Goal: Task Accomplishment & Management: Use online tool/utility

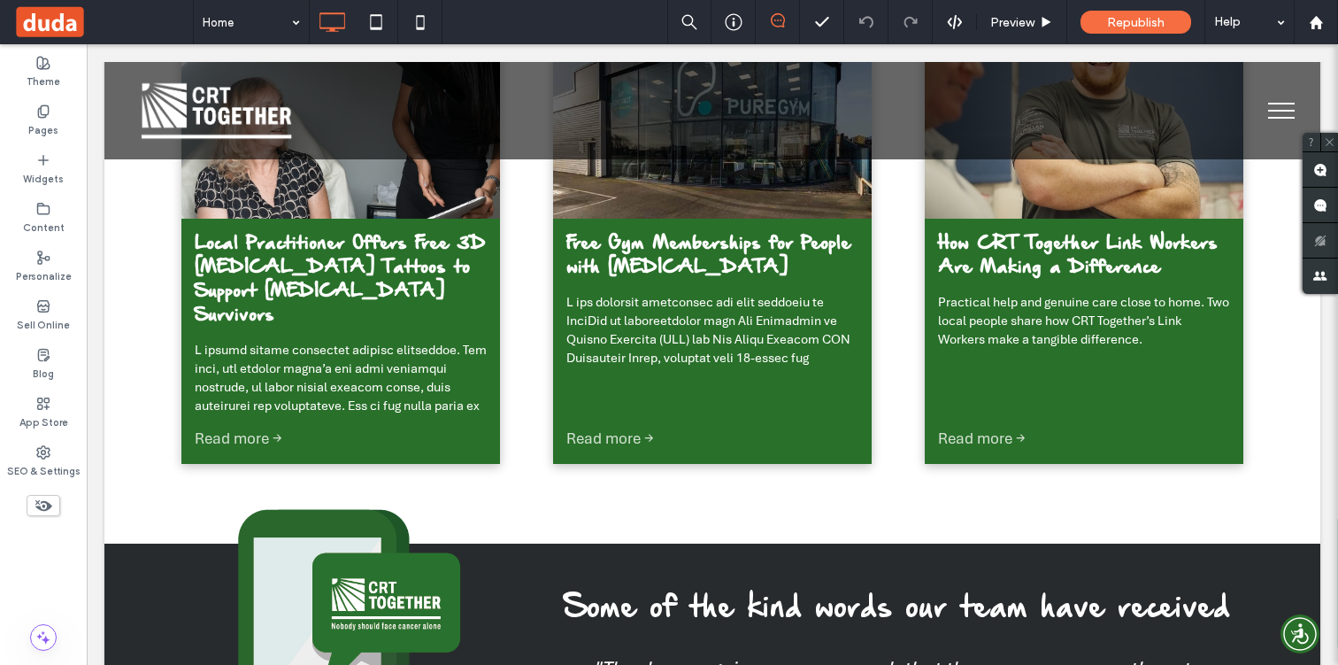
scroll to position [4114, 0]
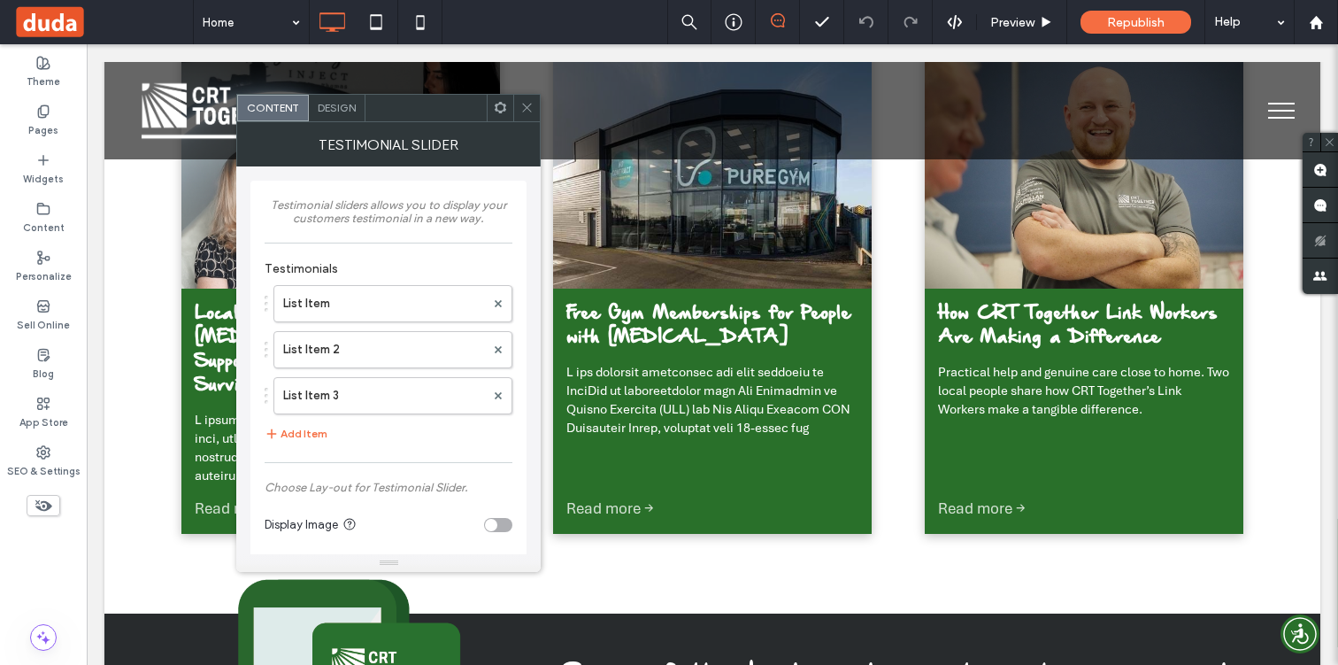
click at [523, 105] on icon at bounding box center [526, 107] width 13 height 13
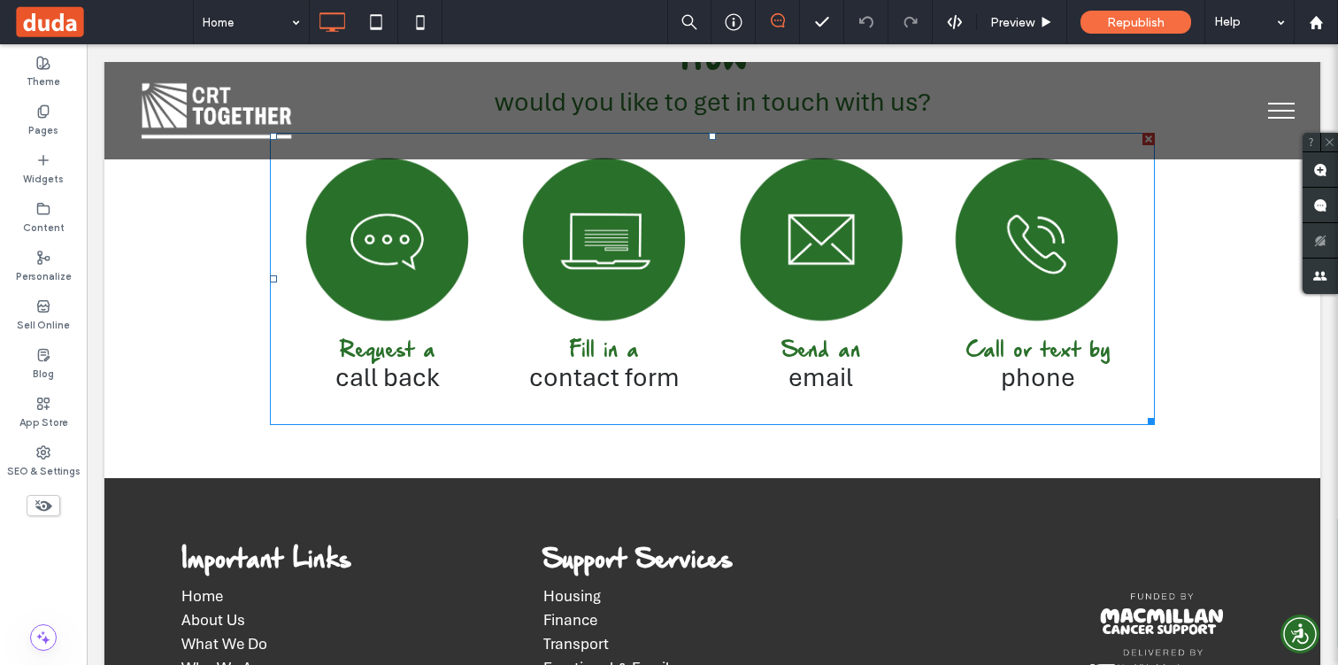
scroll to position [5005, 0]
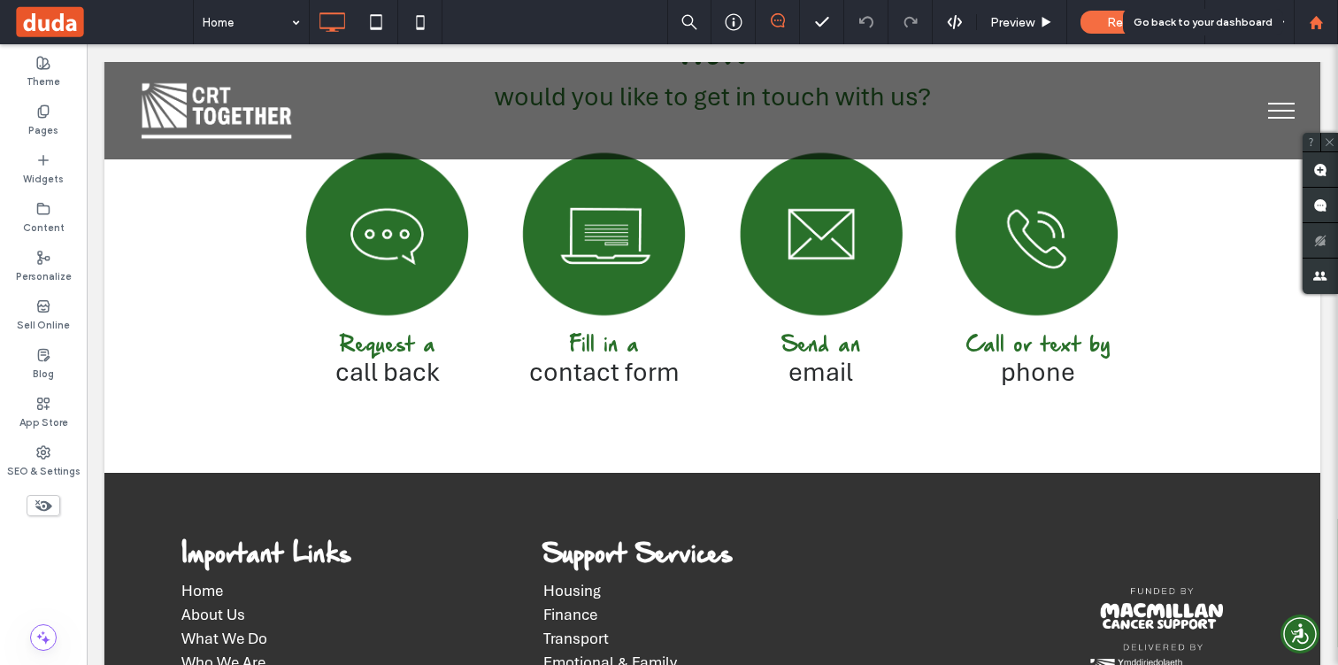
click at [1316, 35] on div at bounding box center [1316, 22] width 44 height 44
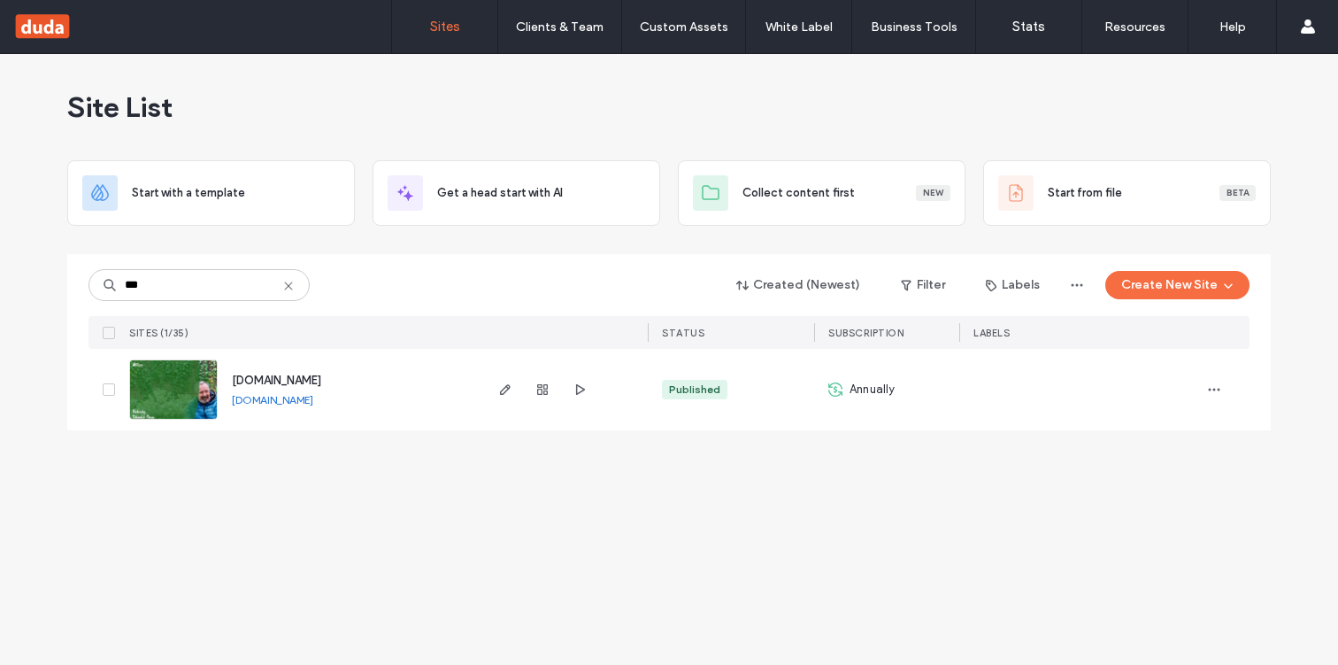
type input "***"
click at [544, 387] on use "button" at bounding box center [542, 389] width 11 height 11
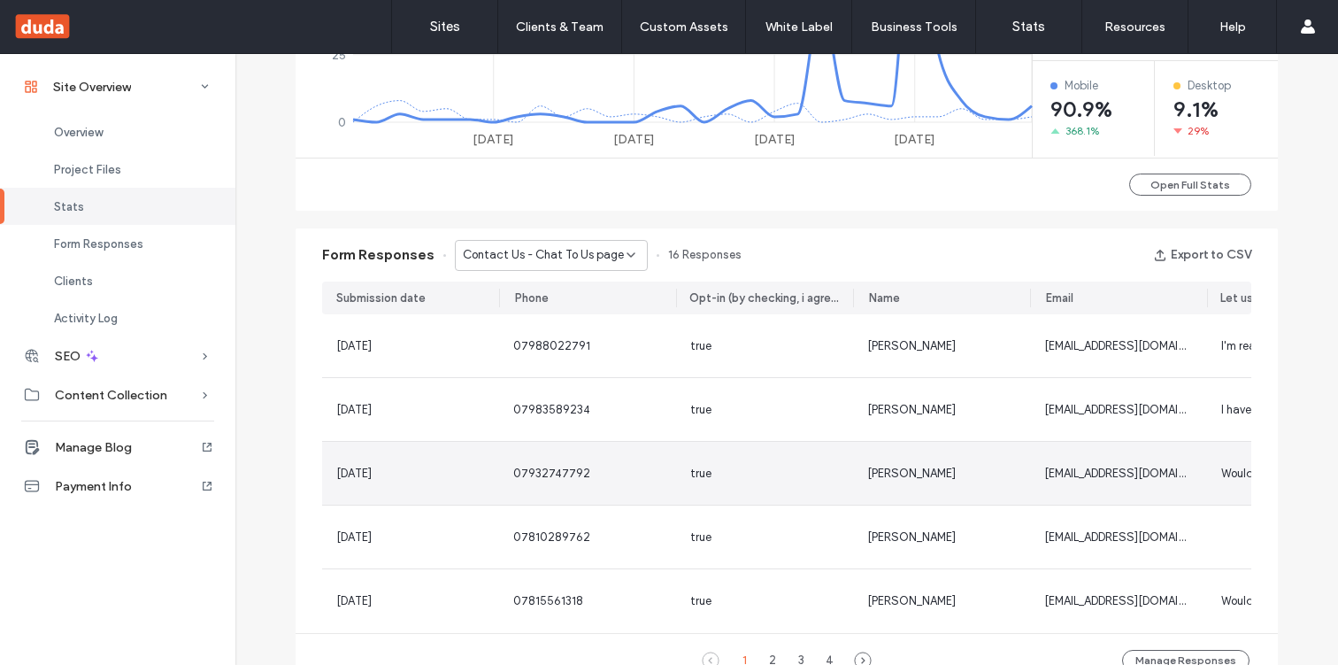
scroll to position [988, 0]
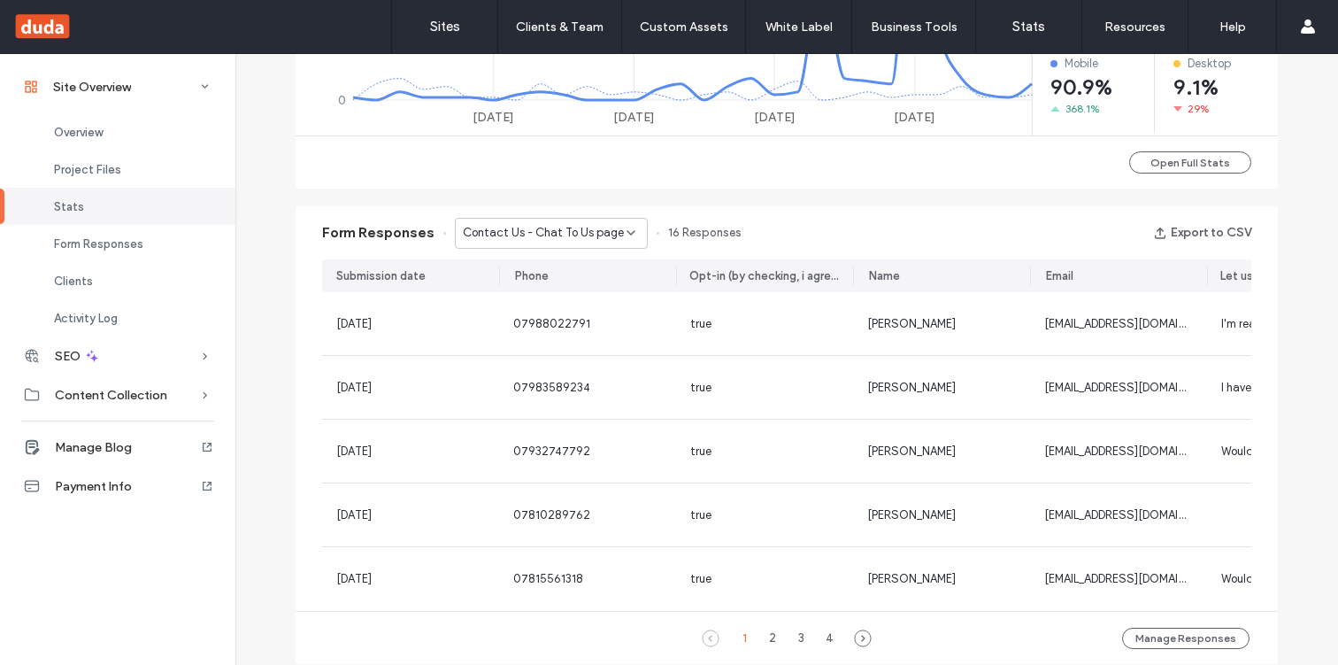
click at [594, 236] on span "Contact Us - Chat To Us page" at bounding box center [543, 233] width 161 height 18
click at [581, 281] on div "Application - Breaking Barriers Fund - Working With Us & Funding page" at bounding box center [542, 295] width 191 height 31
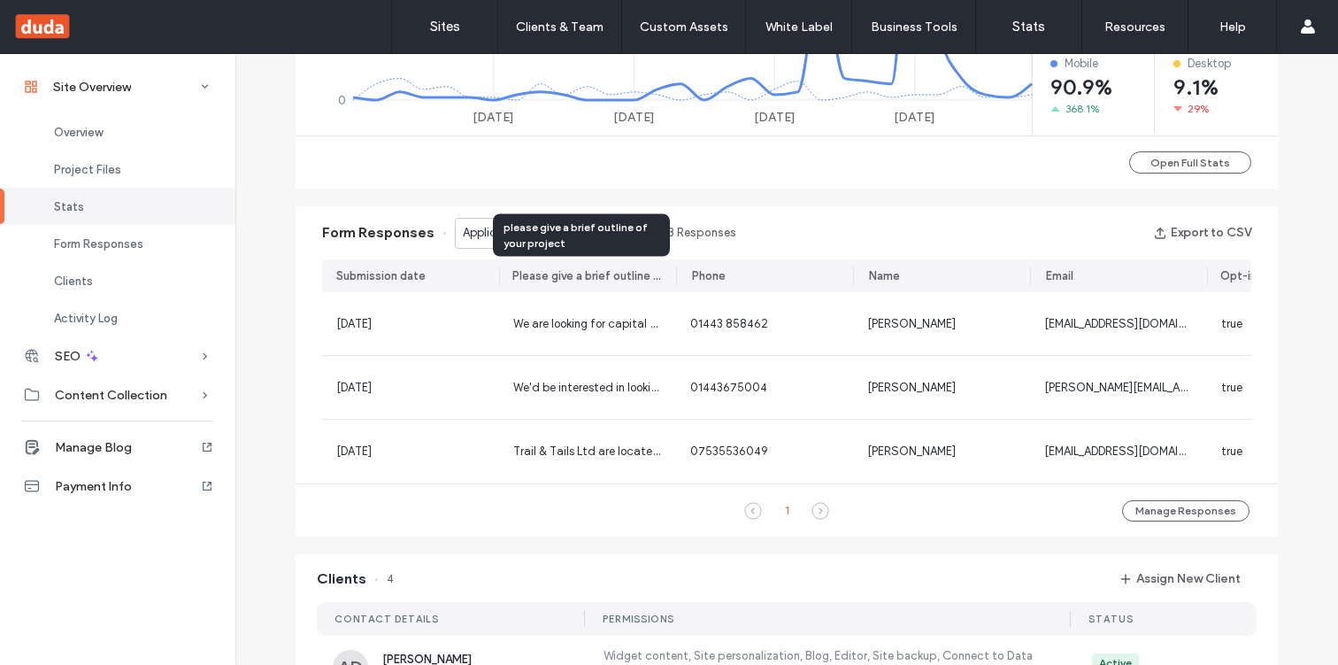
click at [580, 224] on div "please give a brief outline of your project" at bounding box center [581, 235] width 177 height 42
click at [467, 243] on div "Application - Breaking Barriers Fund - Working With Us & Funding page" at bounding box center [551, 233] width 193 height 31
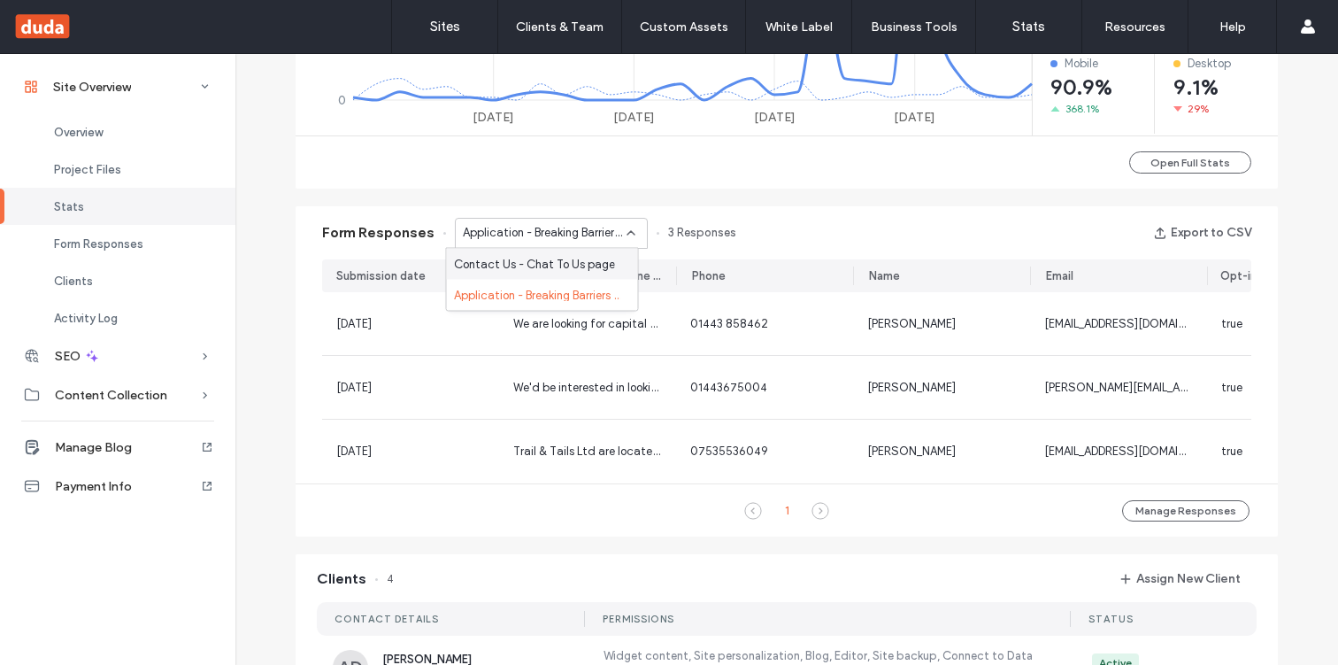
click at [470, 258] on span "Contact Us - Chat To Us page" at bounding box center [534, 264] width 161 height 18
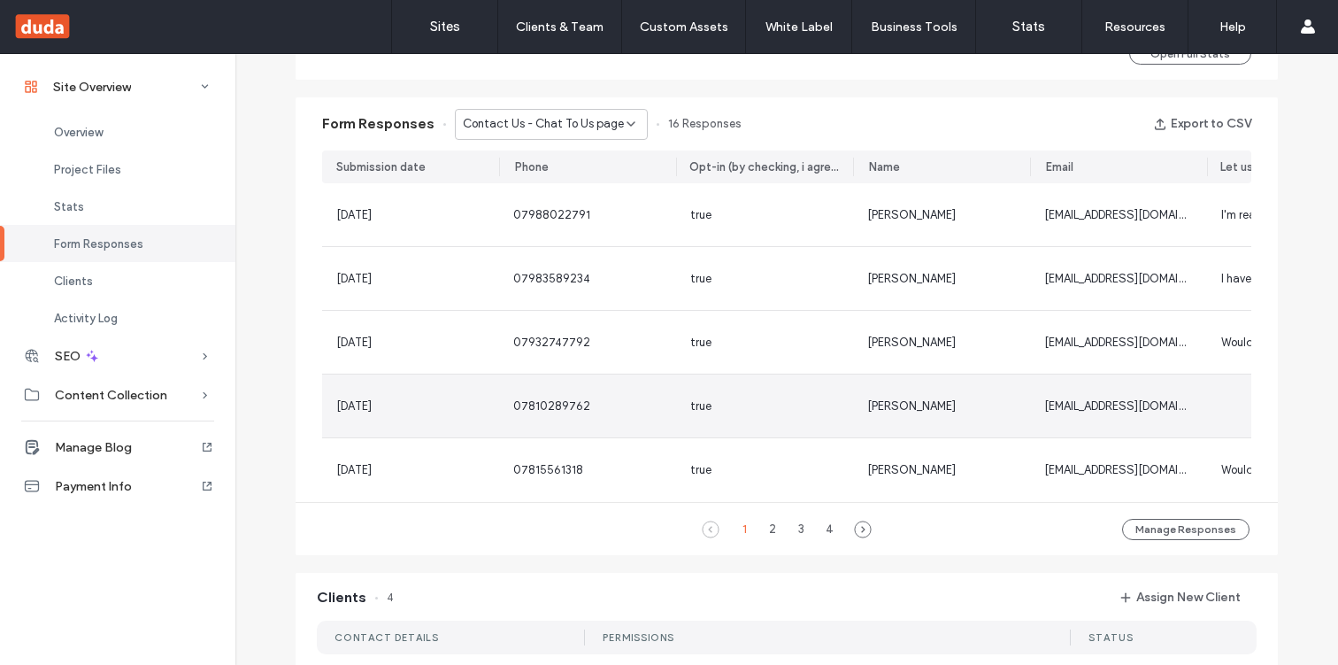
scroll to position [1097, 0]
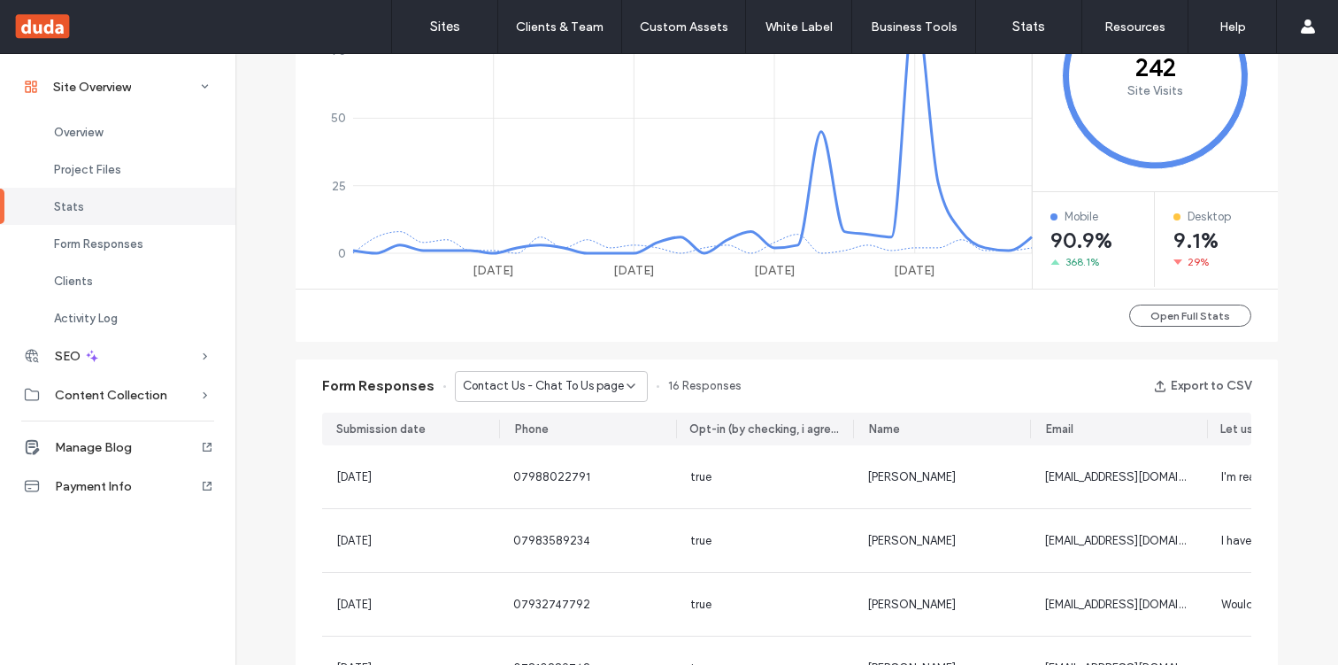
scroll to position [304, 0]
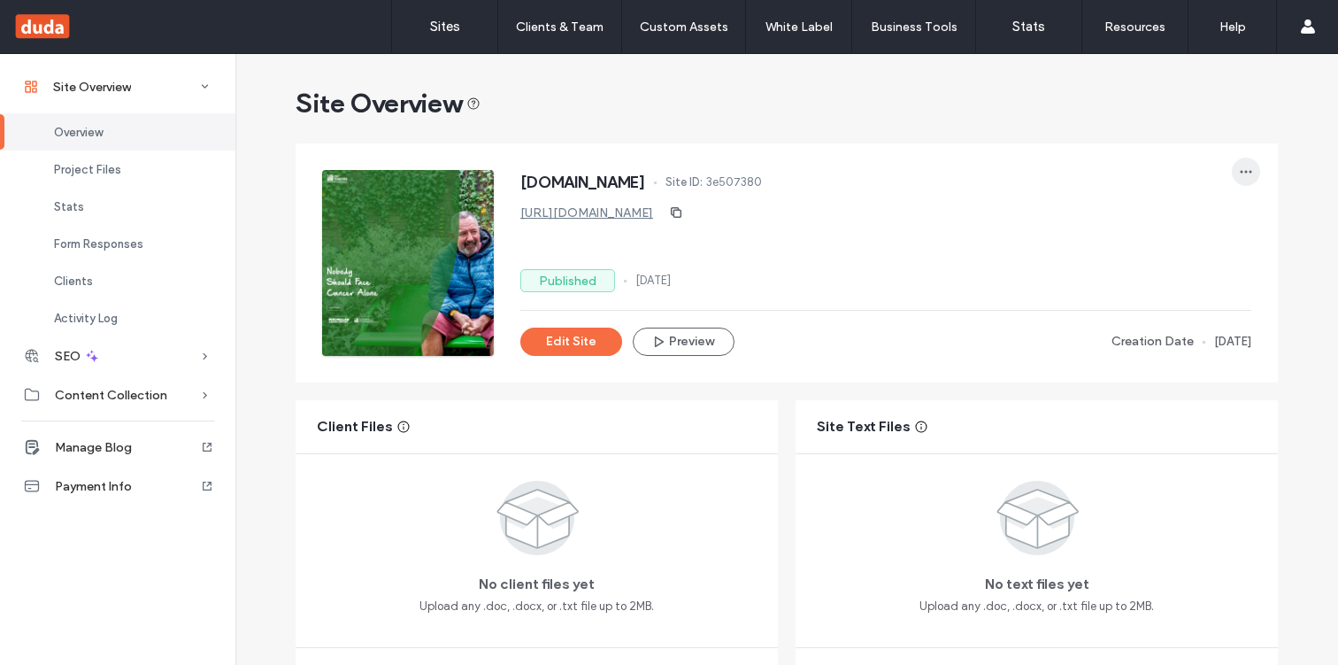
click at [1250, 176] on span "button" at bounding box center [1246, 172] width 28 height 28
click at [1181, 318] on span "Transfer Site" at bounding box center [1163, 319] width 69 height 18
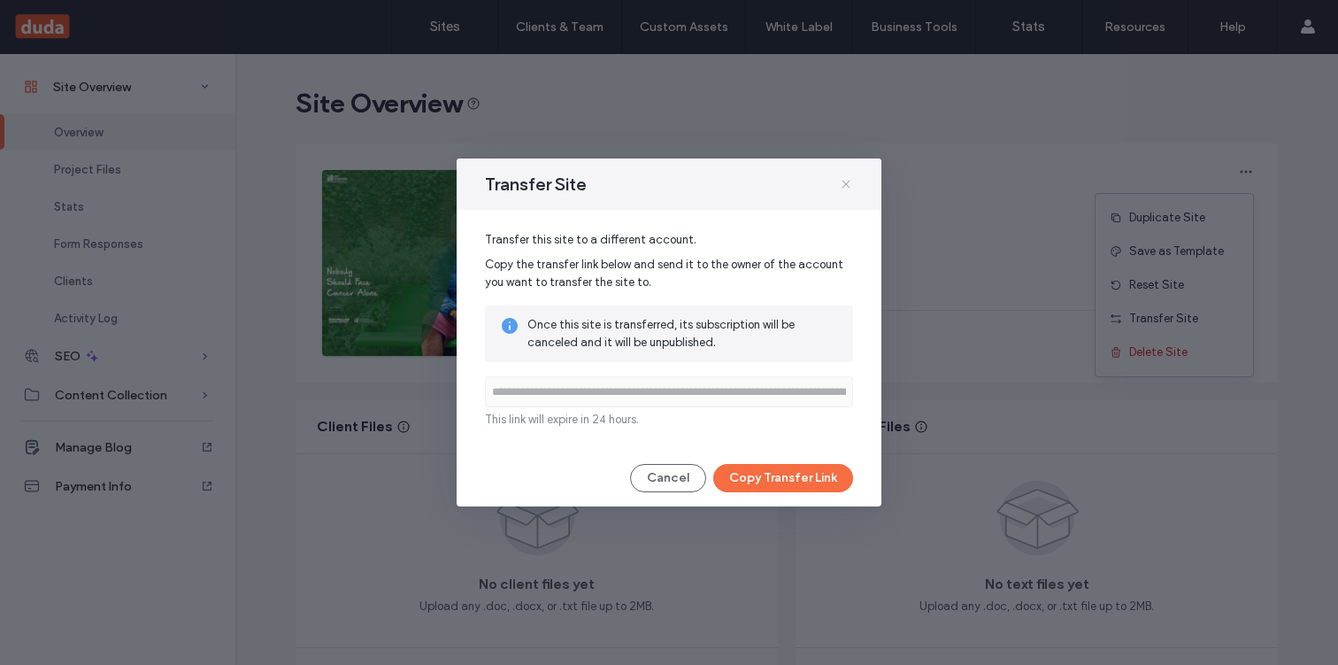
click at [844, 184] on use at bounding box center [846, 184] width 8 height 8
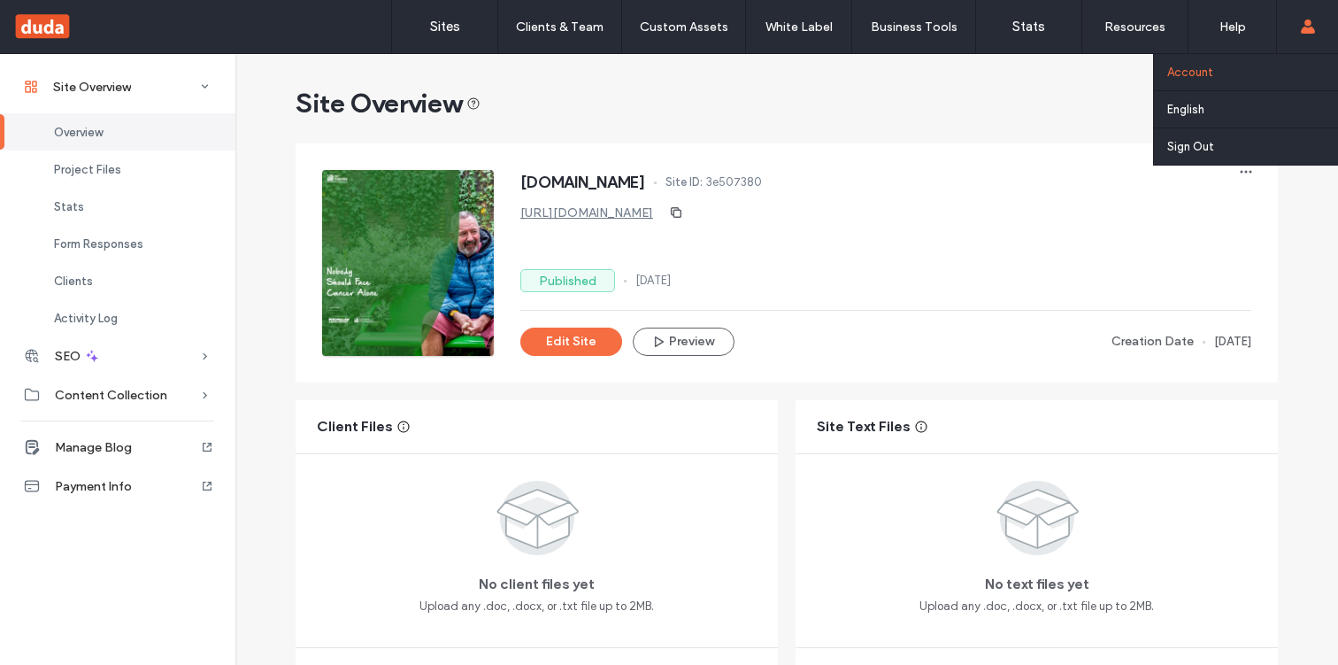
click at [1196, 73] on label "Account" at bounding box center [1190, 71] width 46 height 13
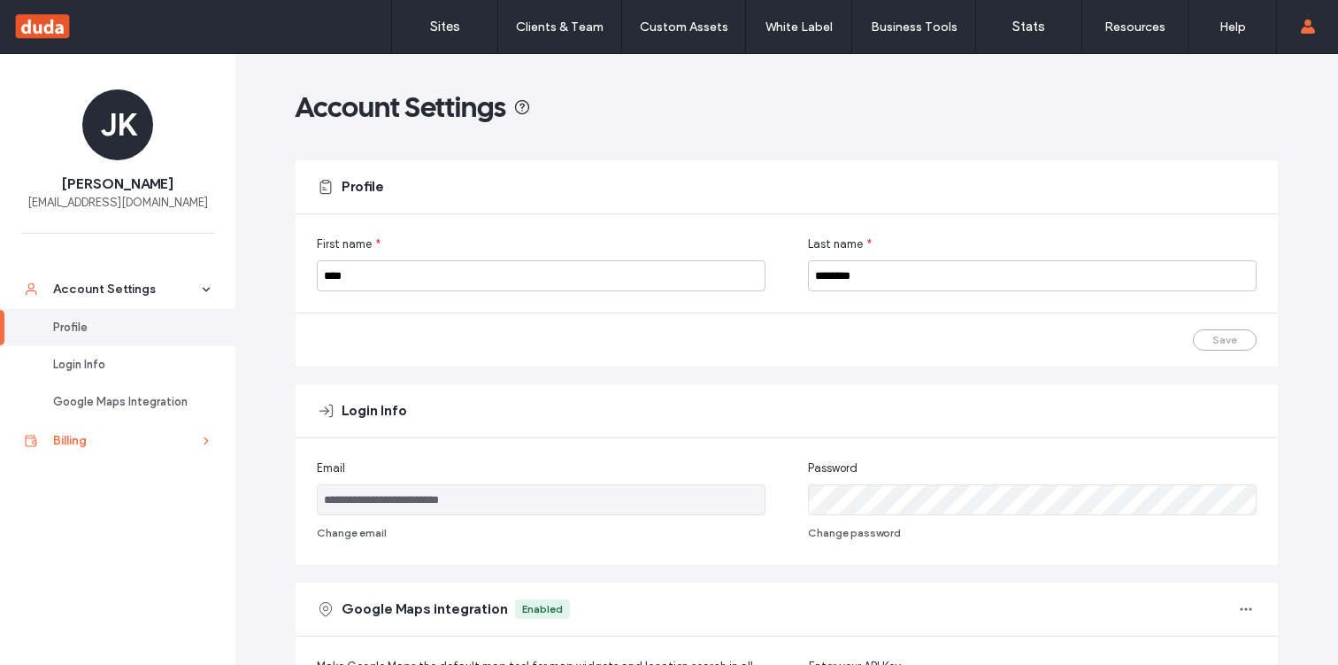
click at [176, 439] on div "Billing" at bounding box center [125, 441] width 145 height 18
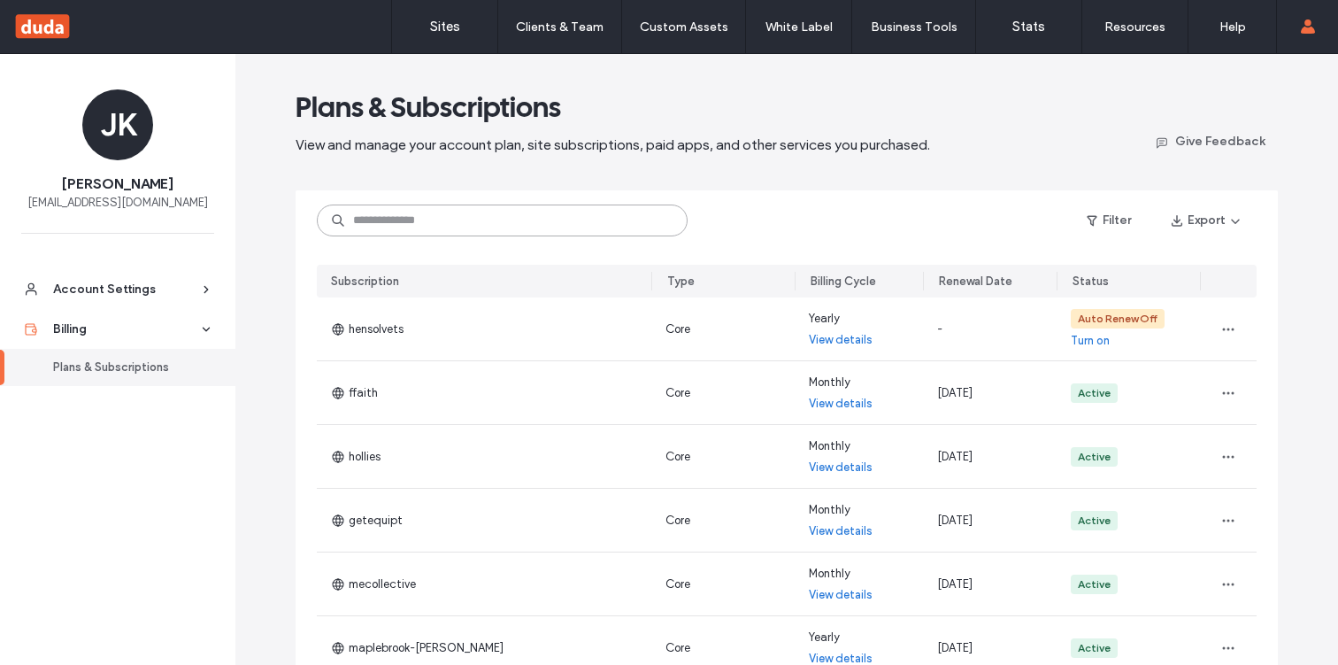
click at [466, 222] on input at bounding box center [502, 220] width 371 height 32
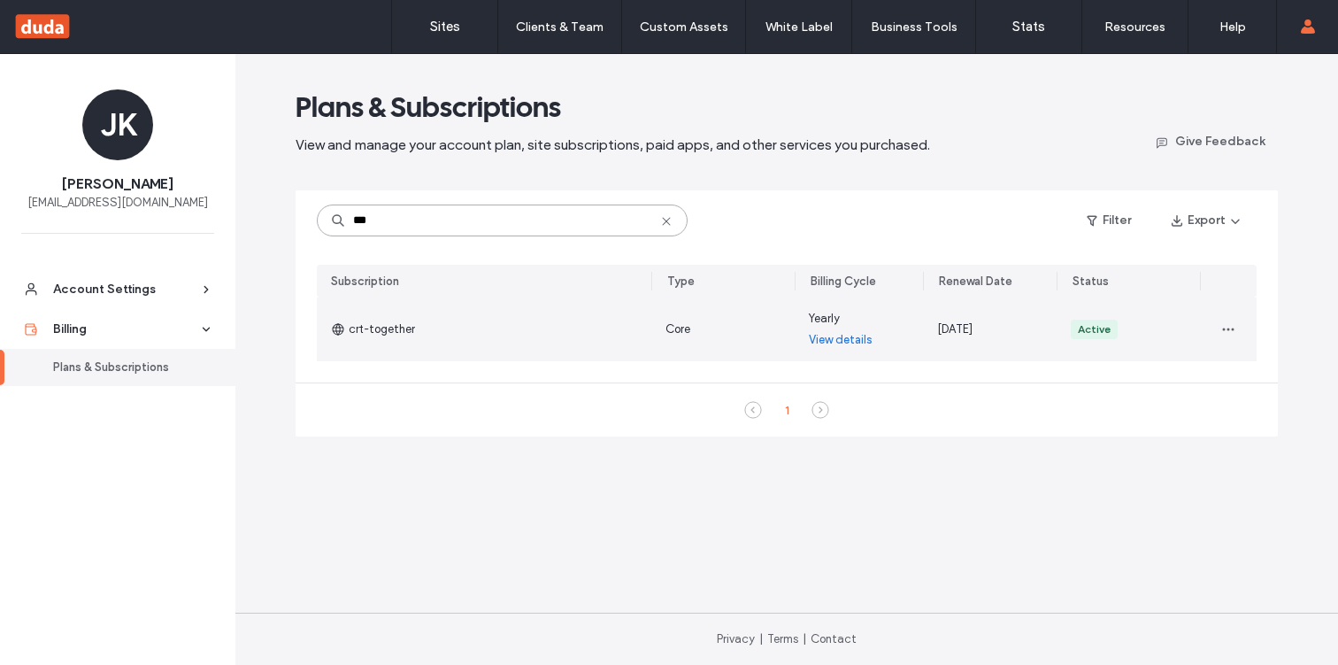
type input "***"
click at [842, 337] on link "View details" at bounding box center [841, 340] width 64 height 18
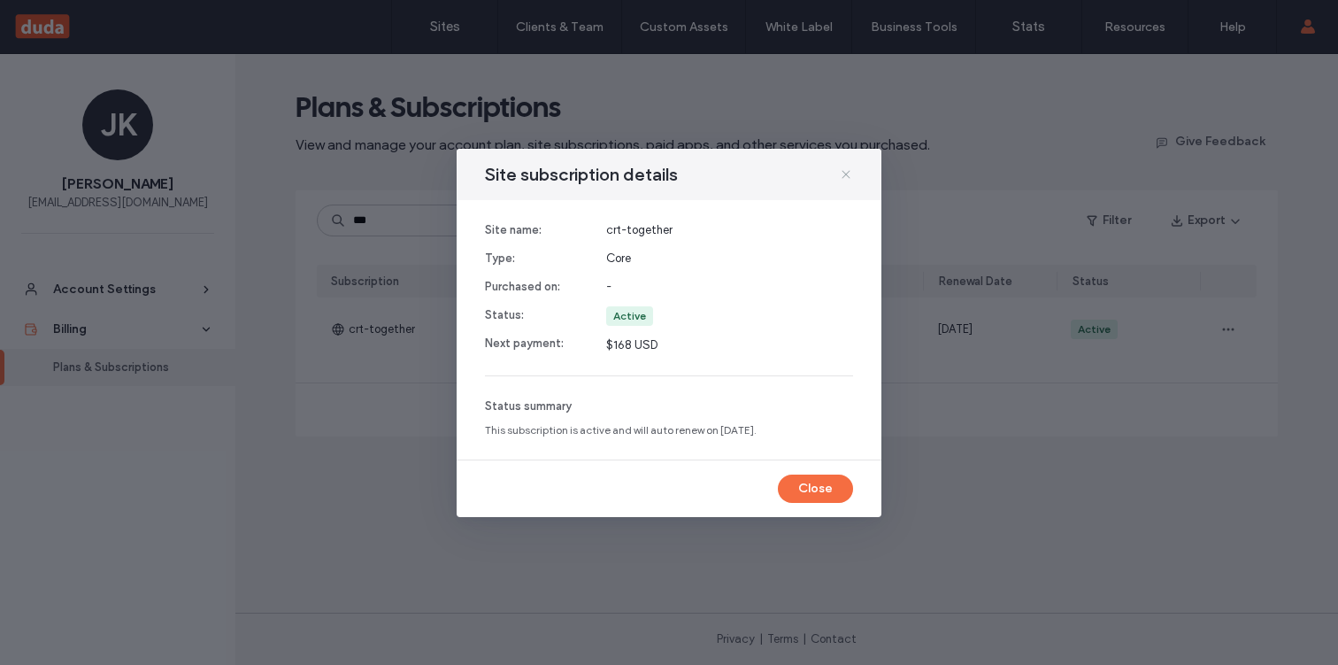
click at [845, 172] on icon at bounding box center [846, 174] width 14 height 14
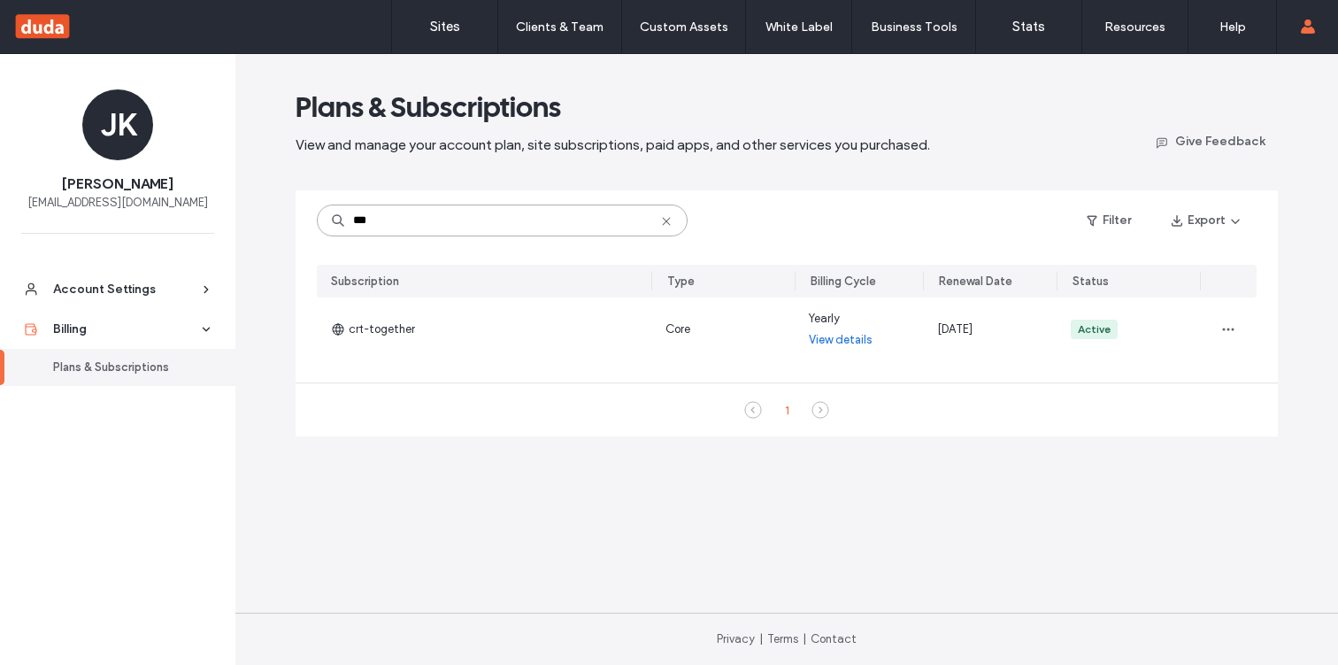
click at [385, 222] on input "***" at bounding box center [502, 220] width 371 height 32
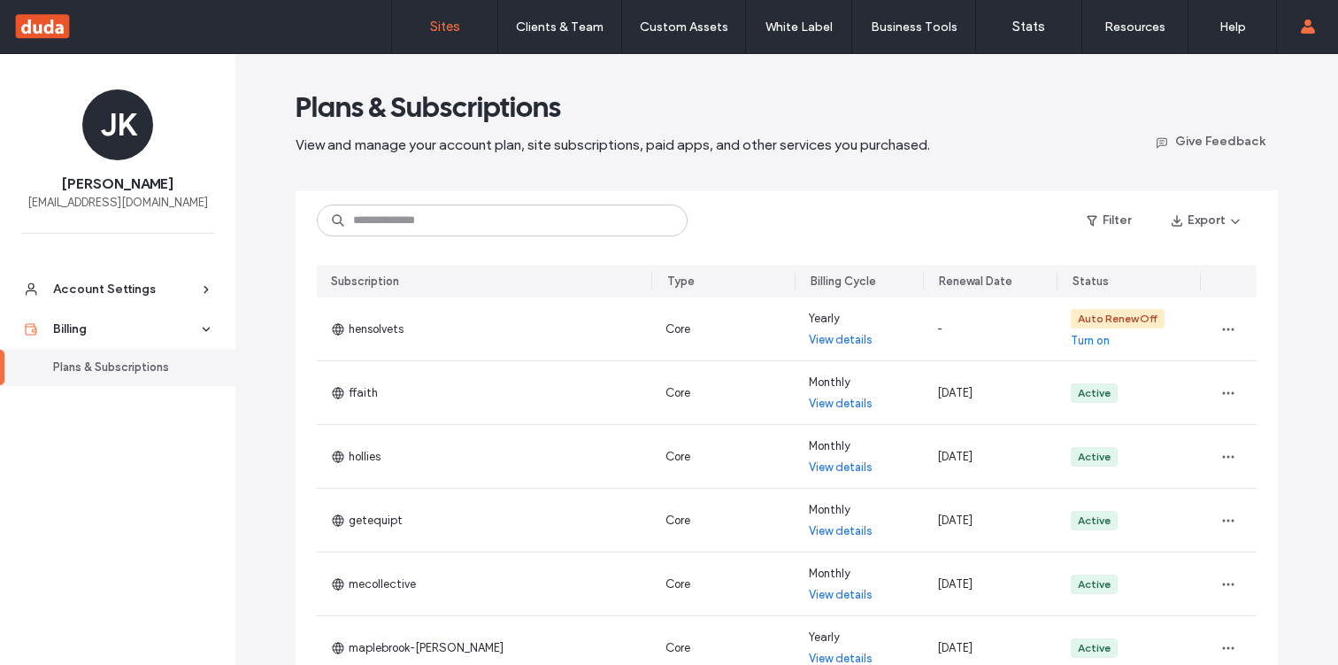
click at [434, 26] on label "Sites" at bounding box center [445, 27] width 30 height 16
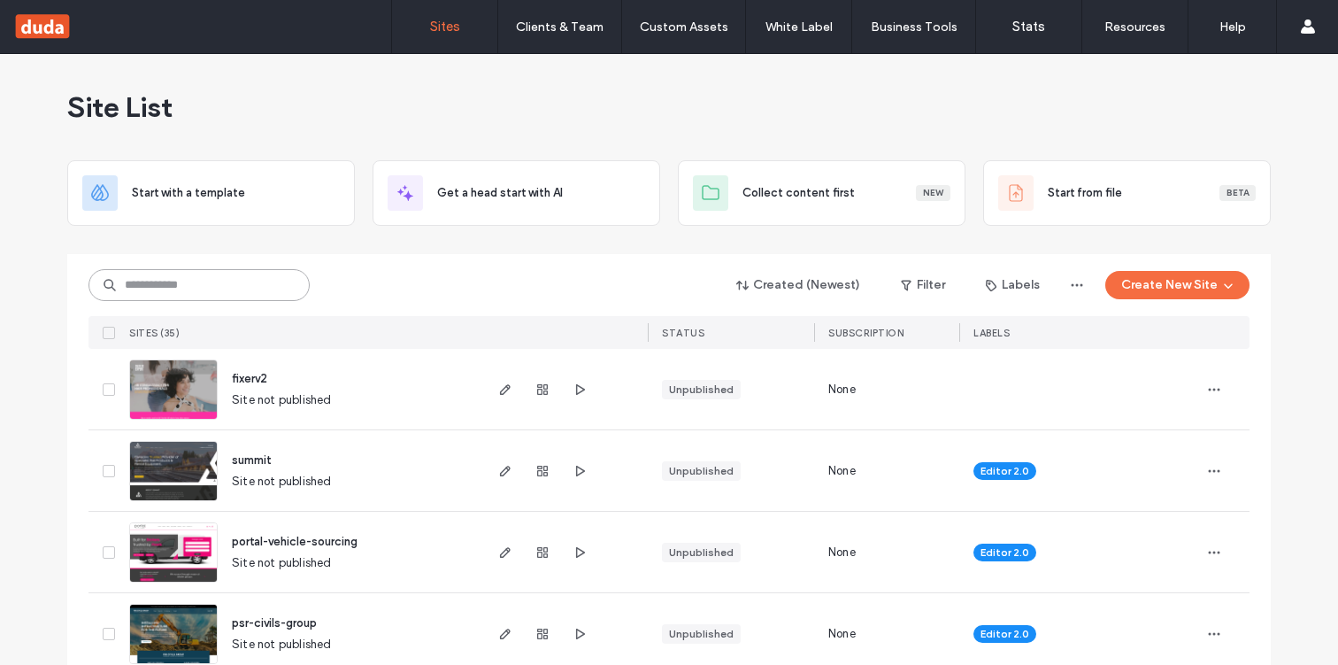
click at [180, 294] on input at bounding box center [198, 285] width 221 height 32
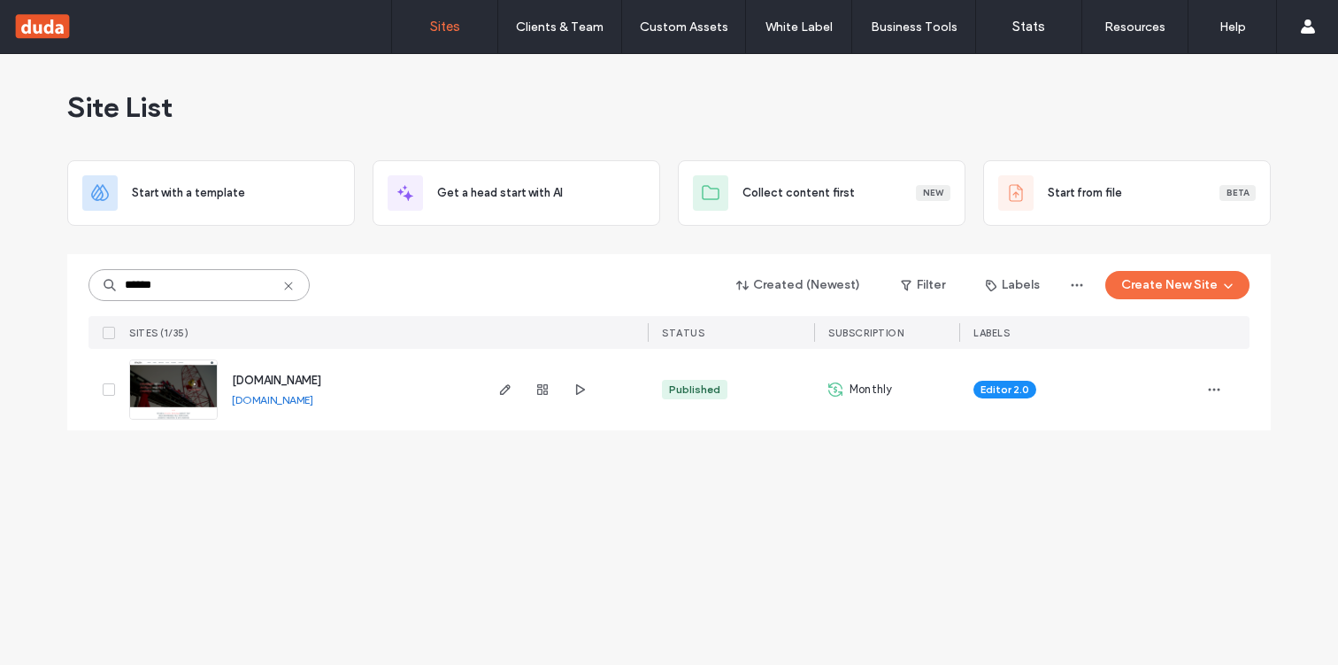
type input "******"
click at [493, 390] on div at bounding box center [564, 389] width 167 height 81
click at [505, 389] on icon "button" at bounding box center [505, 389] width 14 height 14
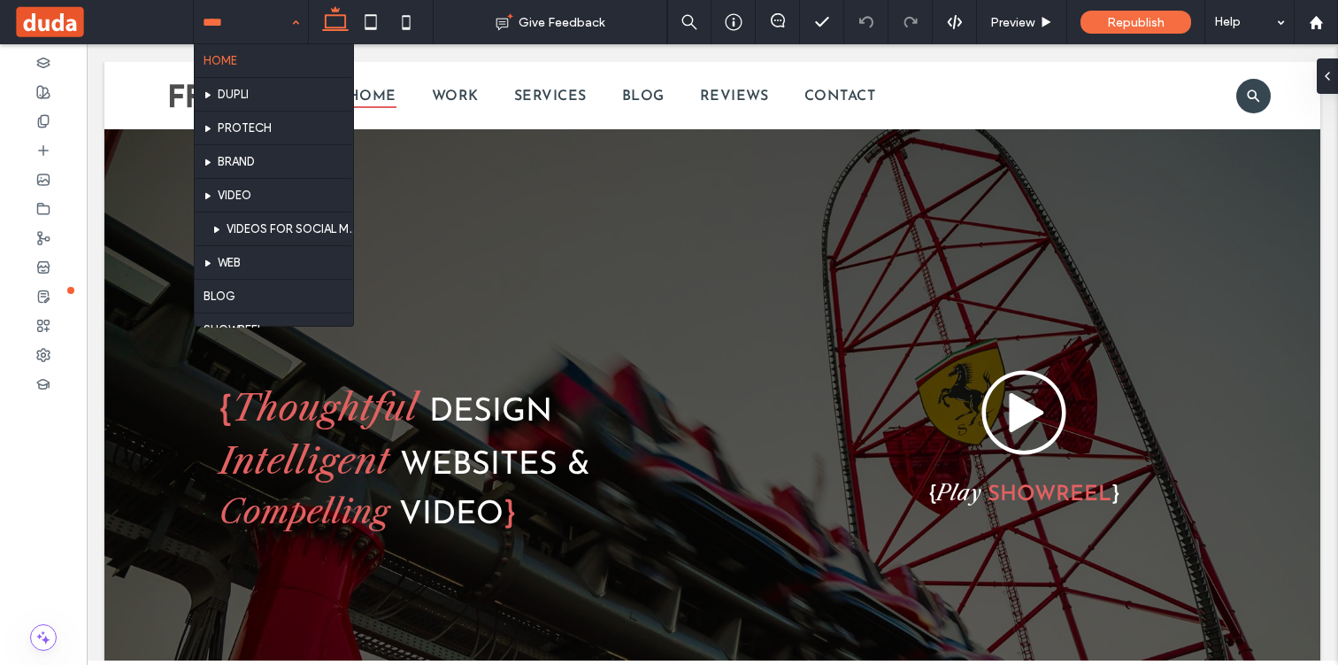
scroll to position [199, 0]
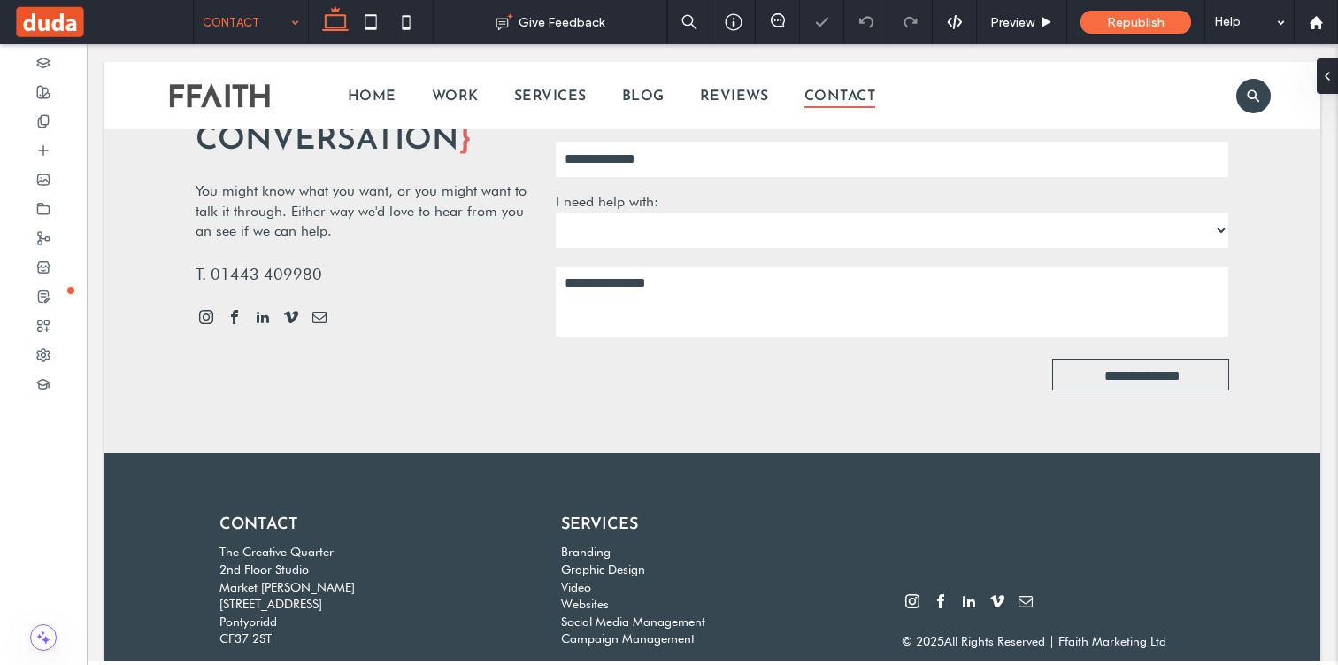
scroll to position [451, 0]
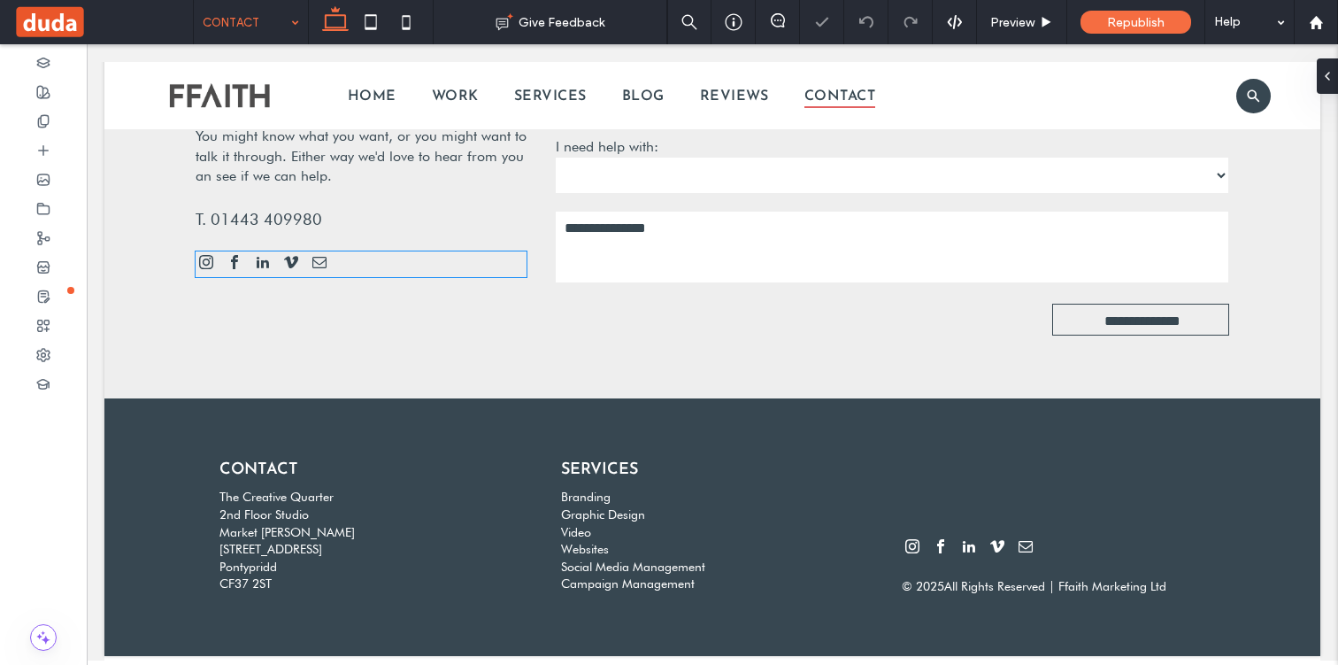
click at [319, 263] on span "email" at bounding box center [319, 261] width 21 height 21
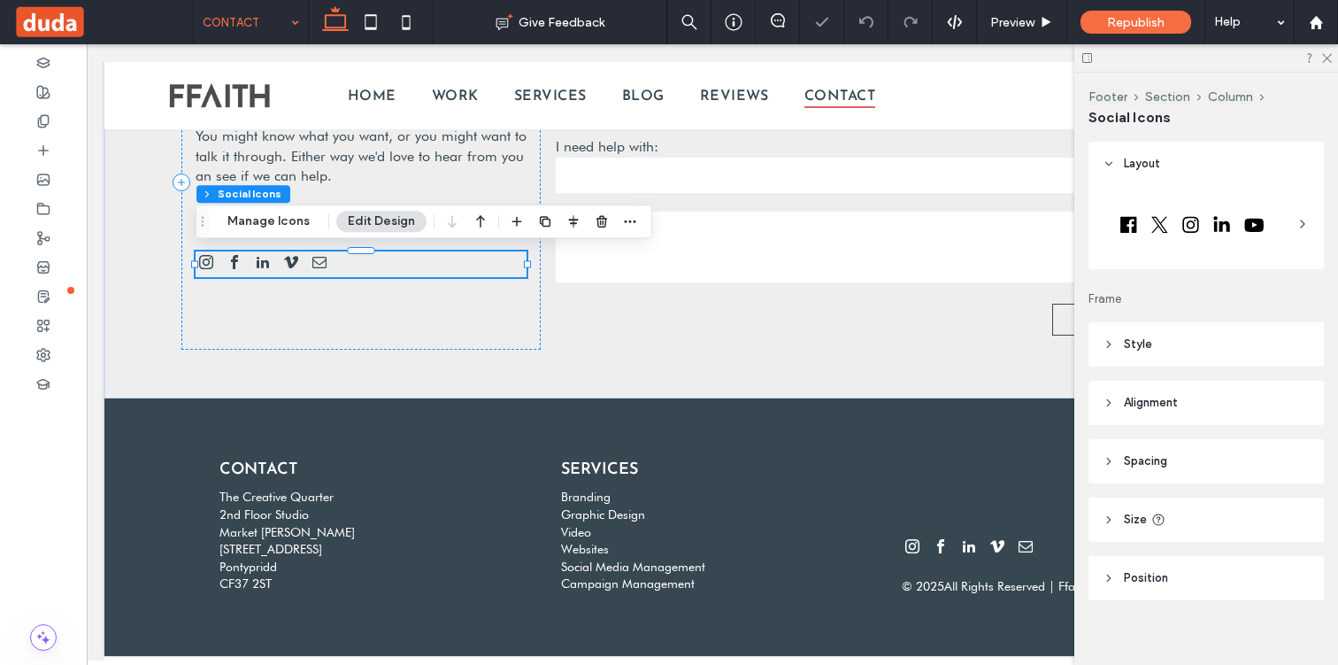
click at [319, 263] on span "email" at bounding box center [319, 261] width 21 height 21
click at [293, 224] on button "Manage Icons" at bounding box center [268, 221] width 105 height 21
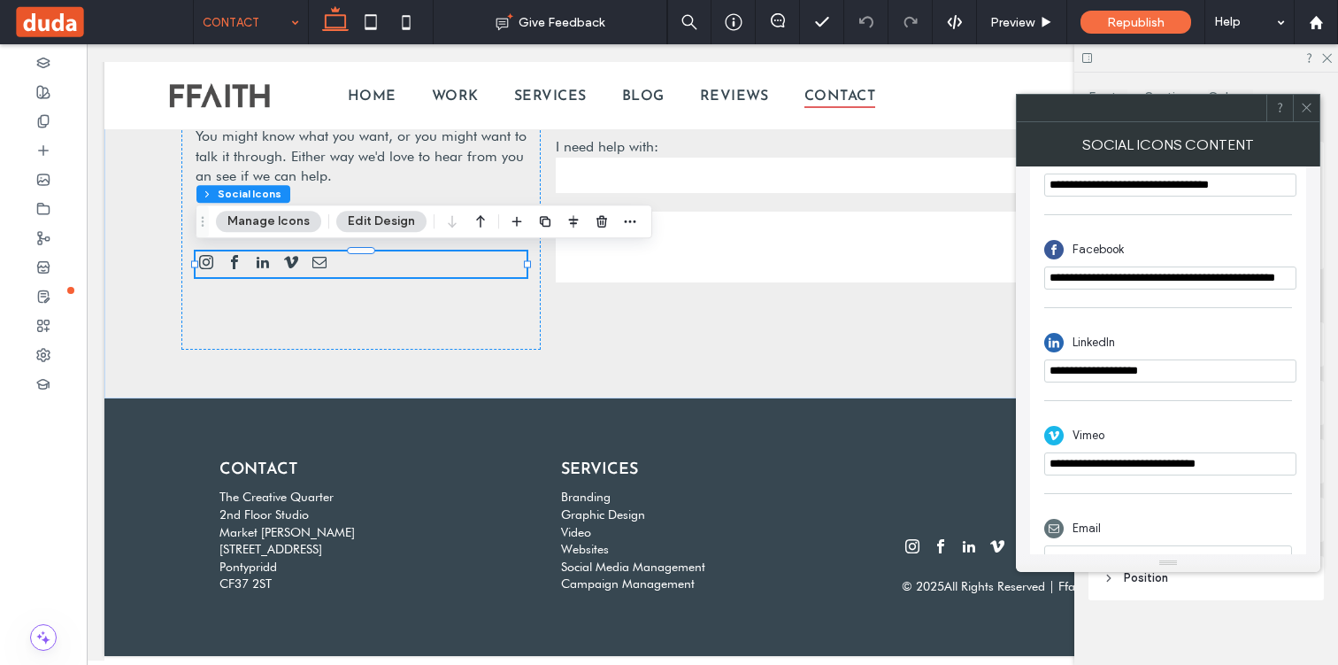
scroll to position [504, 0]
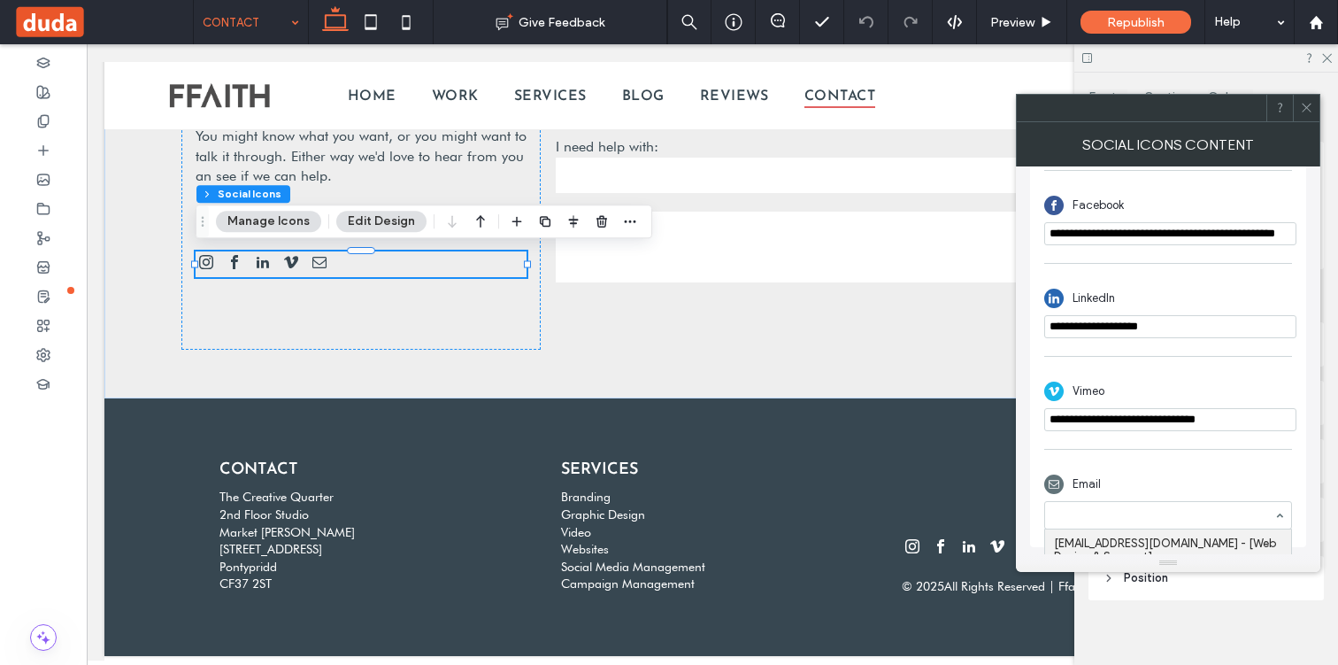
paste input "**********"
type input "**********"
click at [1095, 462] on div "Email [EMAIL_ADDRESS][DOMAIN_NAME] - [General Information]" at bounding box center [1168, 489] width 248 height 98
click at [1306, 112] on icon at bounding box center [1306, 107] width 13 height 13
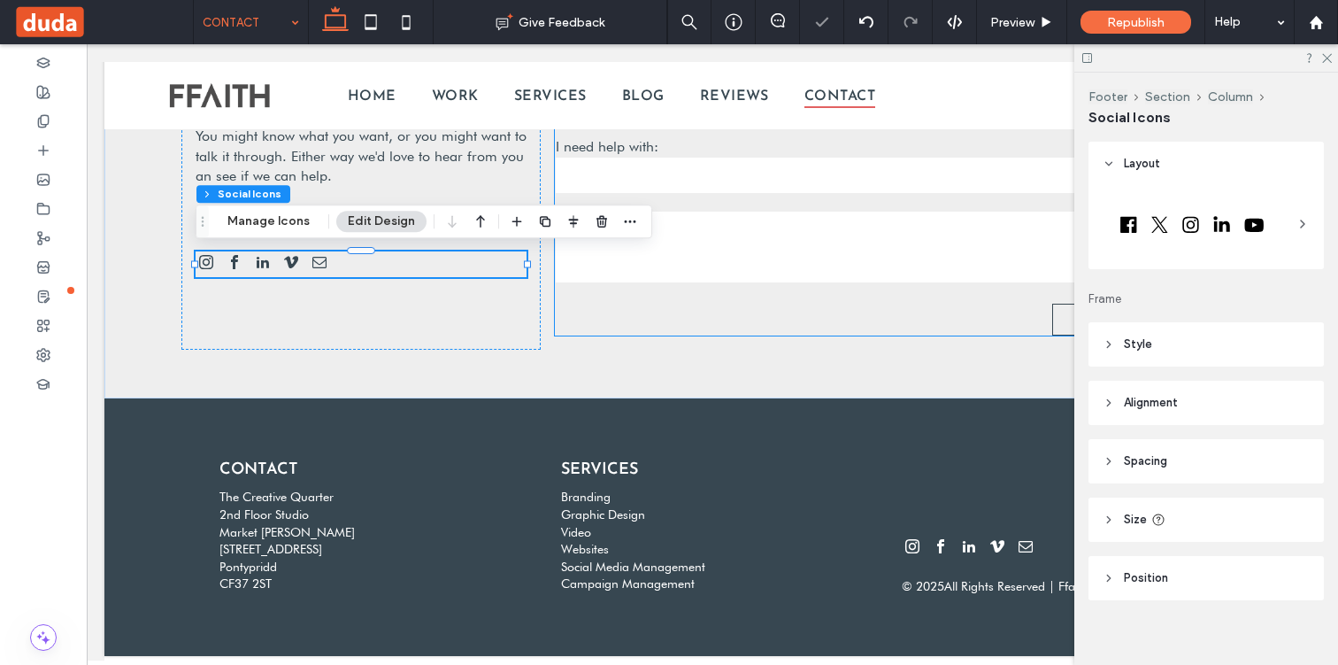
click at [862, 231] on textarea at bounding box center [892, 247] width 673 height 71
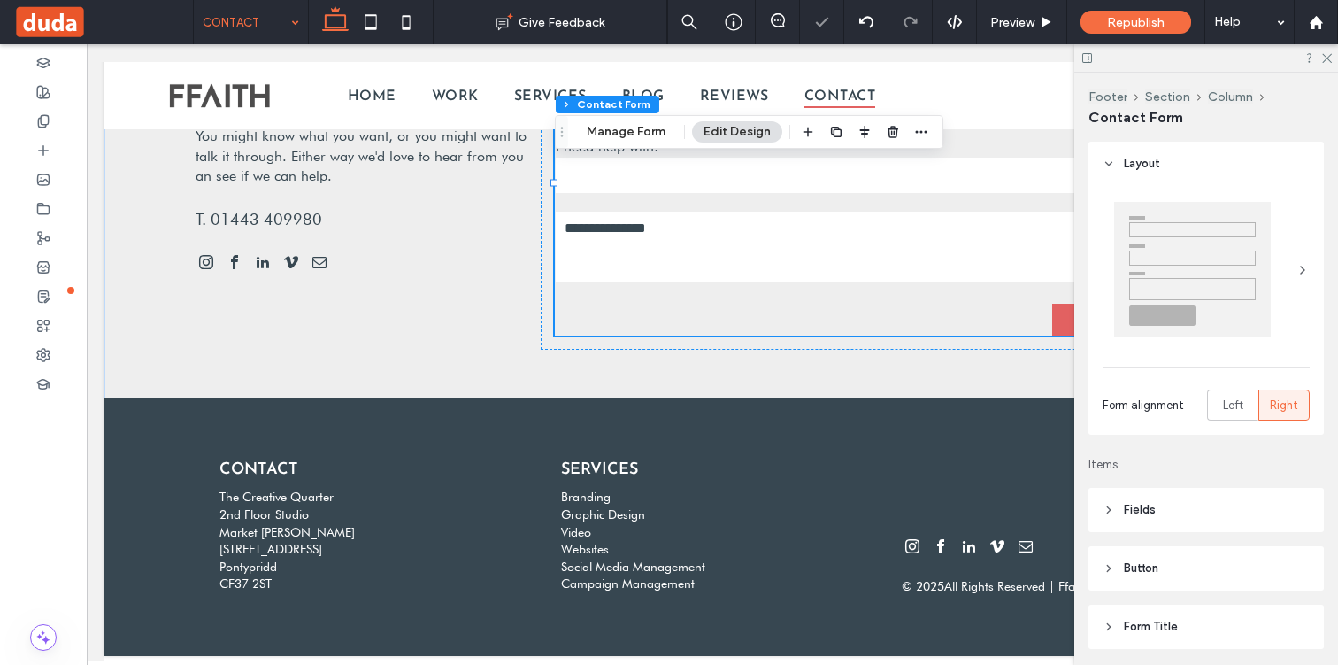
type input "*"
type input "***"
click at [651, 124] on button "Manage Form" at bounding box center [626, 131] width 102 height 21
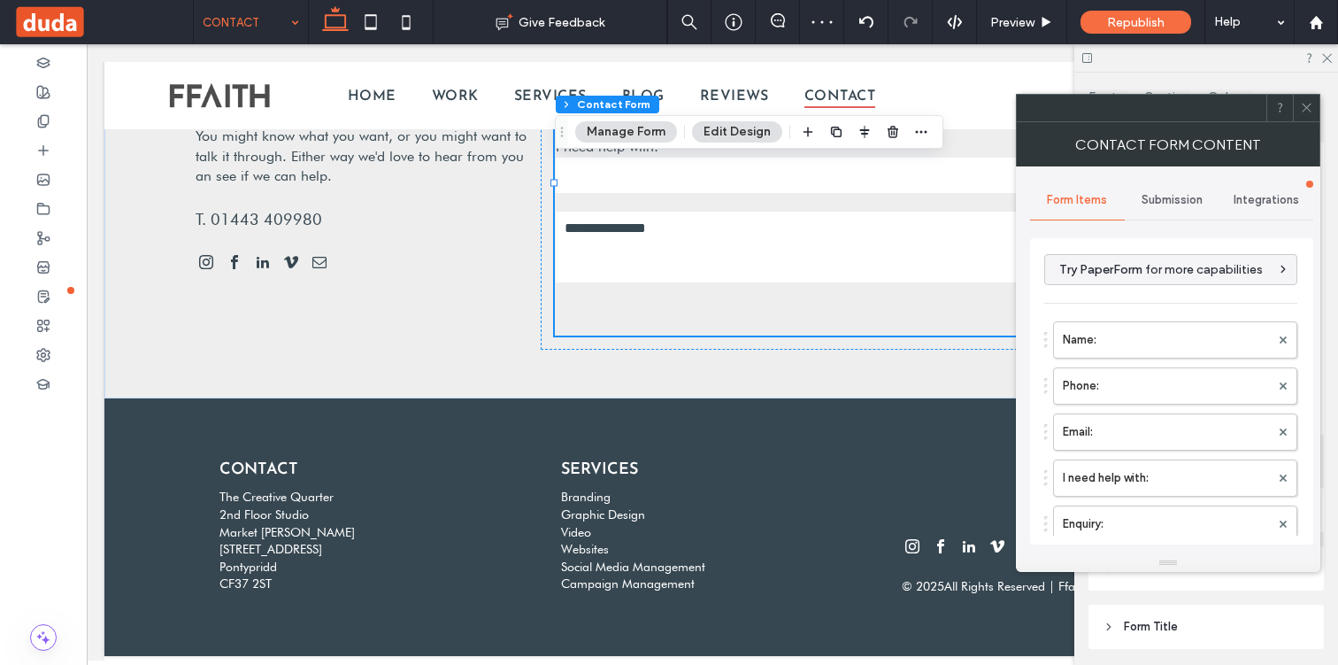
click at [1176, 199] on span "Submission" at bounding box center [1172, 200] width 61 height 14
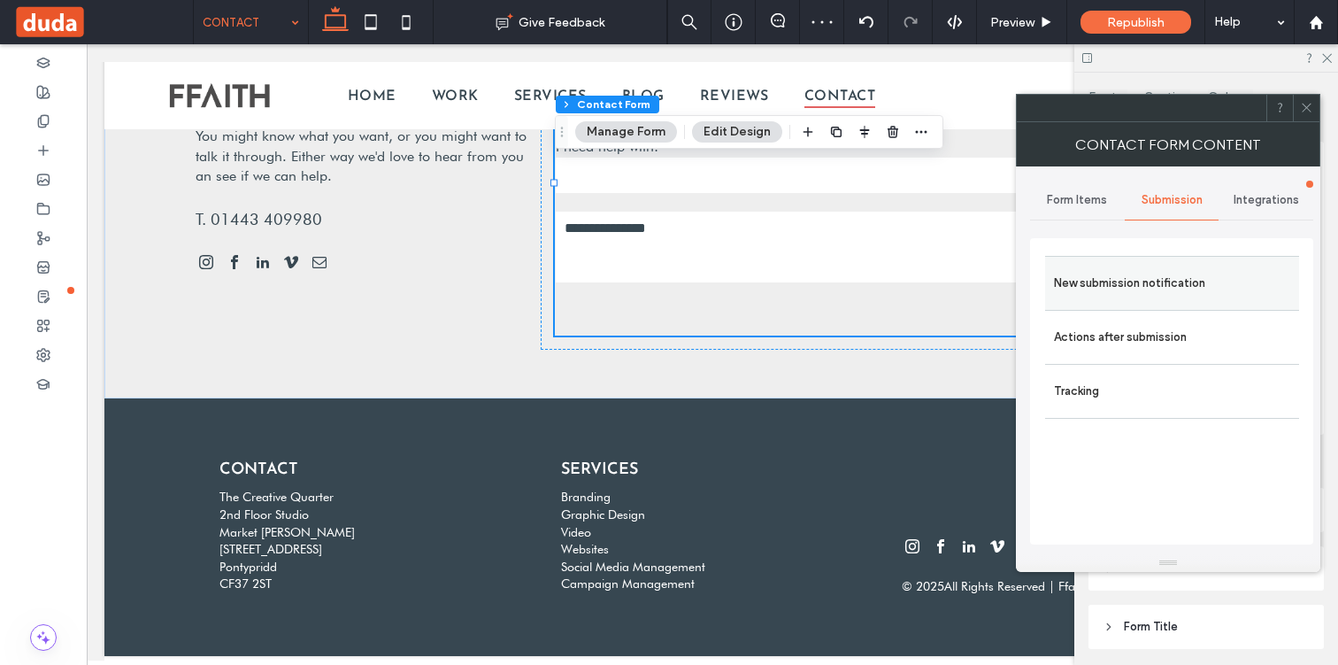
click at [1139, 289] on label "New submission notification" at bounding box center [1172, 282] width 236 height 35
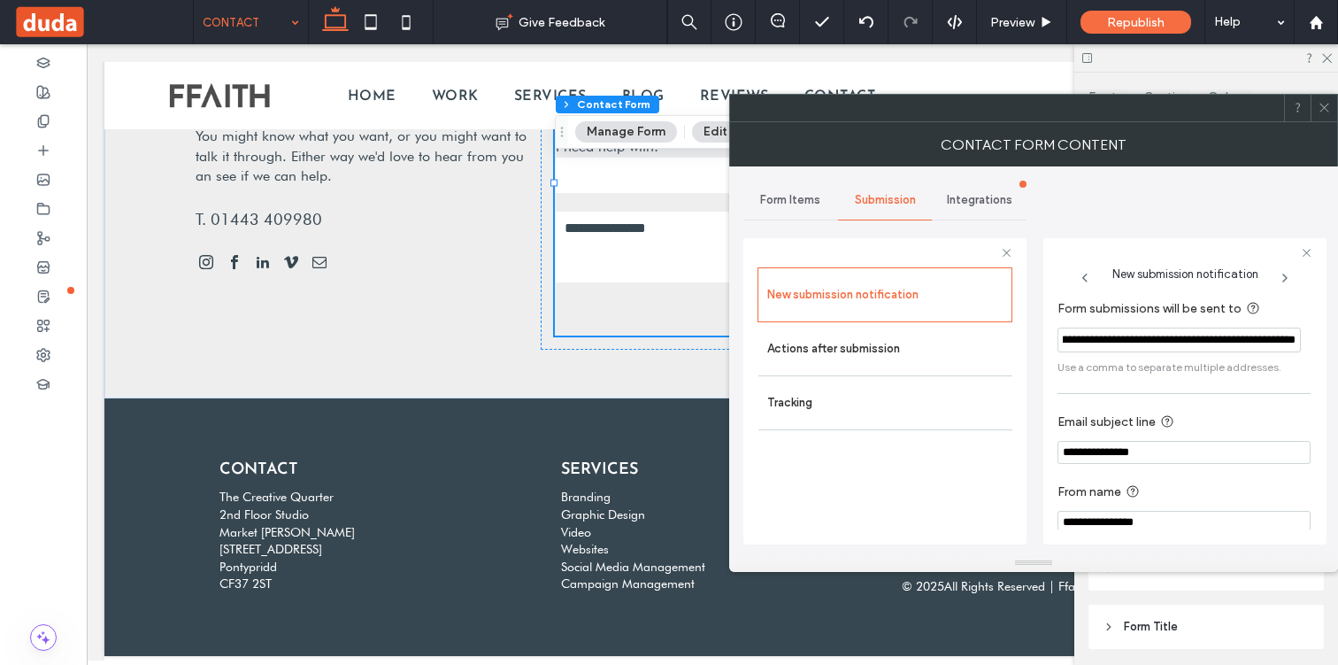
scroll to position [0, 223]
drag, startPoint x: 1219, startPoint y: 342, endPoint x: 1334, endPoint y: 342, distance: 115.0
click at [1334, 342] on div "**********" at bounding box center [1033, 360] width 609 height 388
click at [1260, 342] on input "**********" at bounding box center [1179, 339] width 243 height 25
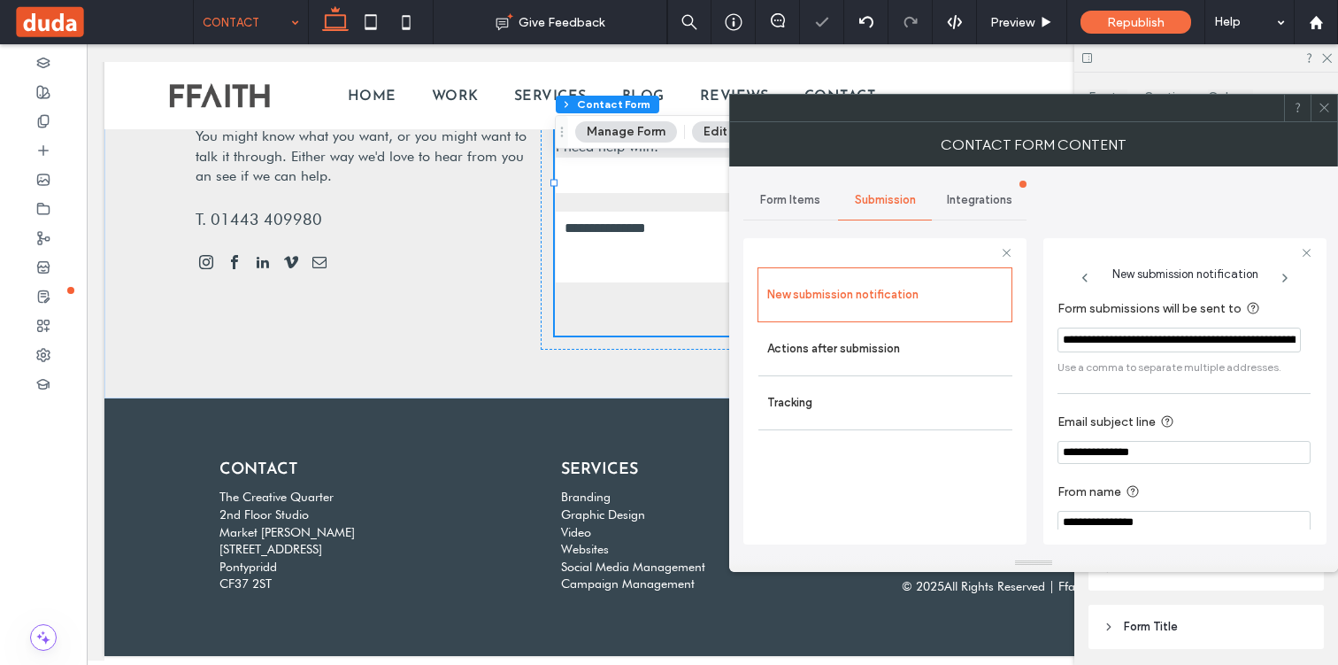
click at [1326, 107] on icon at bounding box center [1324, 107] width 13 height 13
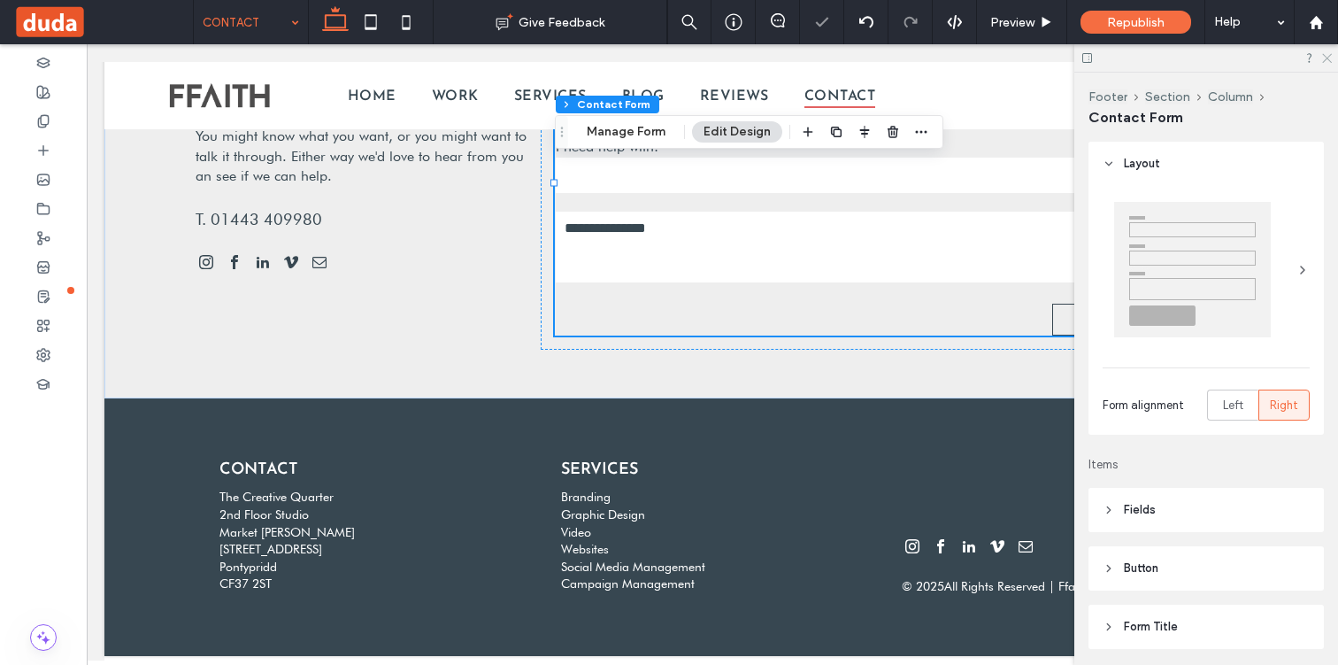
click at [1327, 57] on icon at bounding box center [1326, 57] width 12 height 12
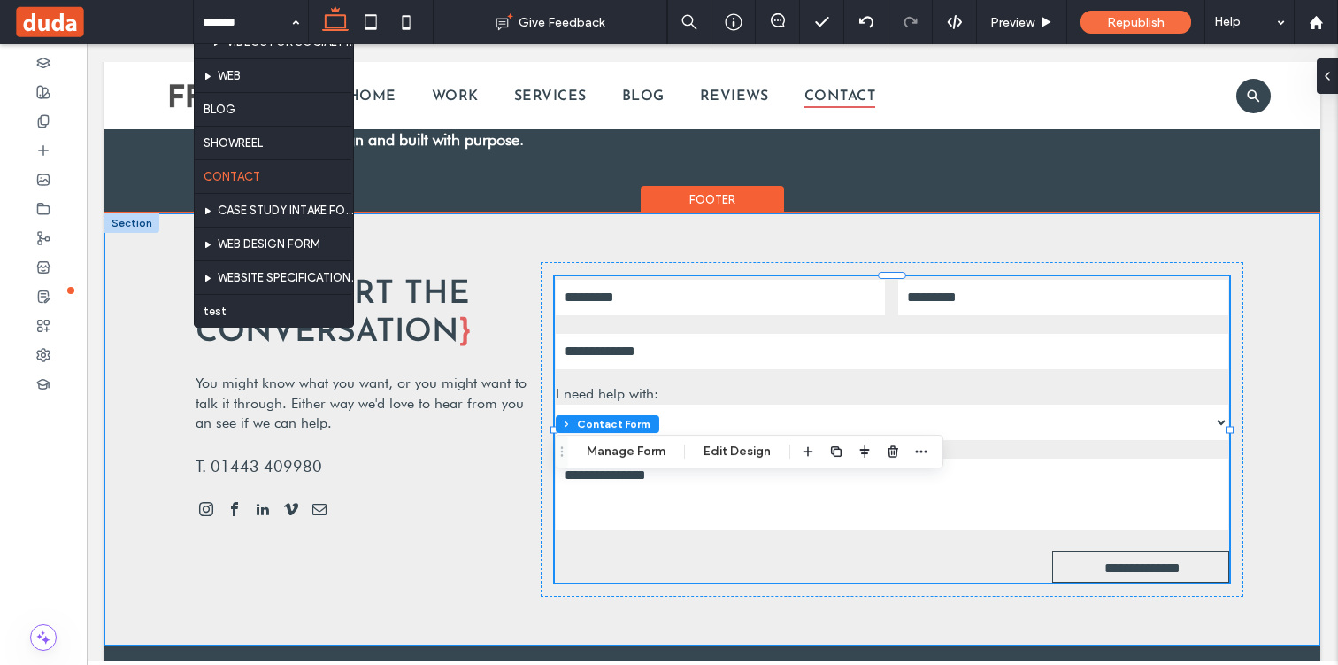
scroll to position [451, 0]
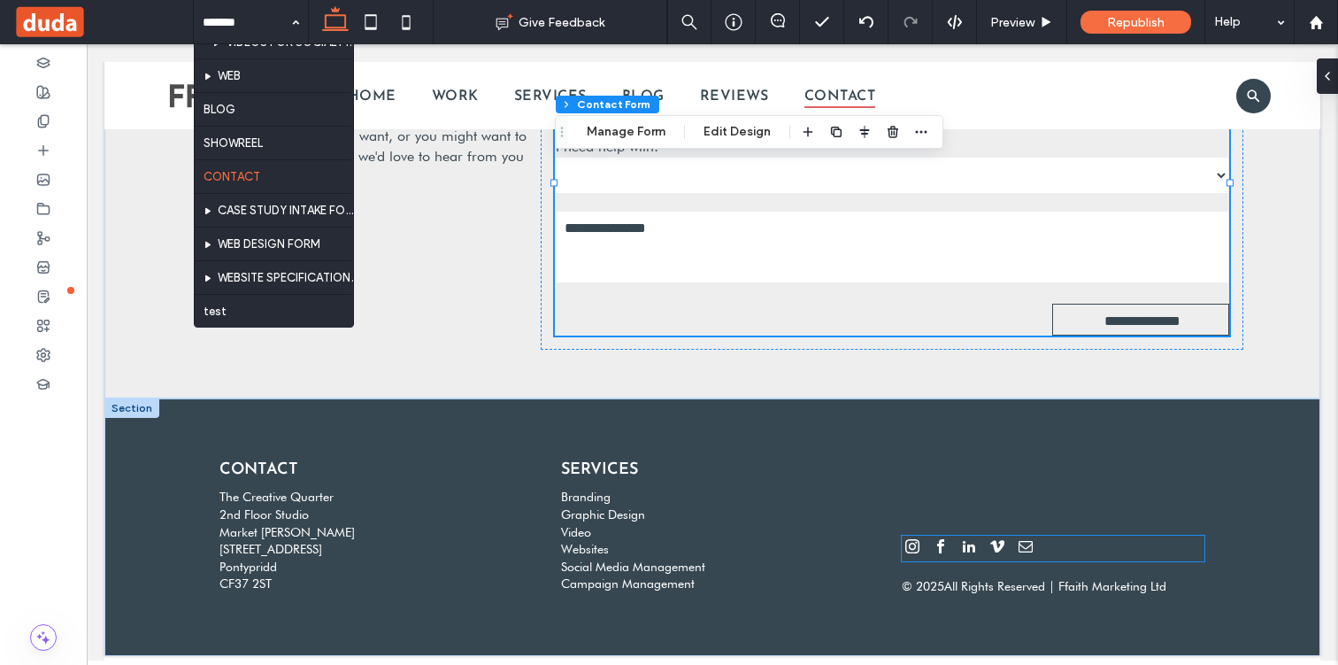
click at [1028, 552] on span "email" at bounding box center [1025, 545] width 21 height 21
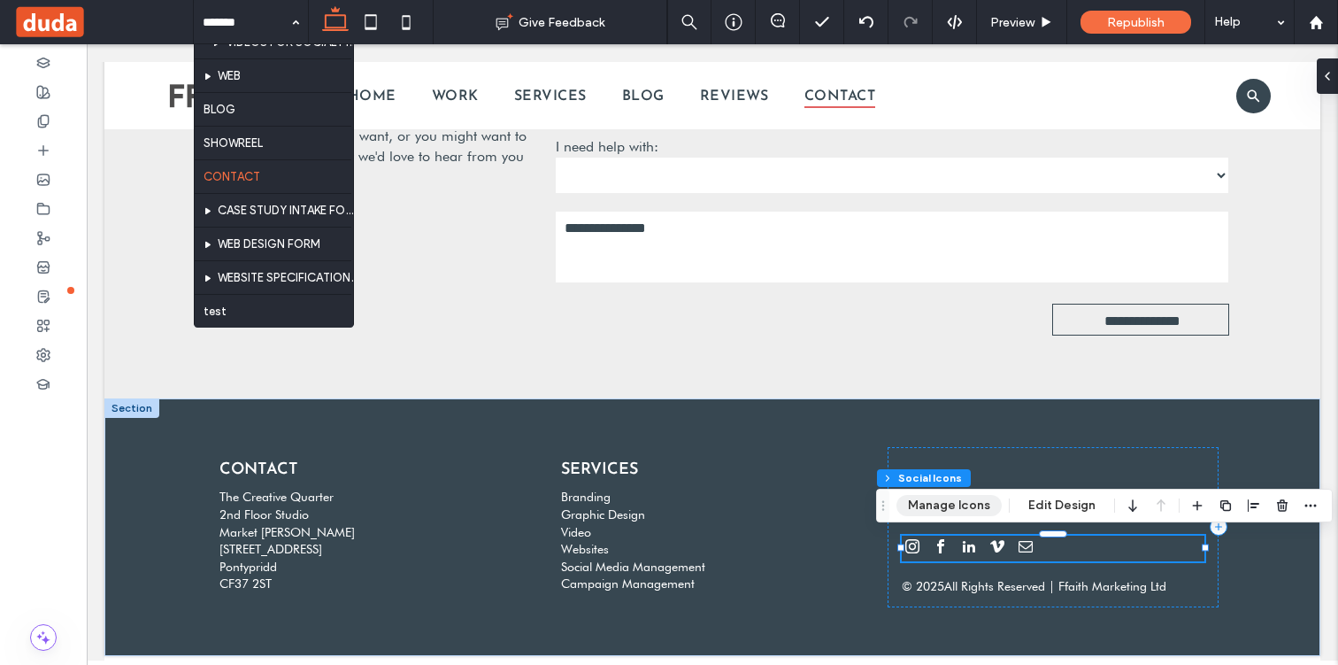
click at [982, 508] on button "Manage Icons" at bounding box center [948, 505] width 105 height 21
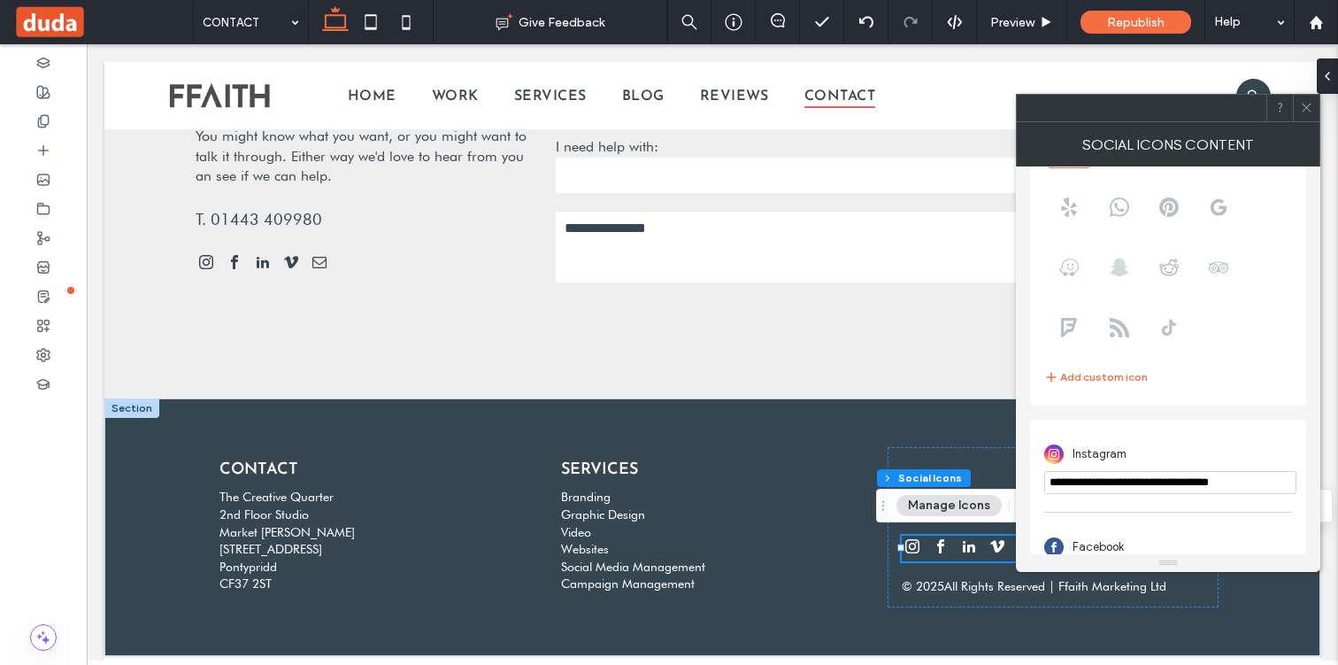
scroll to position [504, 0]
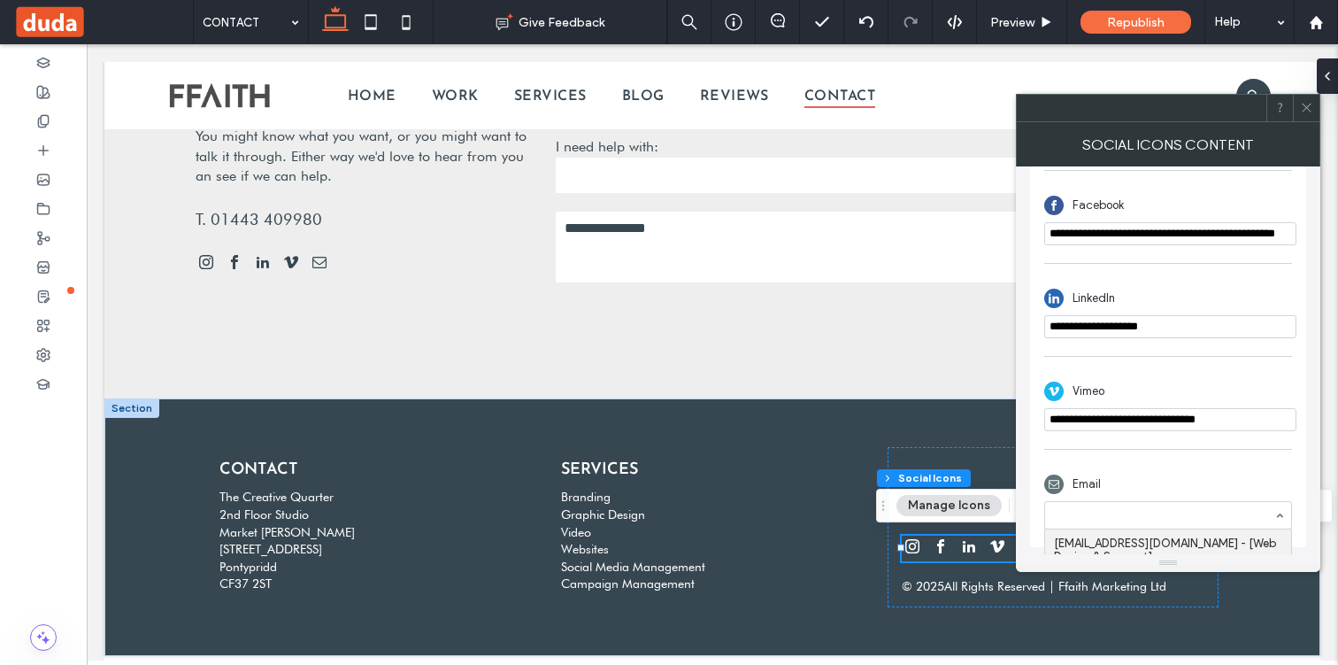
paste input "**********"
type input "**********"
click at [1098, 460] on div "Email [EMAIL_ADDRESS][DOMAIN_NAME] - [General Information] Keep in mind that th…" at bounding box center [1168, 557] width 248 height 235
click at [1300, 106] on icon at bounding box center [1306, 107] width 13 height 13
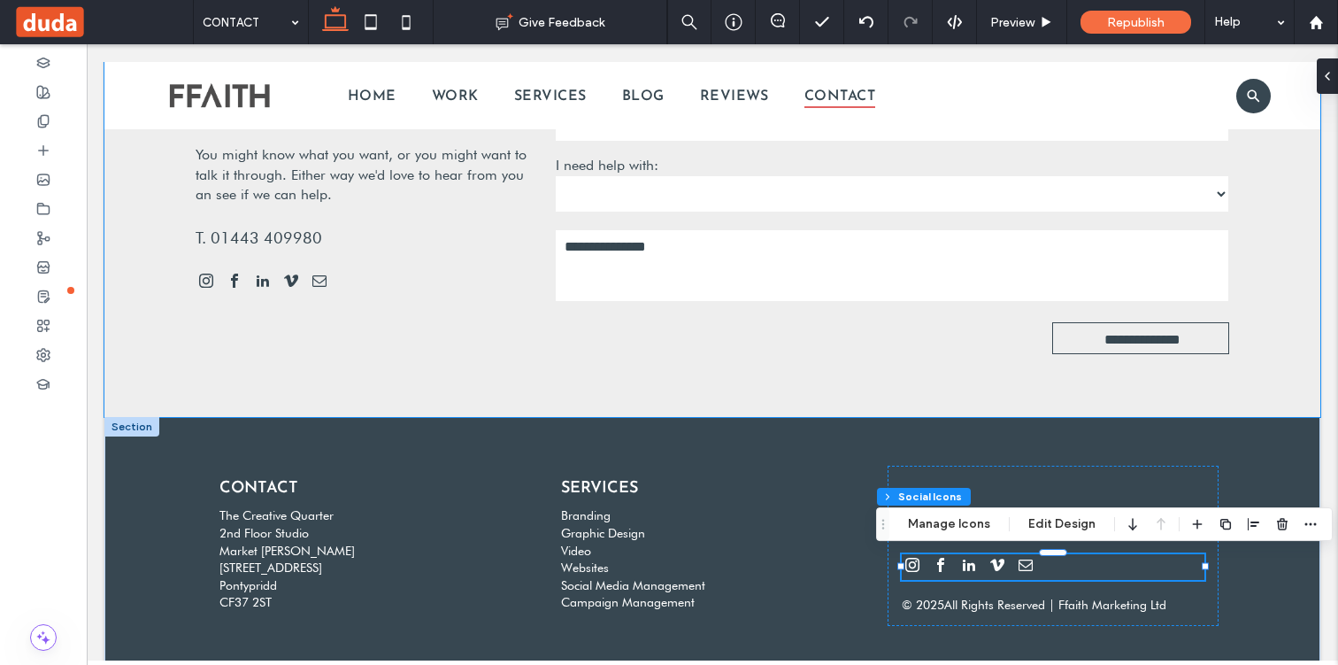
scroll to position [0, 0]
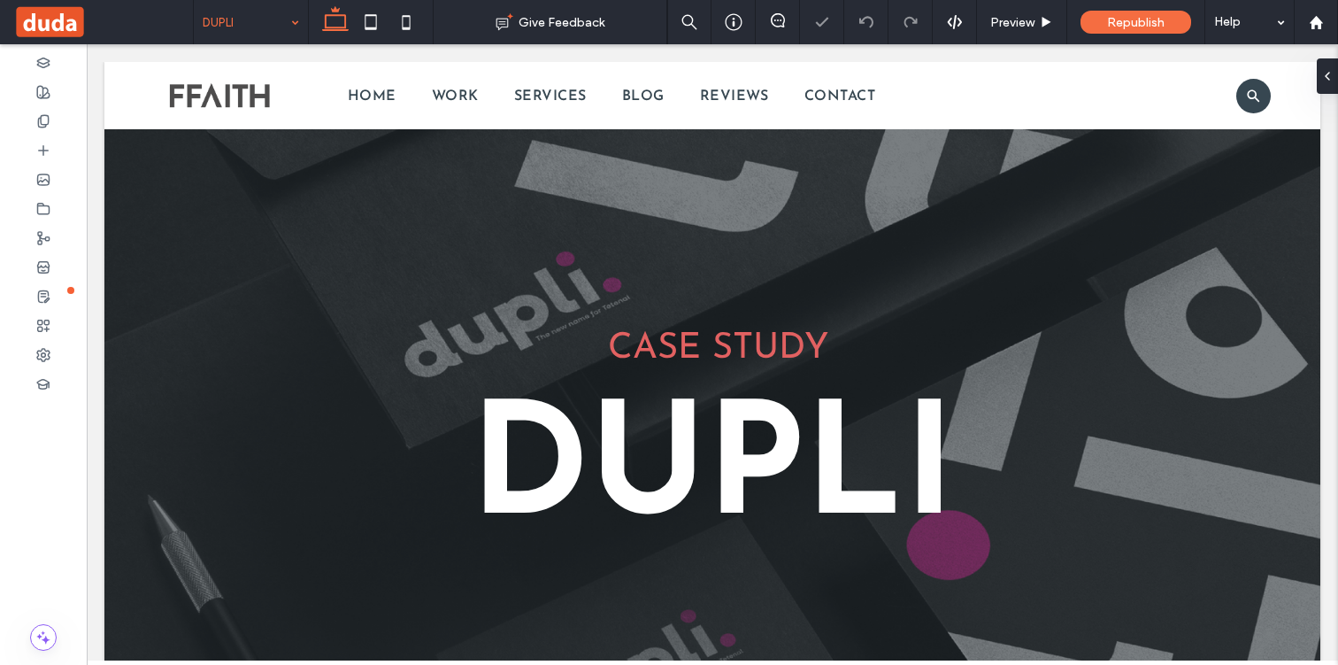
click at [280, 27] on input at bounding box center [247, 22] width 88 height 44
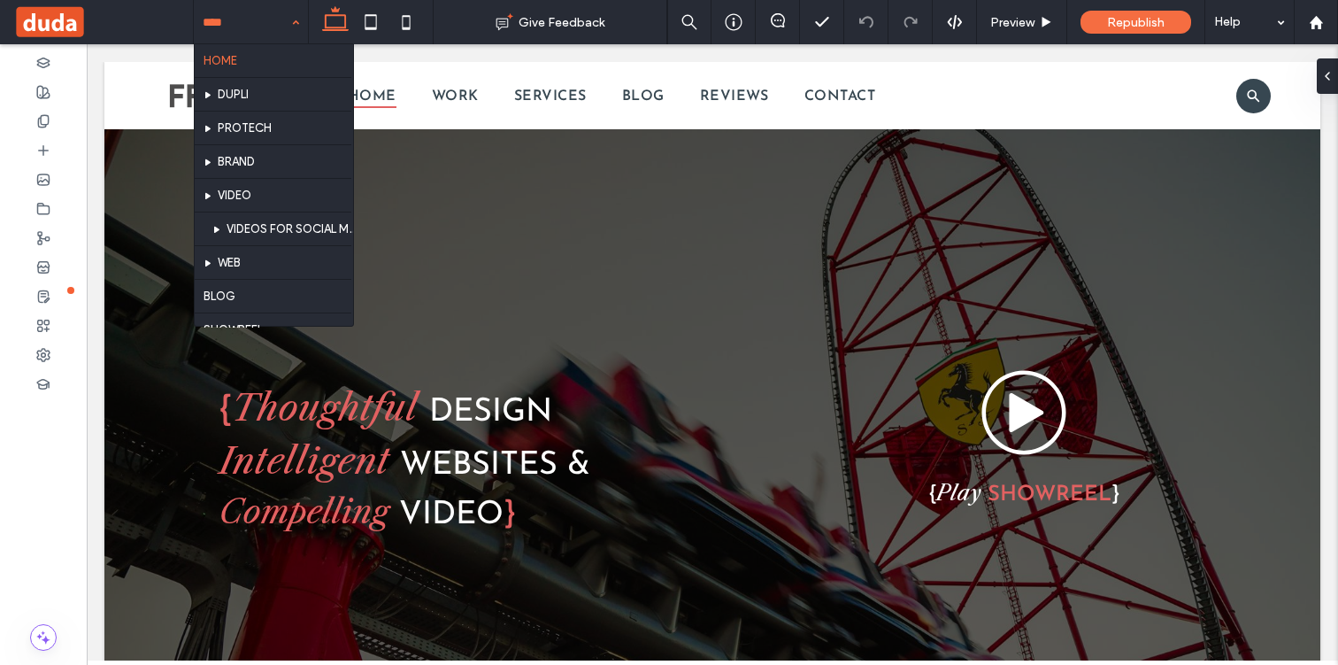
click at [288, 15] on div "HOME DUPLI PROTECH BRAND VIDEO VIDEOS FOR SOCIAL MEDIA WEB BLOG SHOWREEL CONTAC…" at bounding box center [251, 22] width 114 height 44
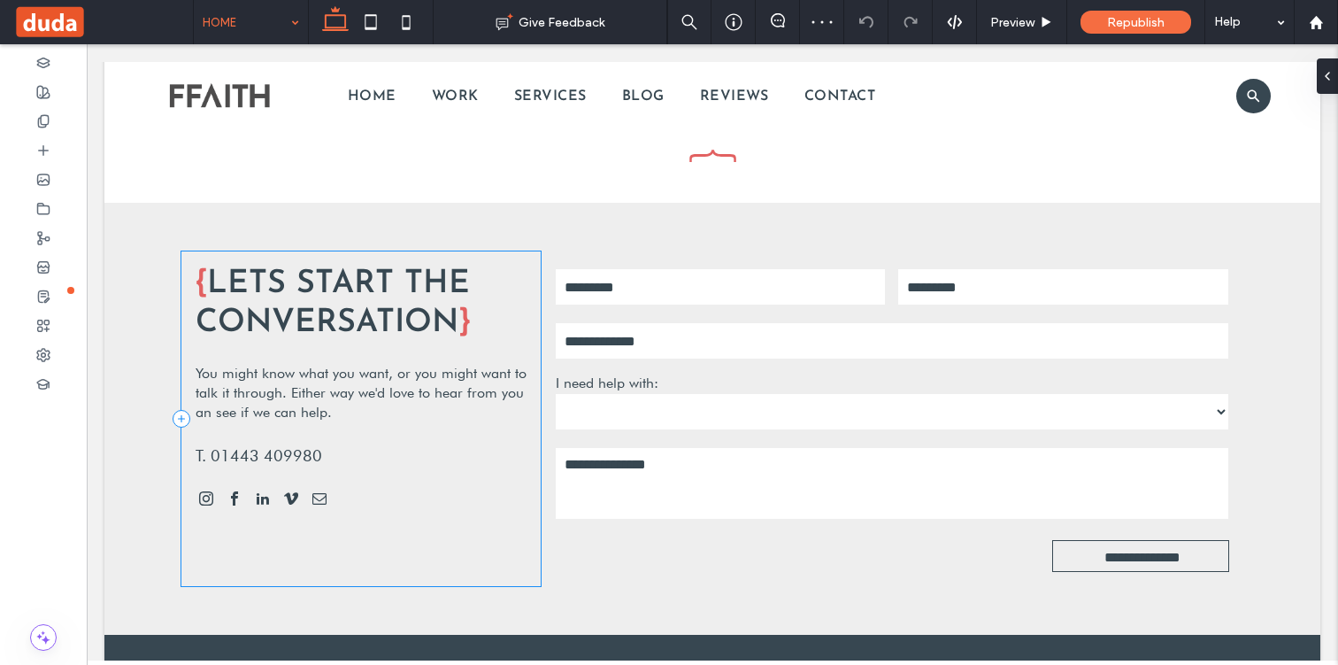
scroll to position [5547, 0]
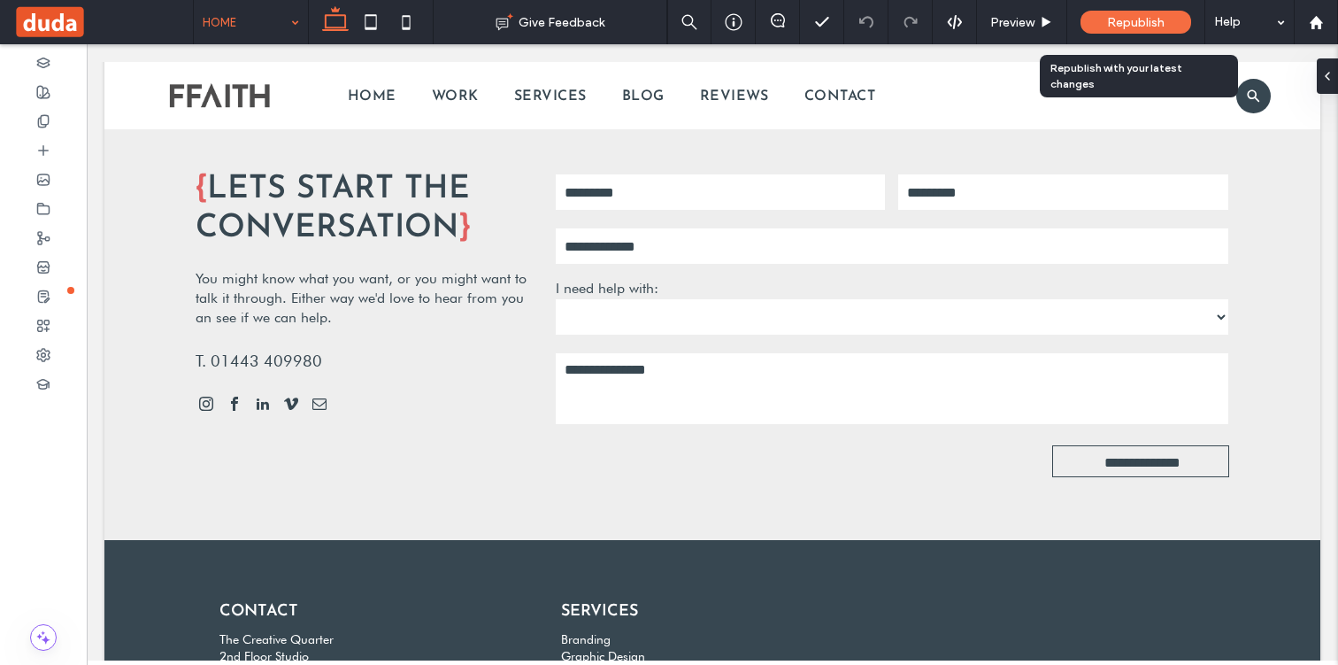
click at [1116, 25] on span "Republish" at bounding box center [1136, 22] width 58 height 15
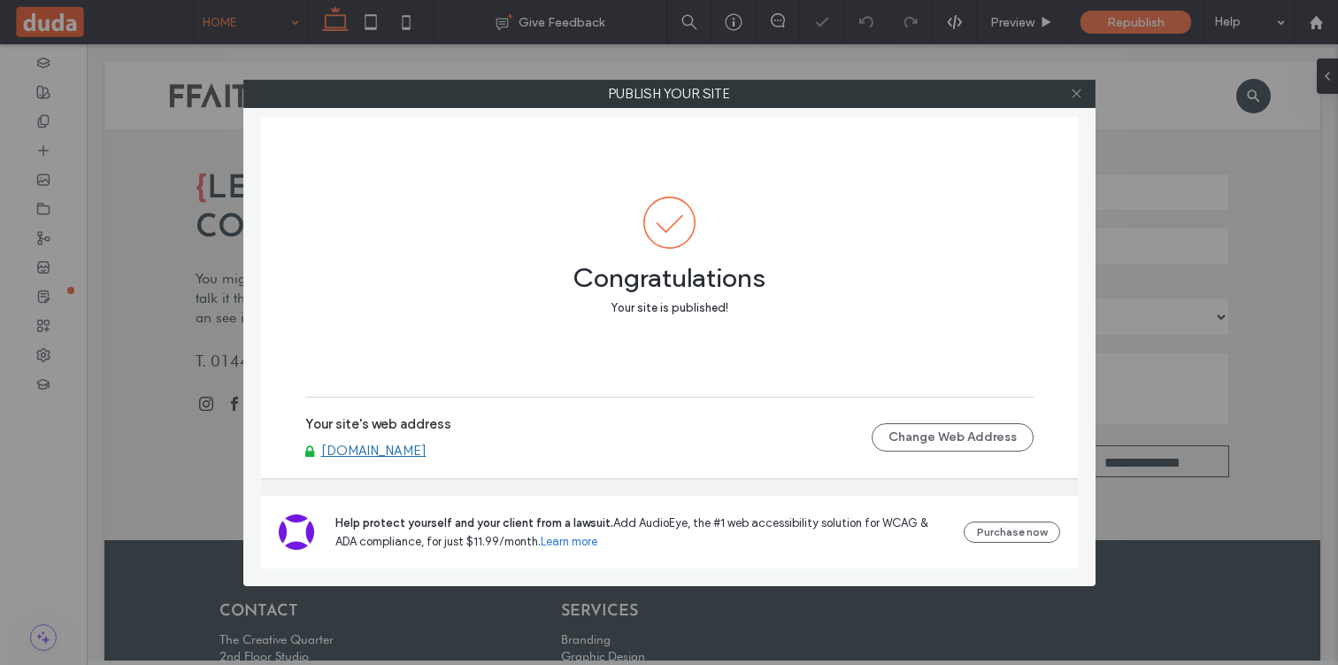
click at [1082, 97] on icon at bounding box center [1076, 93] width 13 height 13
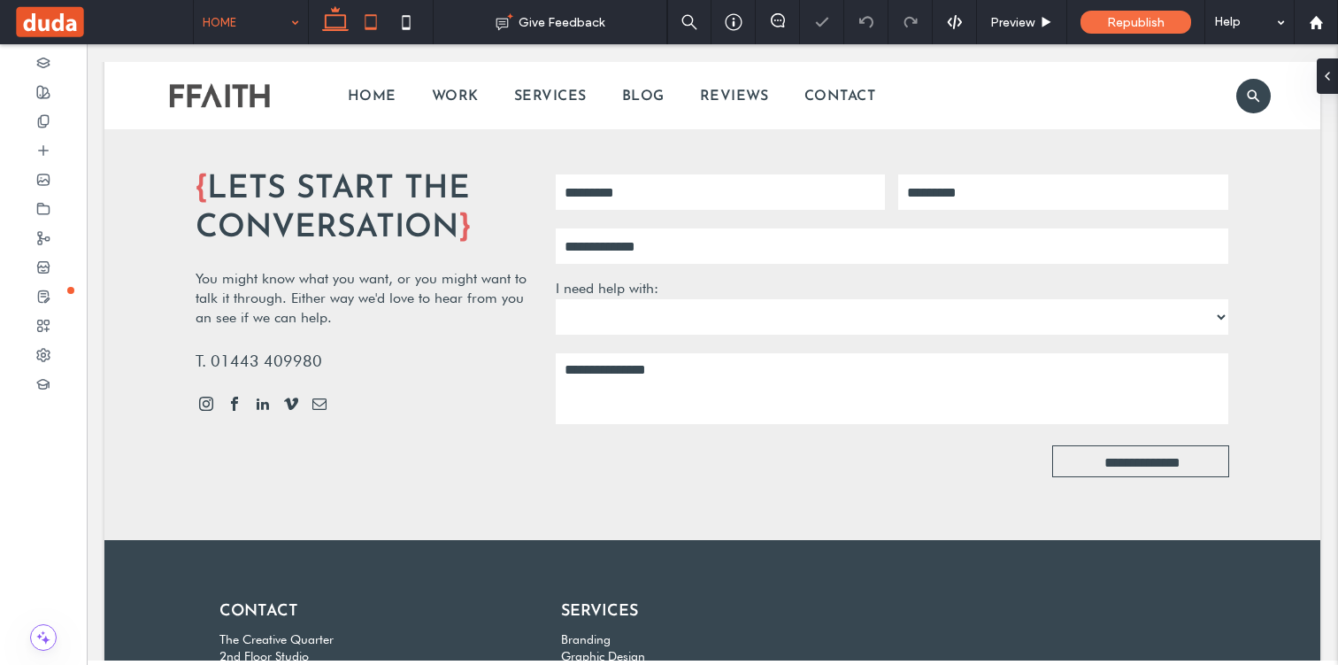
click at [382, 30] on icon at bounding box center [370, 21] width 35 height 35
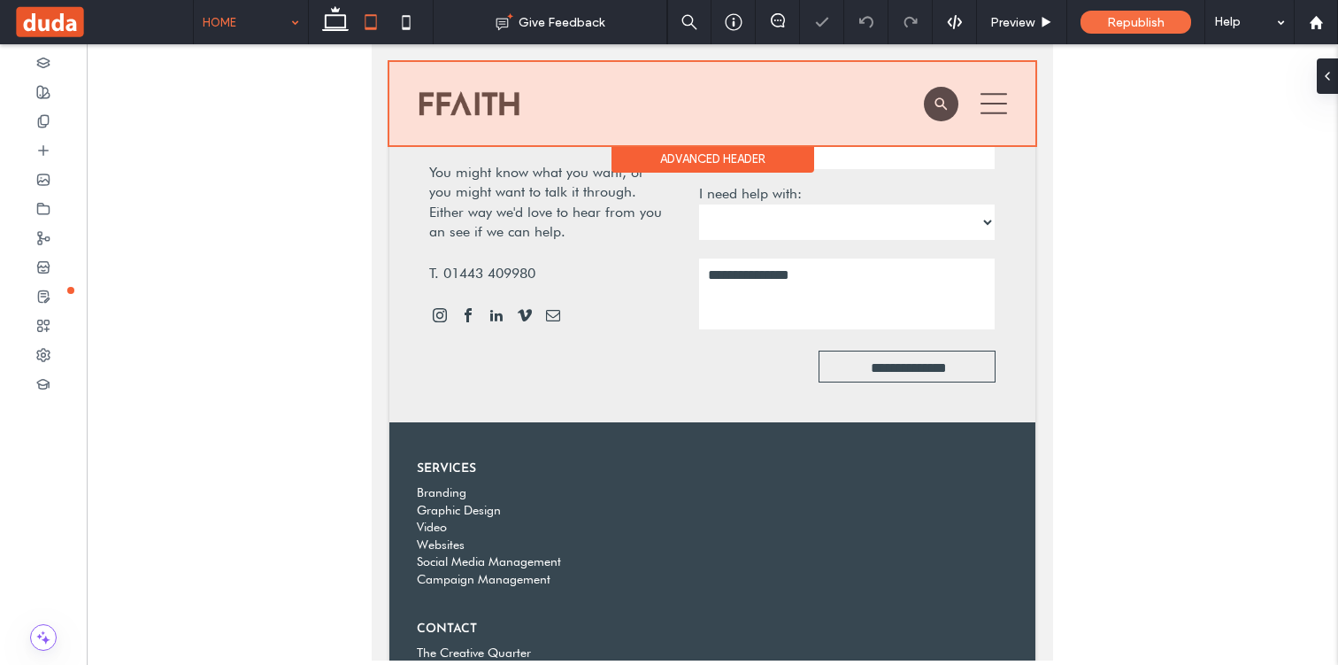
scroll to position [4710, 0]
click at [1004, 99] on div at bounding box center [712, 103] width 646 height 83
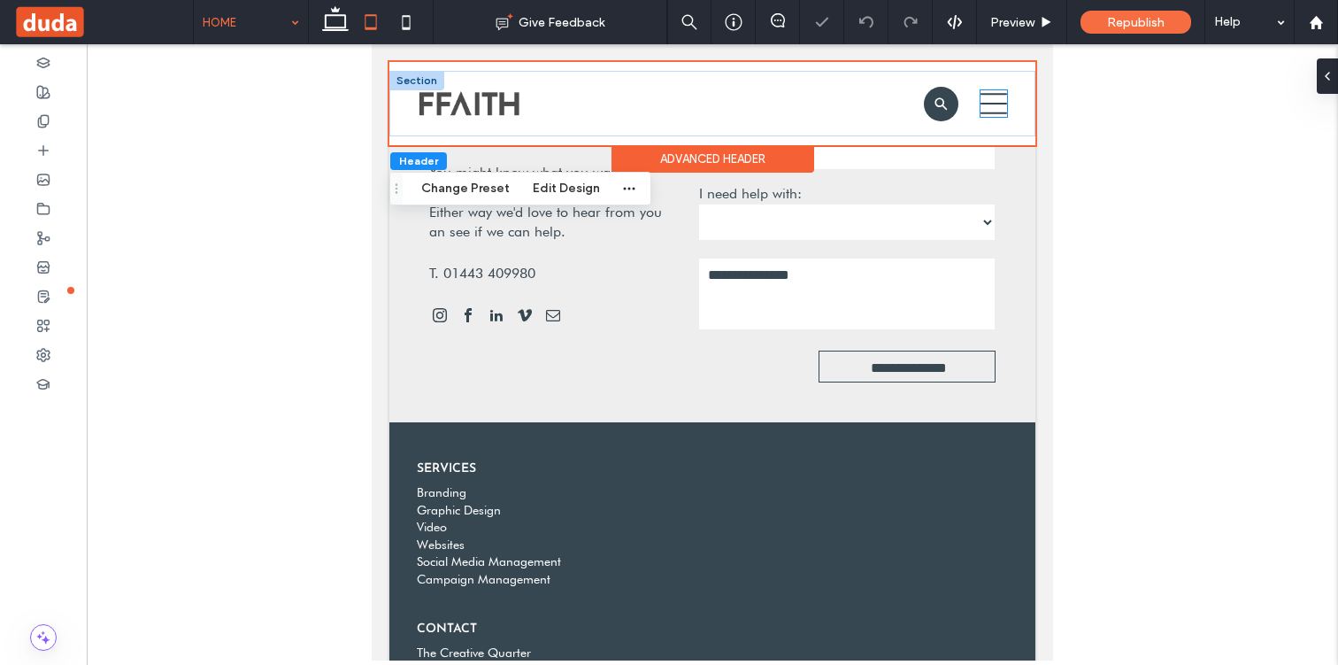
click at [1004, 108] on icon at bounding box center [994, 103] width 27 height 27
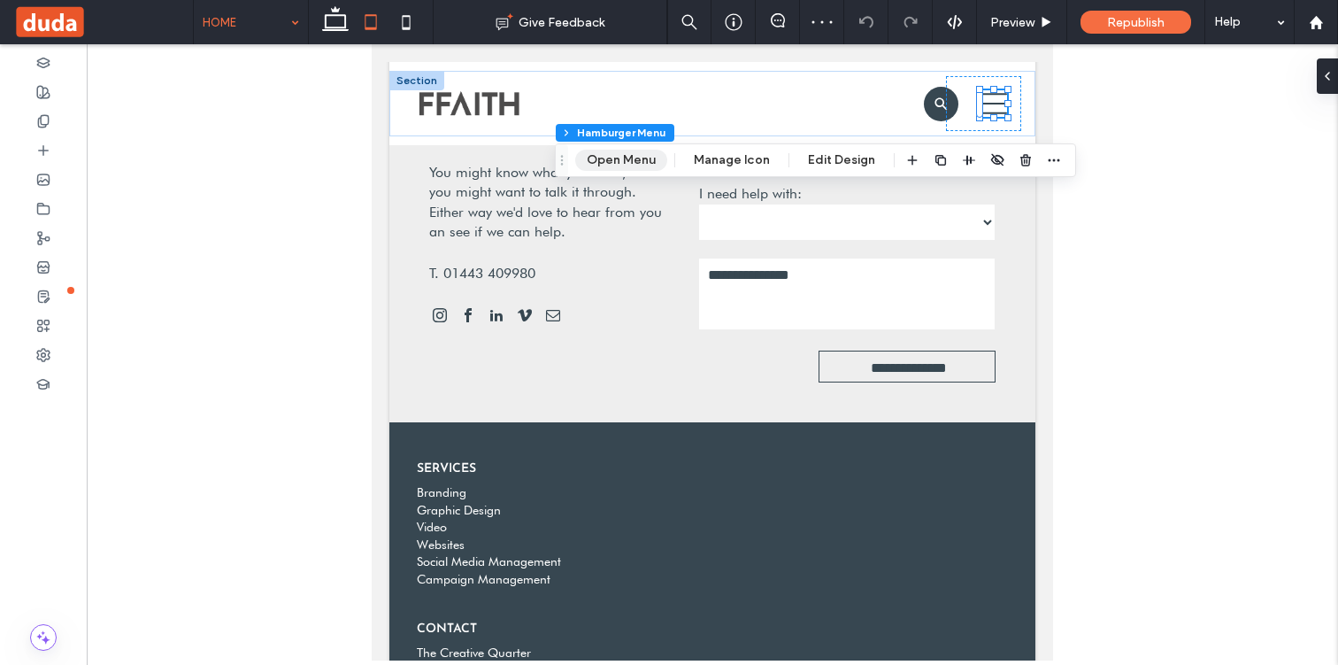
click at [635, 160] on button "Open Menu" at bounding box center [621, 160] width 92 height 21
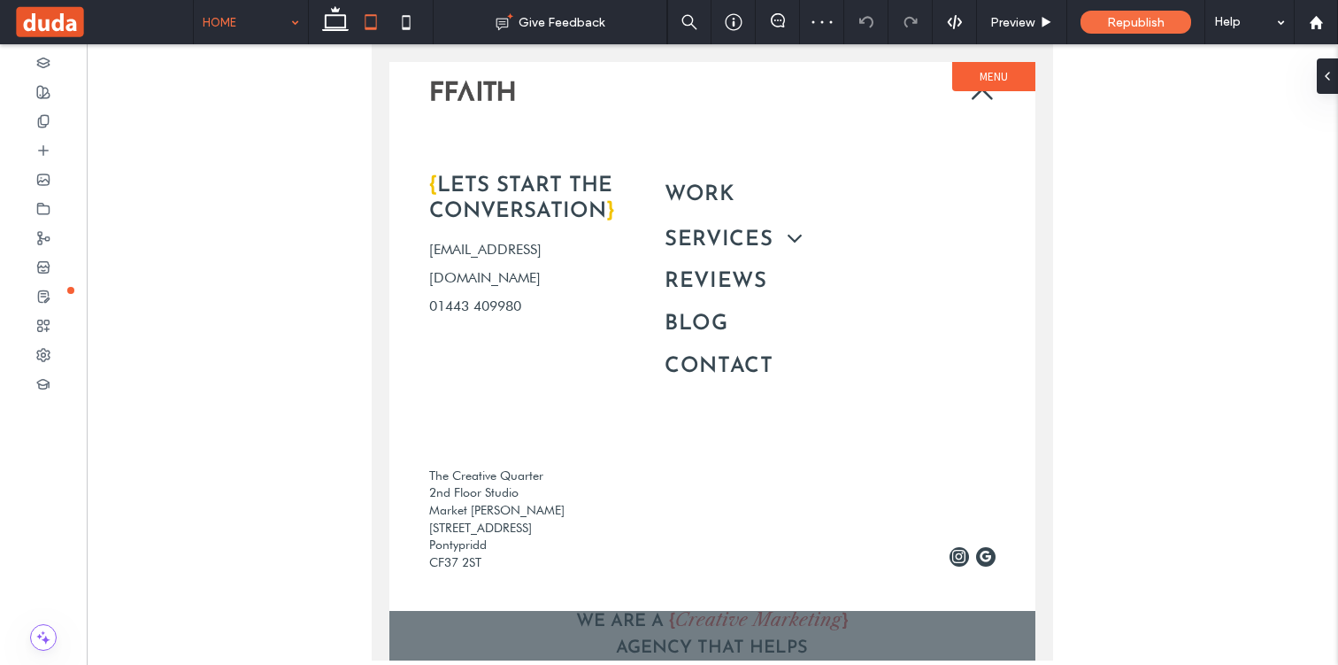
scroll to position [0, 0]
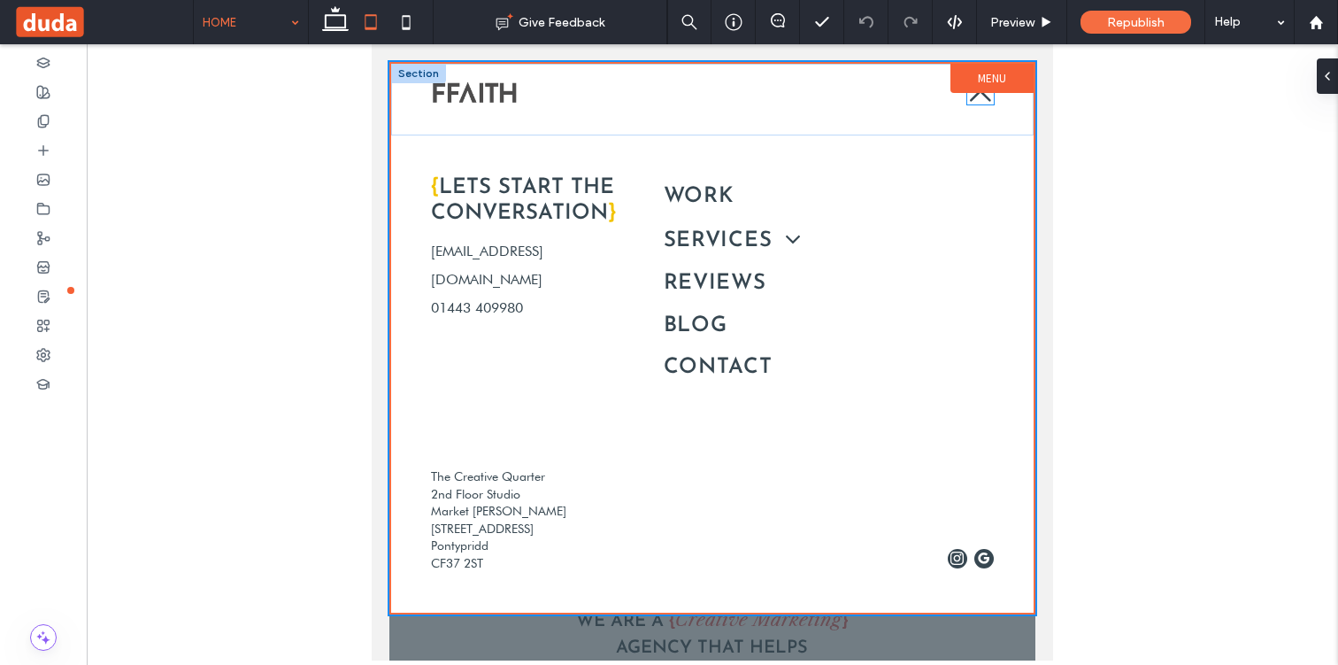
click at [978, 96] on icon at bounding box center [980, 91] width 27 height 27
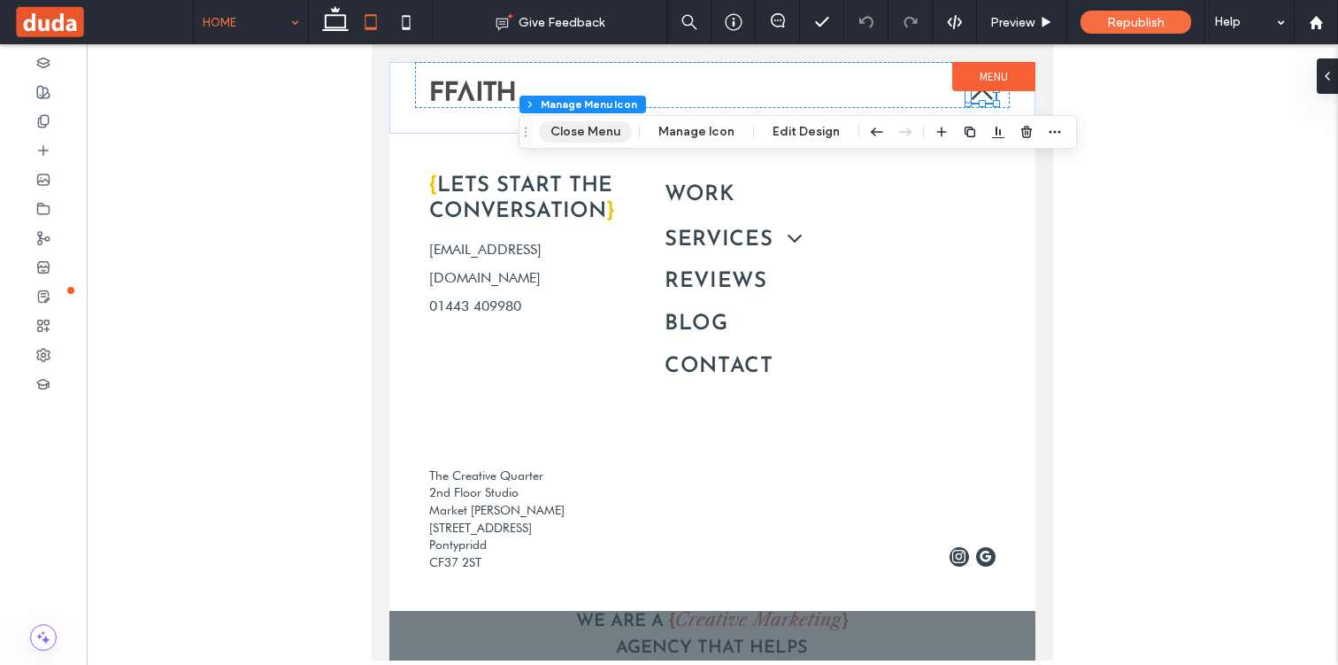
click at [604, 137] on button "Close Menu" at bounding box center [585, 131] width 93 height 21
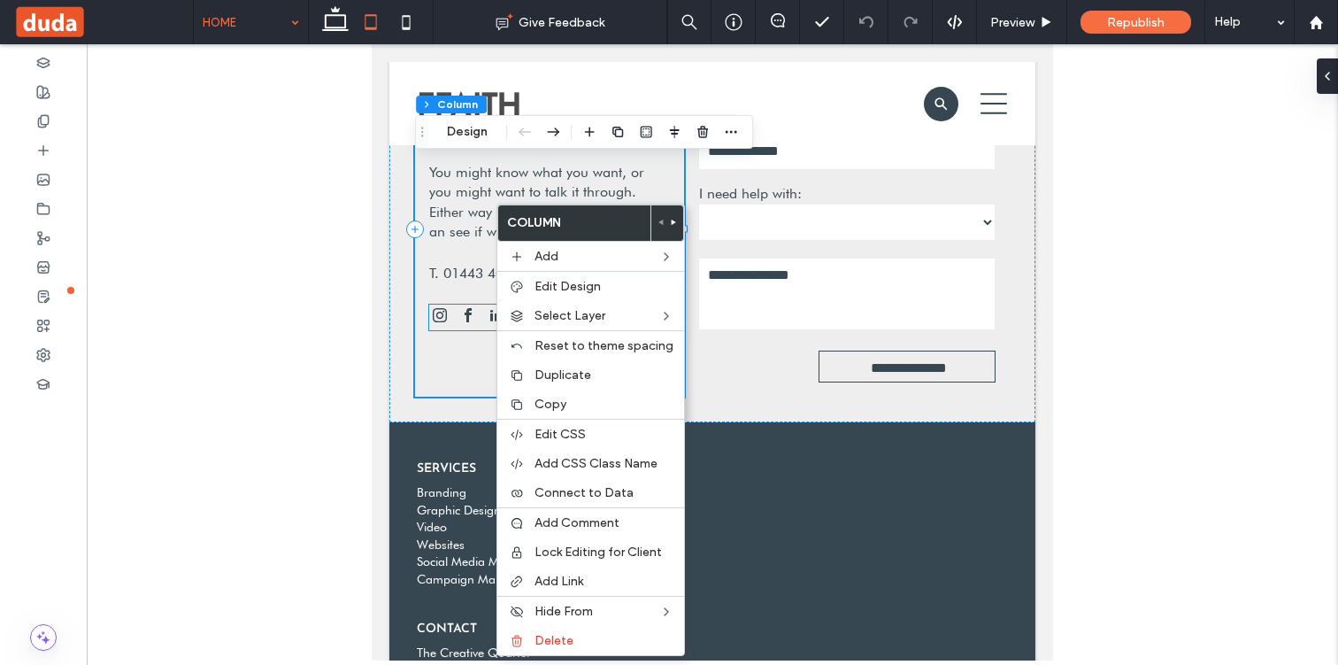
click at [481, 319] on div at bounding box center [549, 317] width 240 height 26
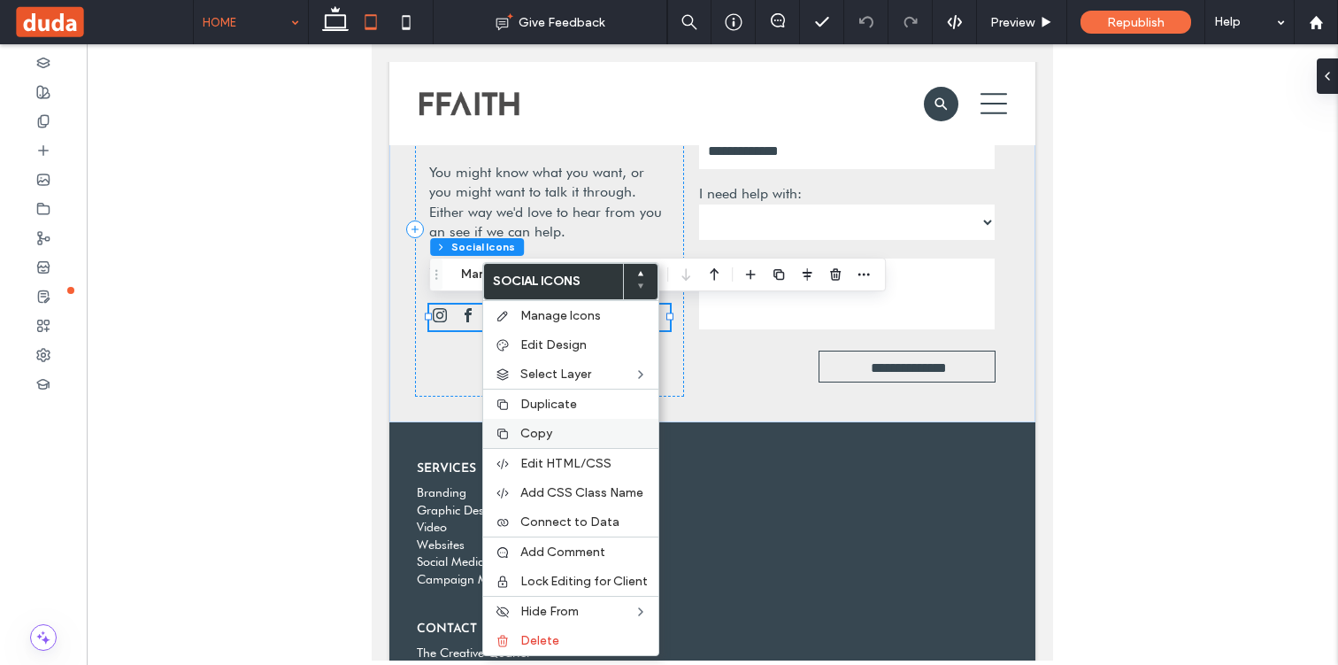
click at [525, 429] on span "Copy" at bounding box center [536, 433] width 32 height 15
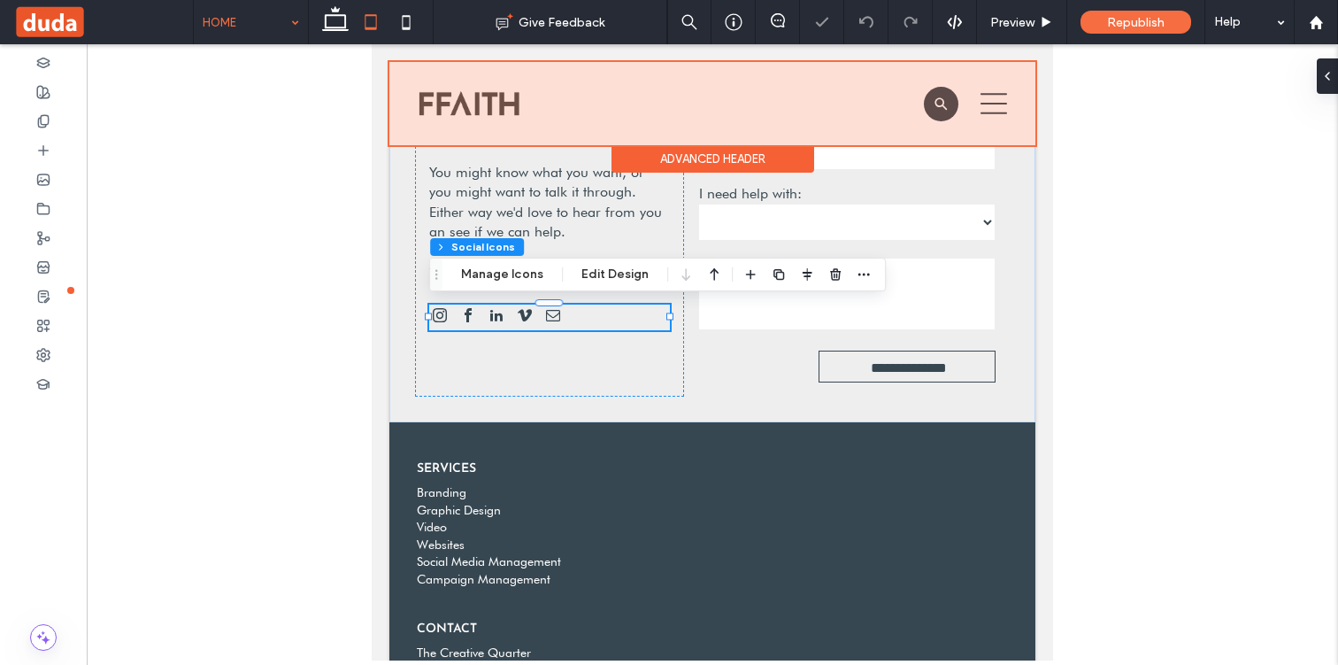
click at [988, 118] on div at bounding box center [712, 103] width 646 height 83
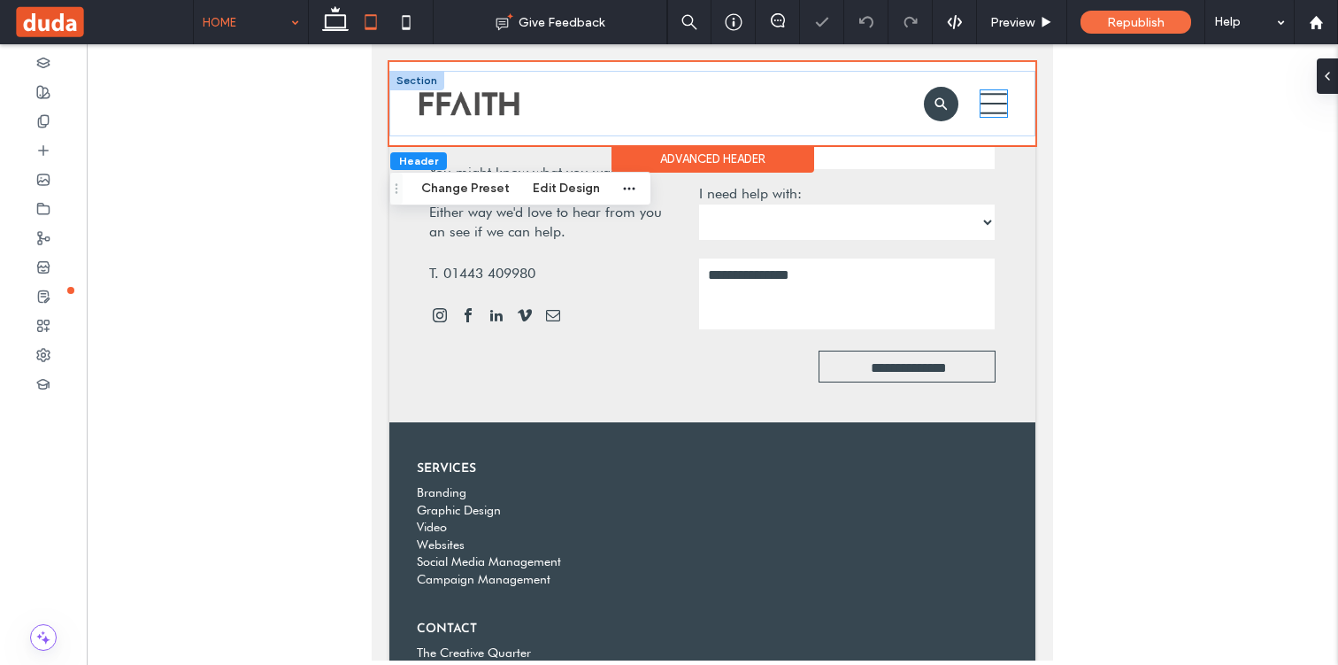
click at [988, 115] on icon at bounding box center [994, 103] width 27 height 27
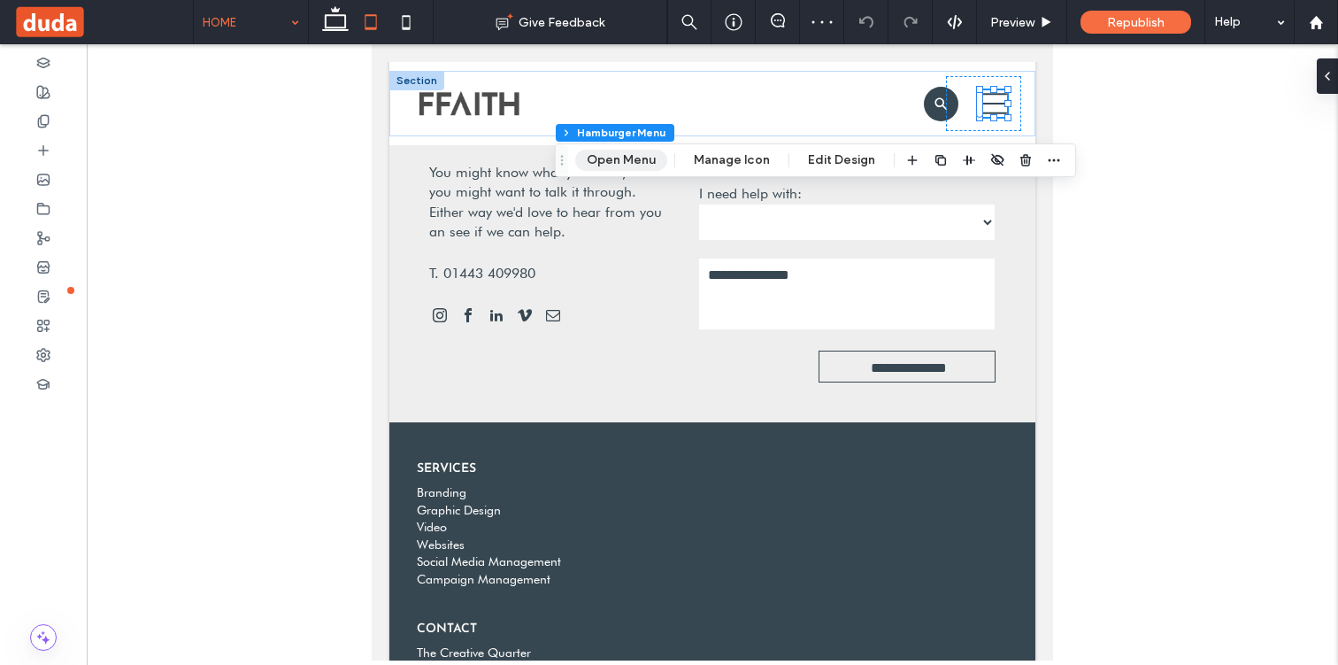
click at [649, 163] on button "Open Menu" at bounding box center [621, 160] width 92 height 21
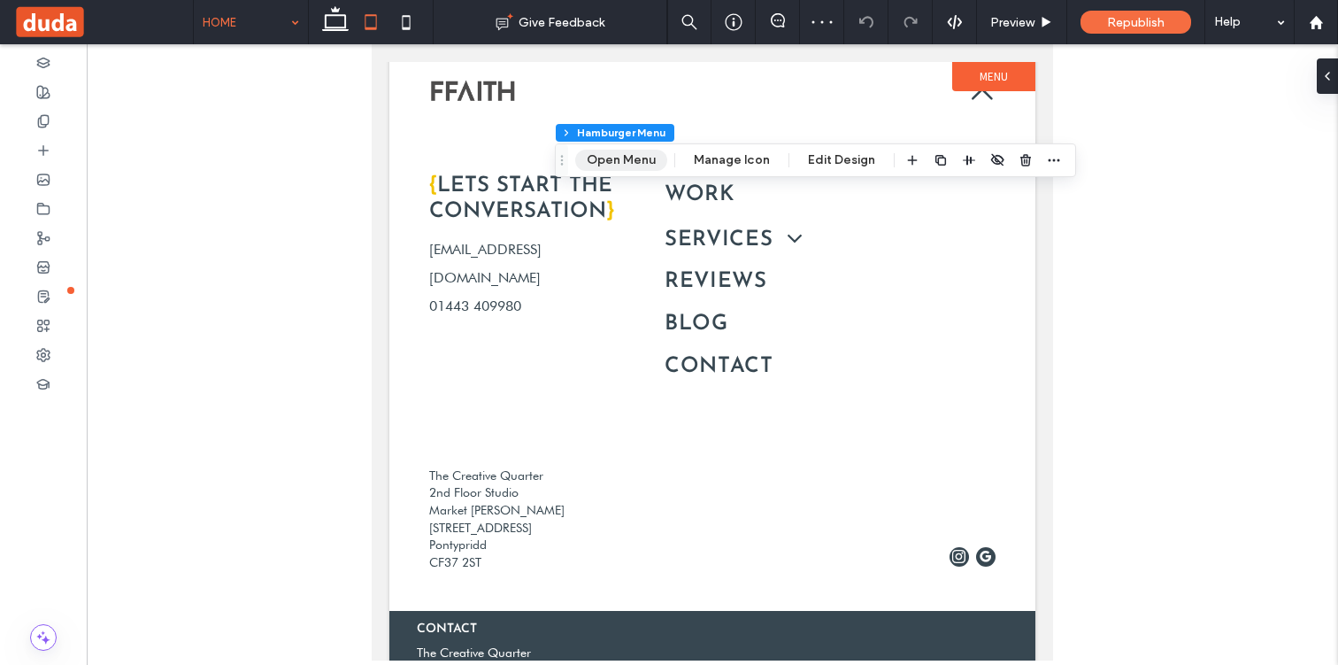
scroll to position [0, 0]
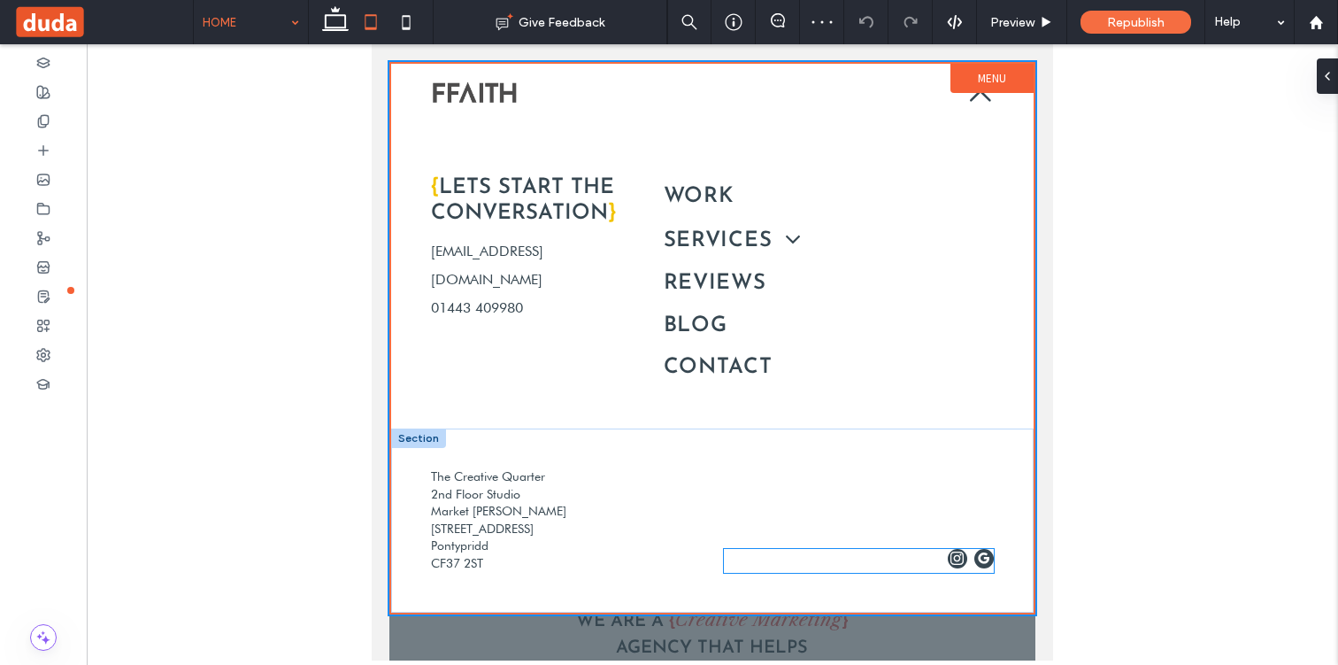
click at [954, 570] on link "instagram" at bounding box center [957, 561] width 19 height 24
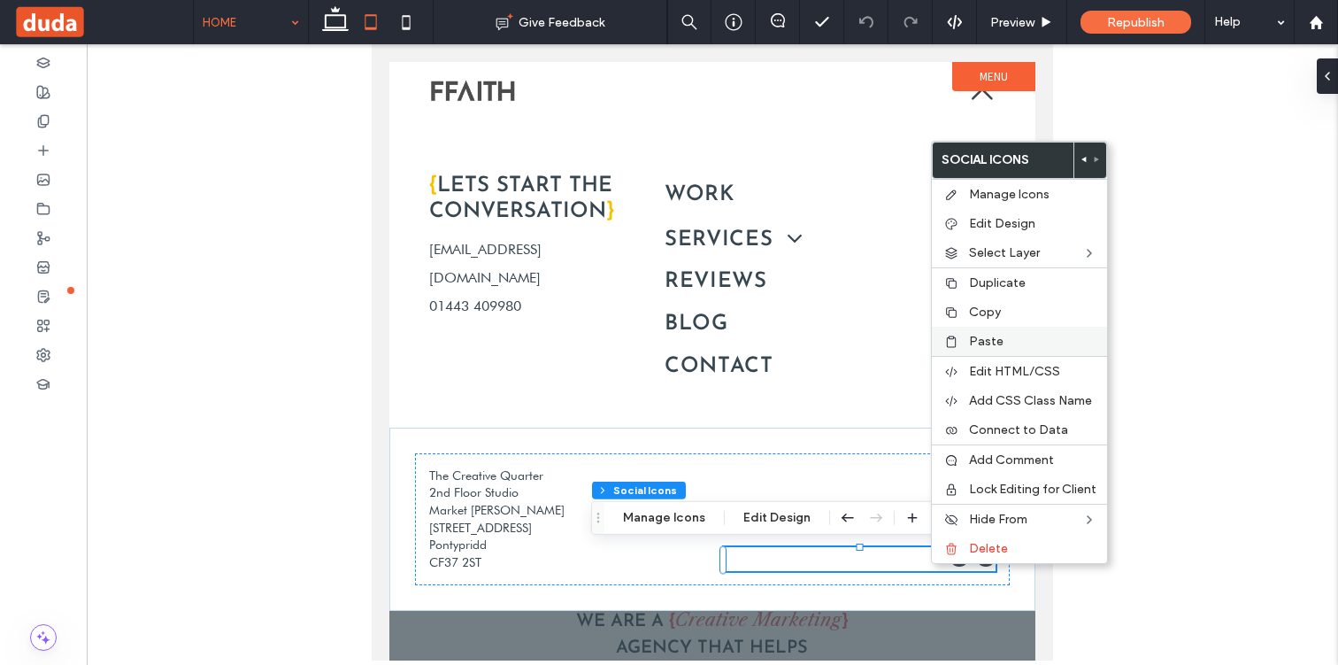
click at [969, 343] on span "Paste" at bounding box center [986, 341] width 35 height 15
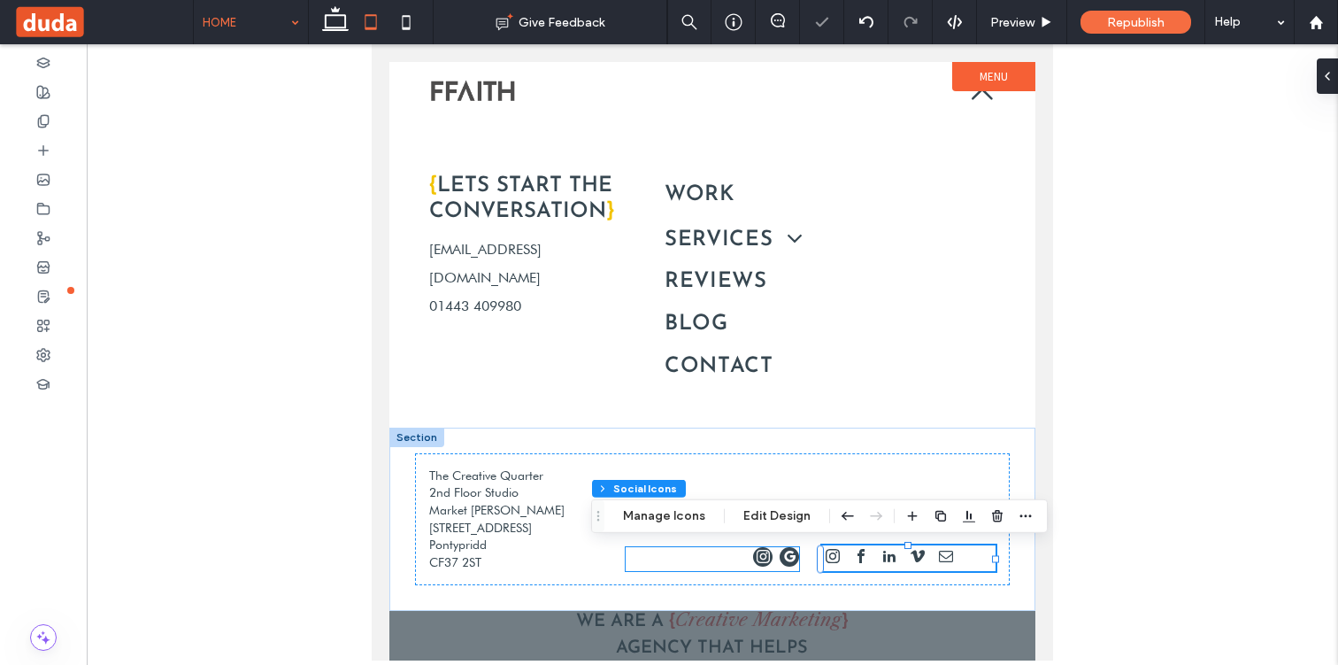
click at [791, 560] on span "google_my_business" at bounding box center [789, 556] width 19 height 19
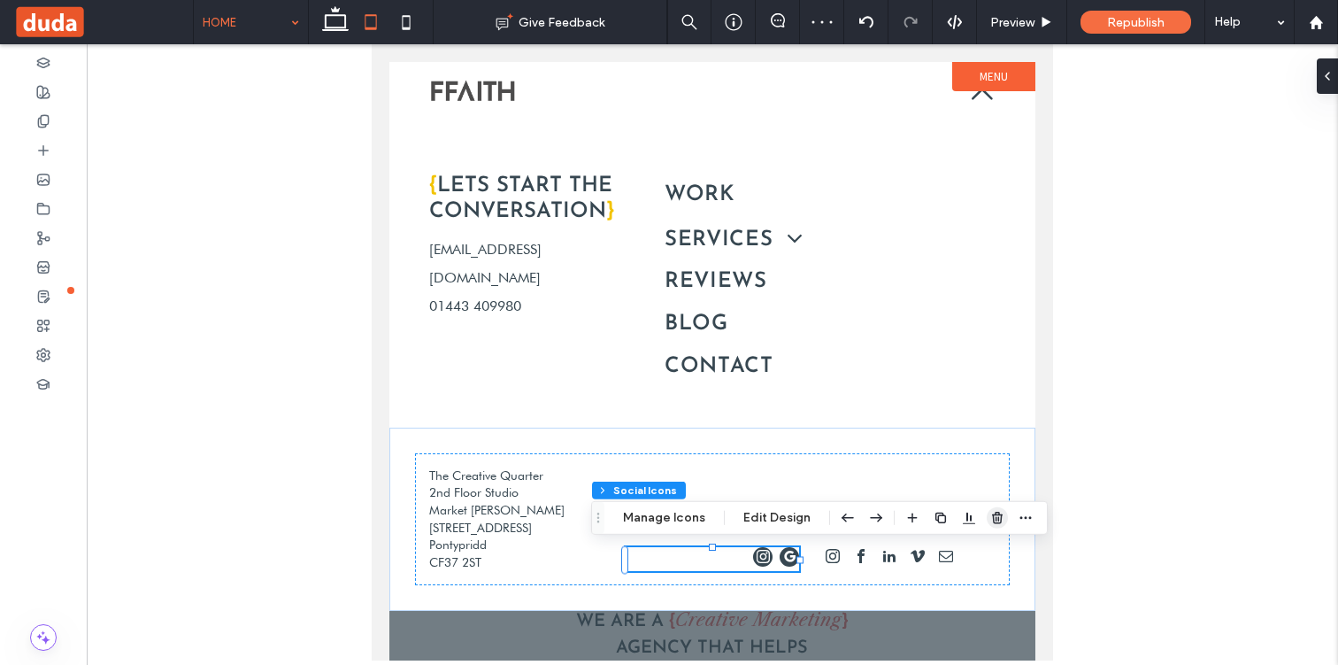
click at [993, 517] on use "button" at bounding box center [997, 518] width 11 height 12
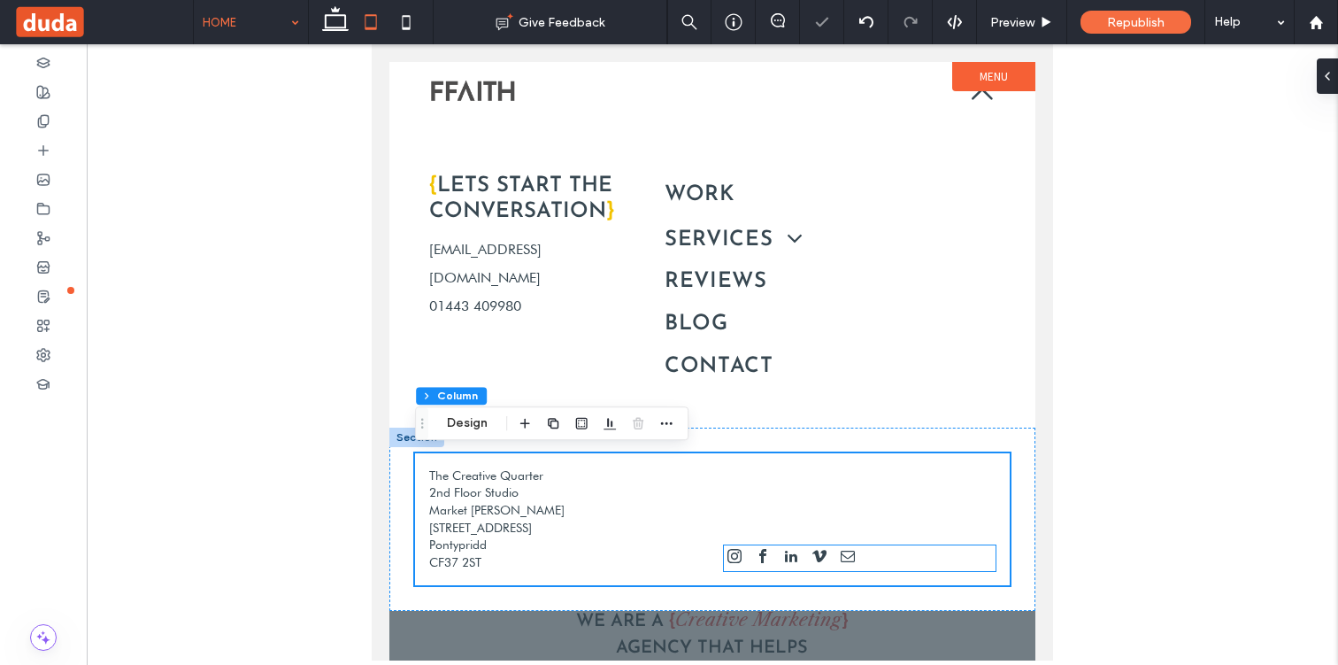
click at [892, 557] on div at bounding box center [860, 558] width 272 height 26
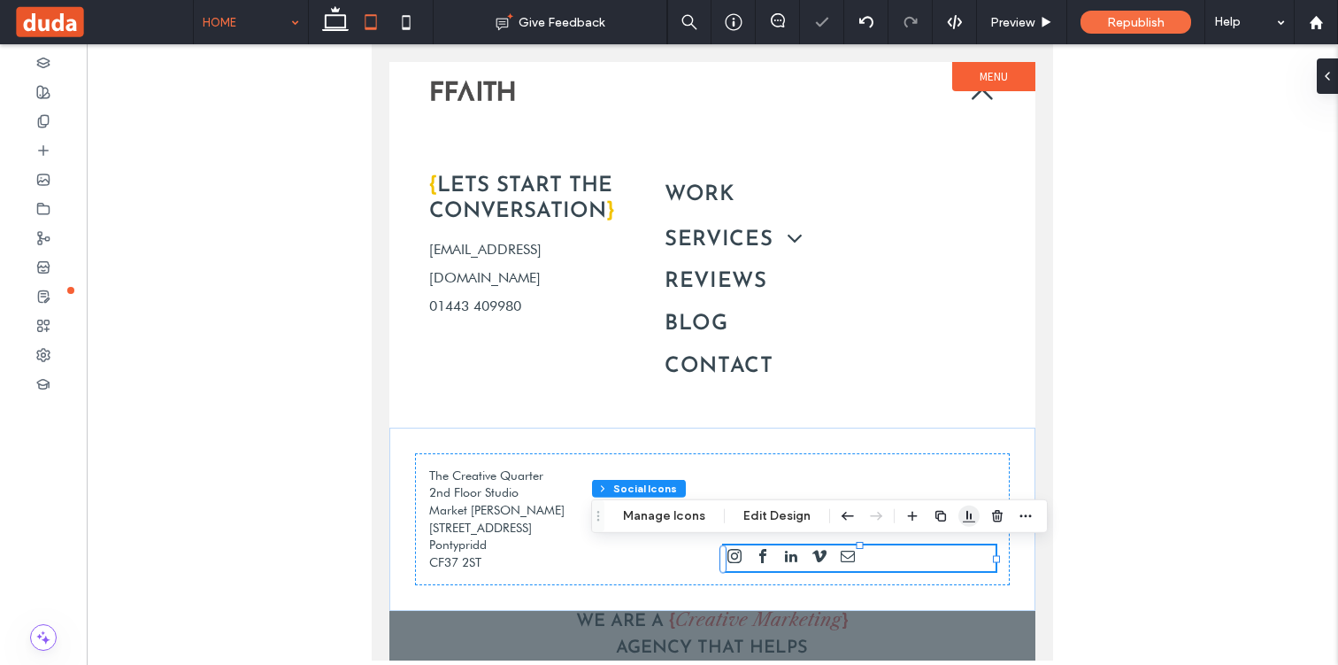
click at [963, 515] on use "button" at bounding box center [969, 517] width 12 height 12
click at [965, 517] on icon "button" at bounding box center [969, 516] width 14 height 14
click at [894, 448] on div "The Creative Quarter 2nd Floor Studio Market [PERSON_NAME] [STREET_ADDRESS]" at bounding box center [712, 519] width 646 height 184
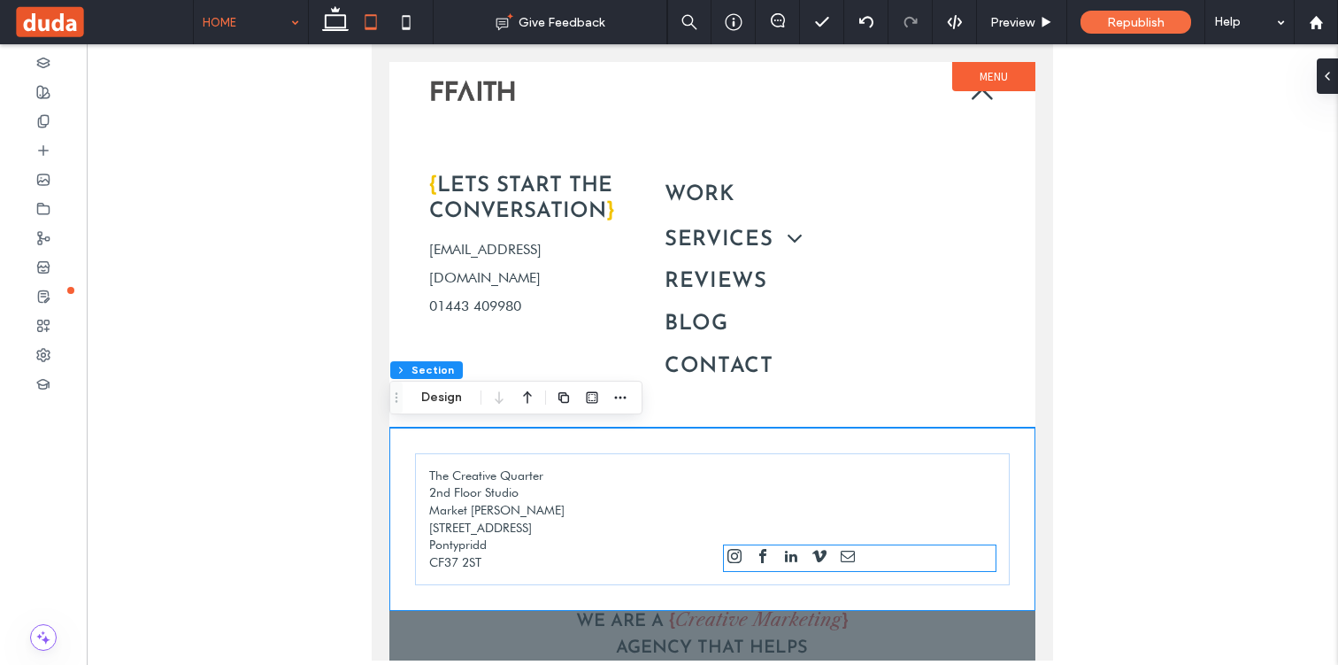
click at [759, 558] on span "facebook" at bounding box center [762, 555] width 21 height 21
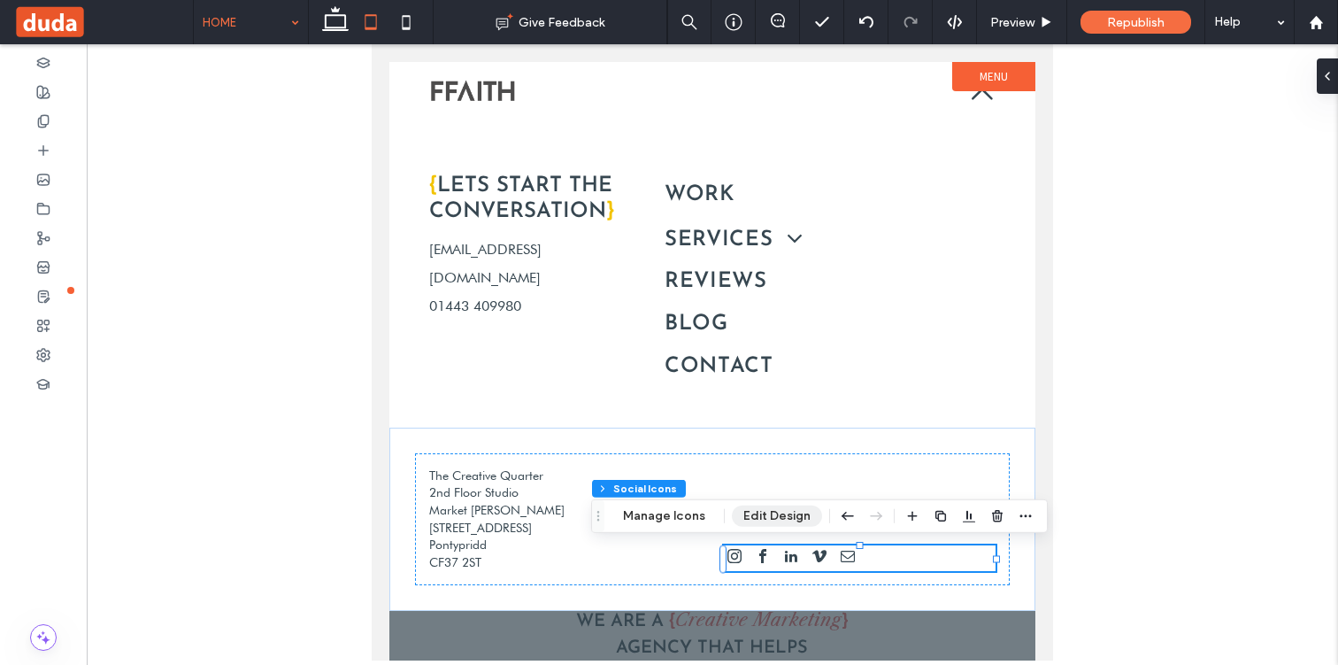
click at [756, 520] on button "Edit Design" at bounding box center [777, 515] width 90 height 21
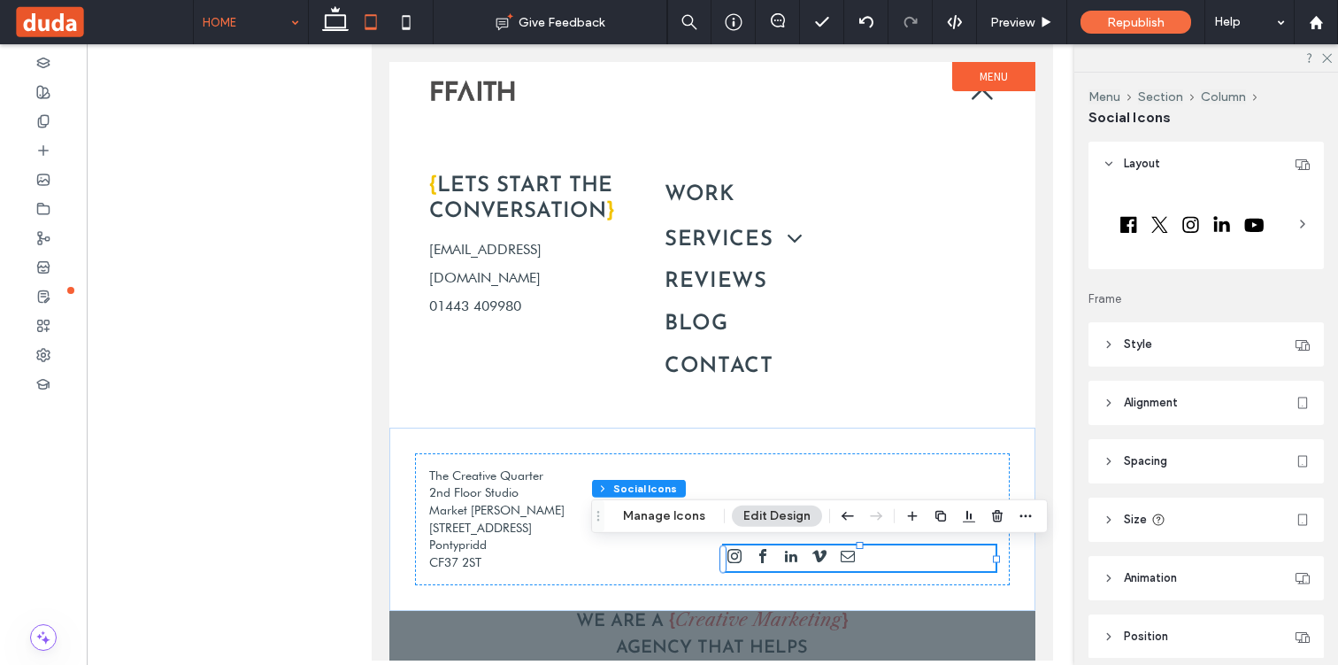
click at [1180, 407] on header "Alignment" at bounding box center [1205, 403] width 235 height 44
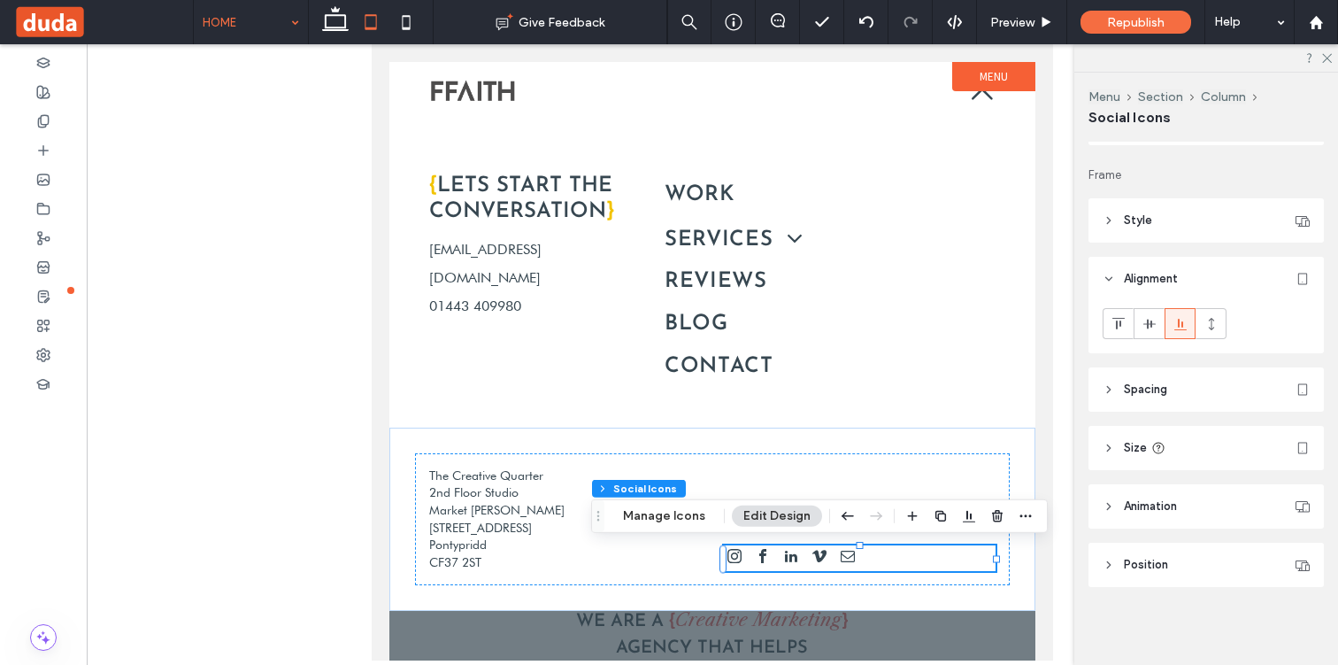
click at [1137, 566] on span "Position" at bounding box center [1146, 565] width 44 height 18
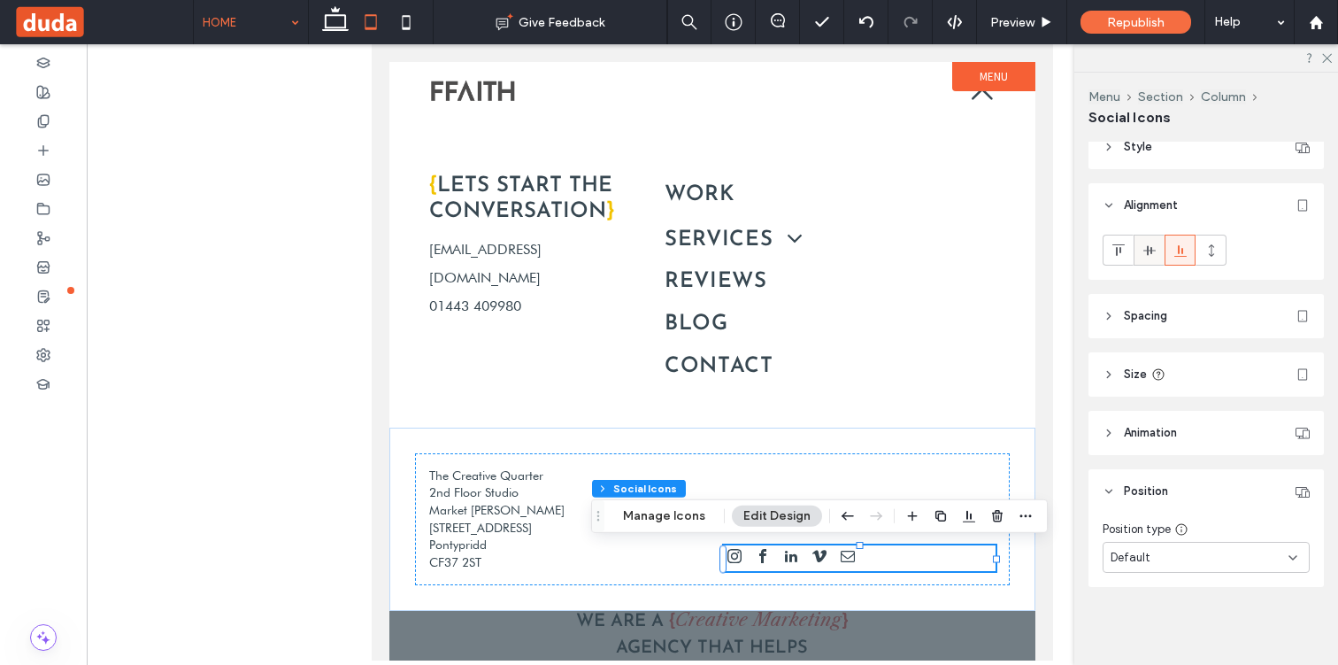
click at [1137, 247] on div at bounding box center [1149, 249] width 29 height 29
click at [1173, 249] on icon at bounding box center [1180, 250] width 14 height 14
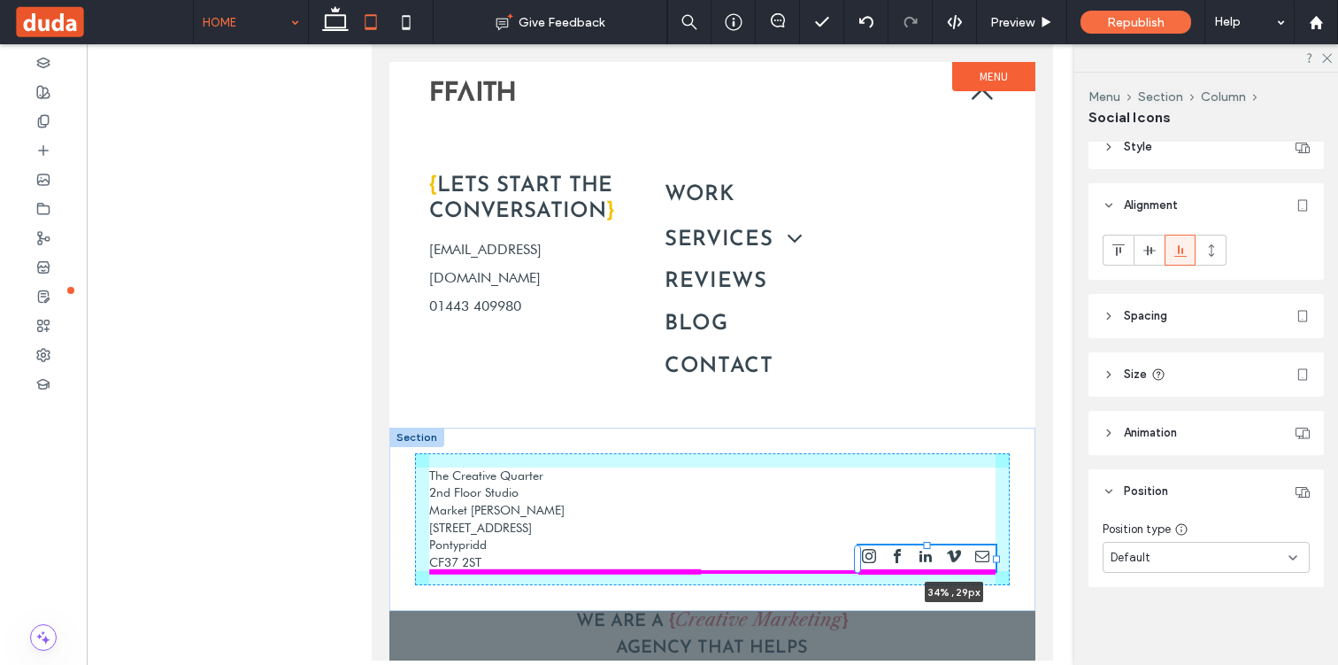
drag, startPoint x: 994, startPoint y: 558, endPoint x: 913, endPoint y: 558, distance: 80.5
click at [913, 558] on div "The Creative Quarter 2nd Floor Studio Market [PERSON_NAME] [STREET_ADDRESS] 34%…" at bounding box center [712, 519] width 646 height 184
type input "**"
type input "****"
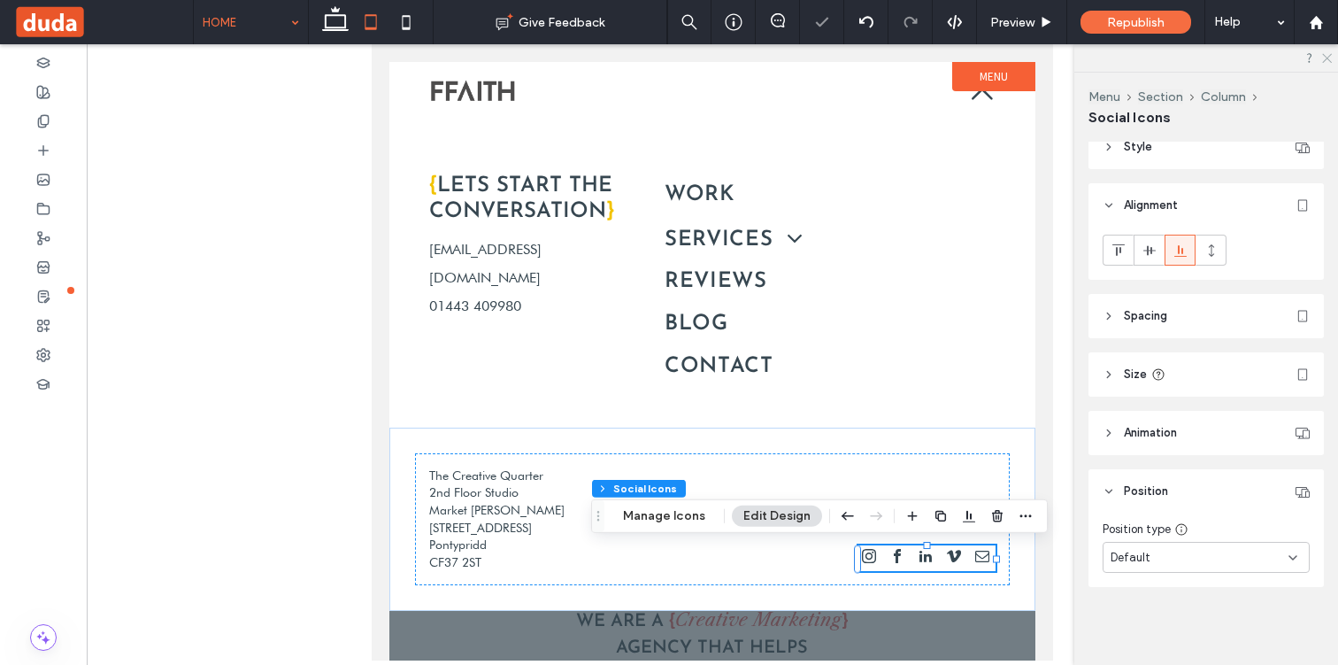
click at [1328, 51] on icon at bounding box center [1326, 57] width 12 height 12
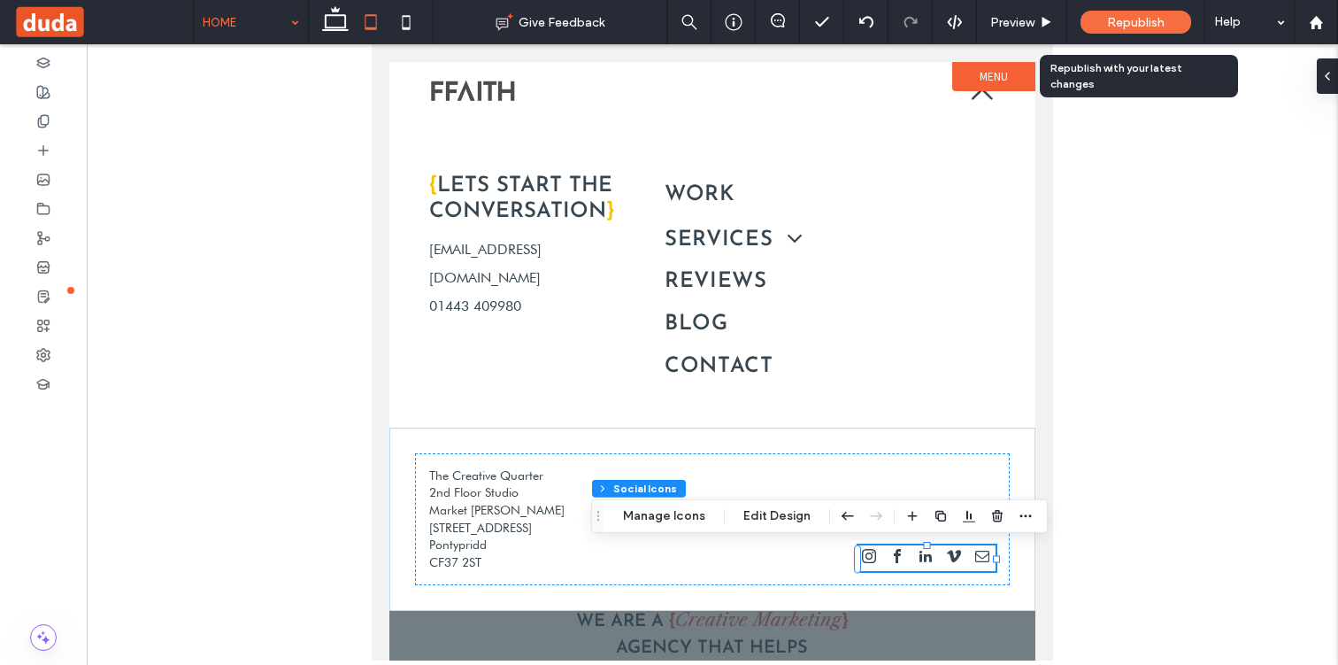
click at [1116, 26] on span "Republish" at bounding box center [1136, 22] width 58 height 15
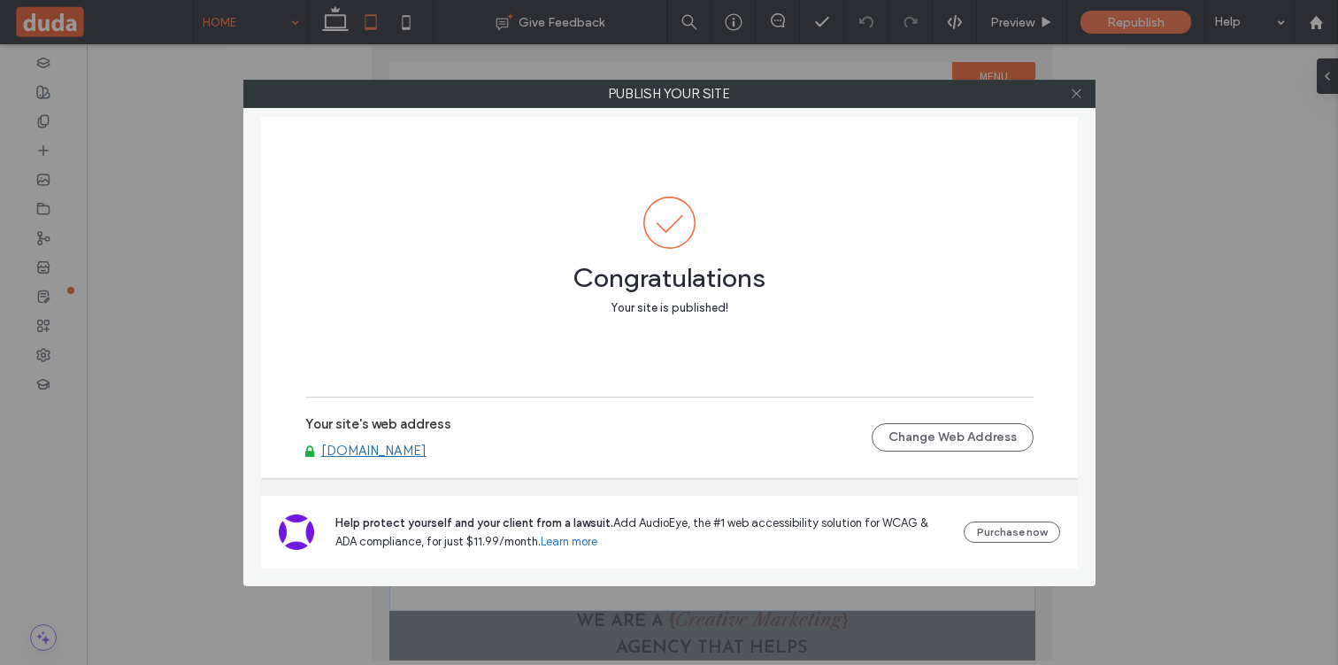
click at [1075, 96] on icon at bounding box center [1076, 93] width 13 height 13
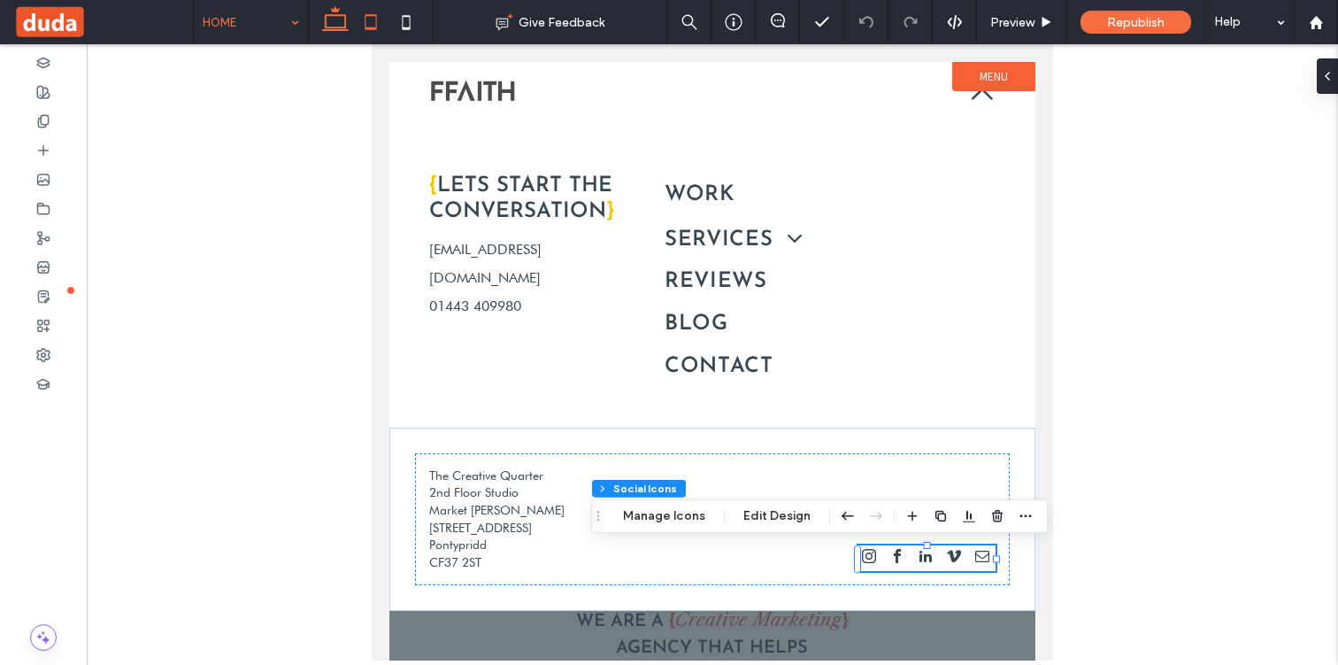
click at [335, 20] on icon at bounding box center [335, 21] width 35 height 35
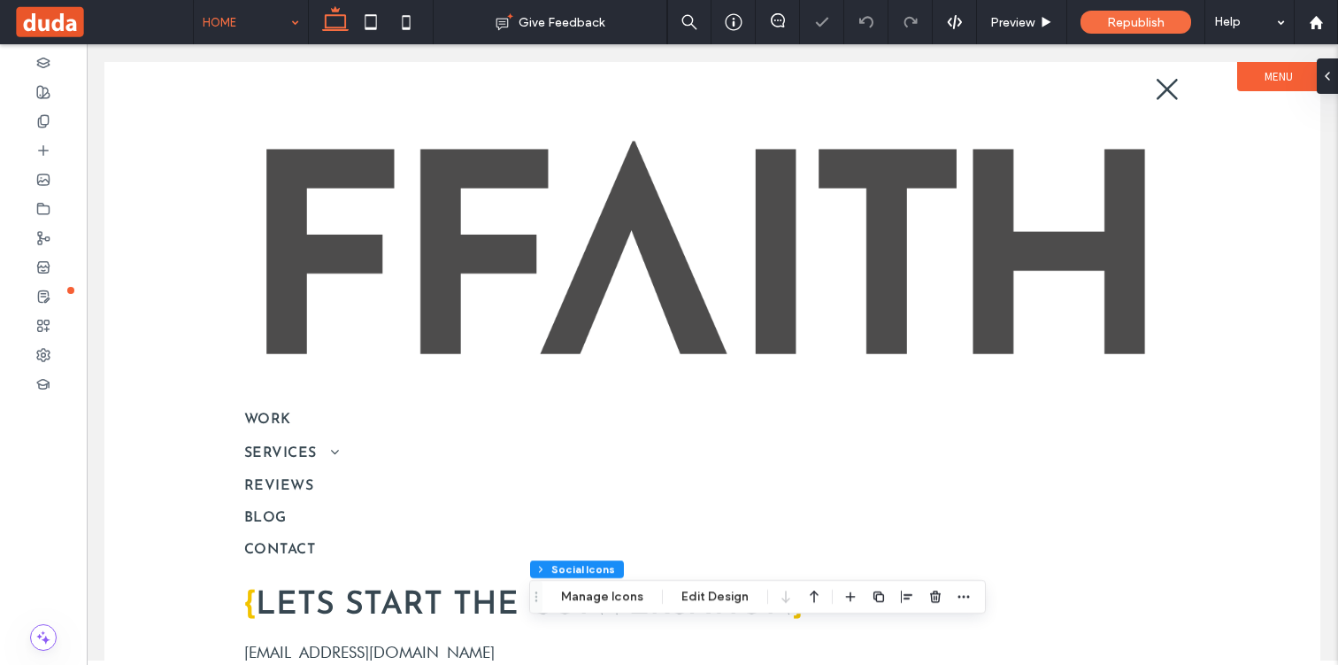
type input "***"
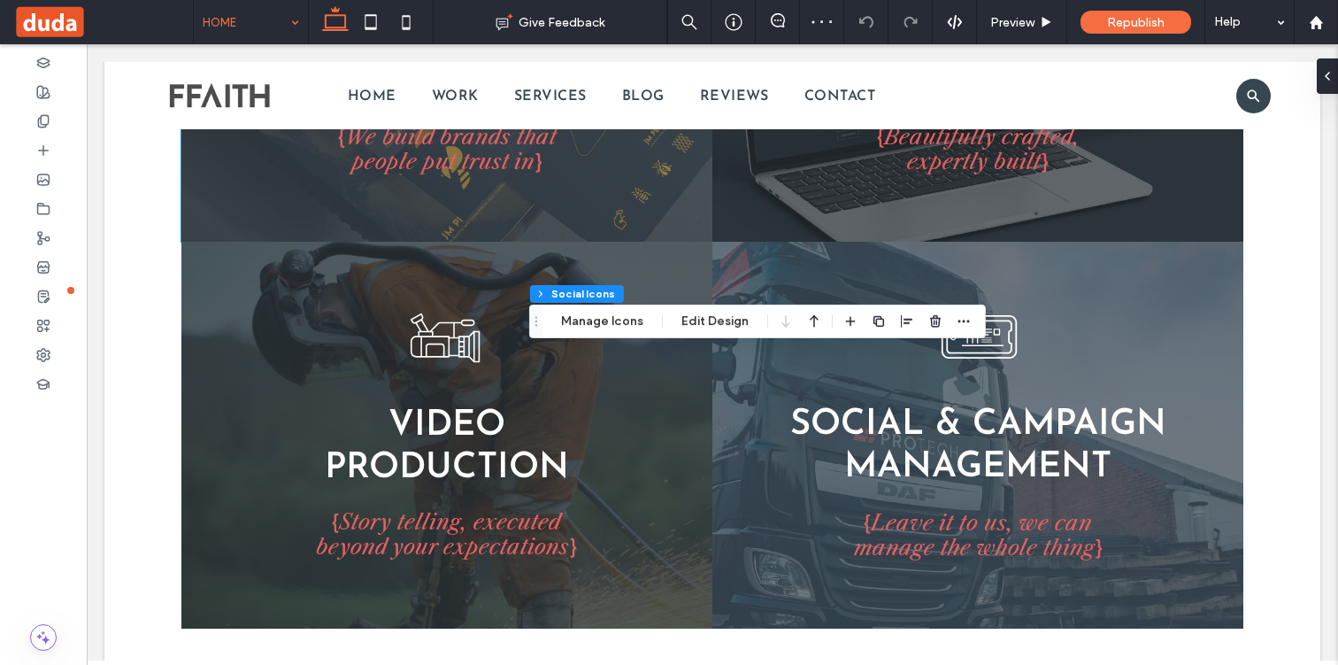
scroll to position [3420, 0]
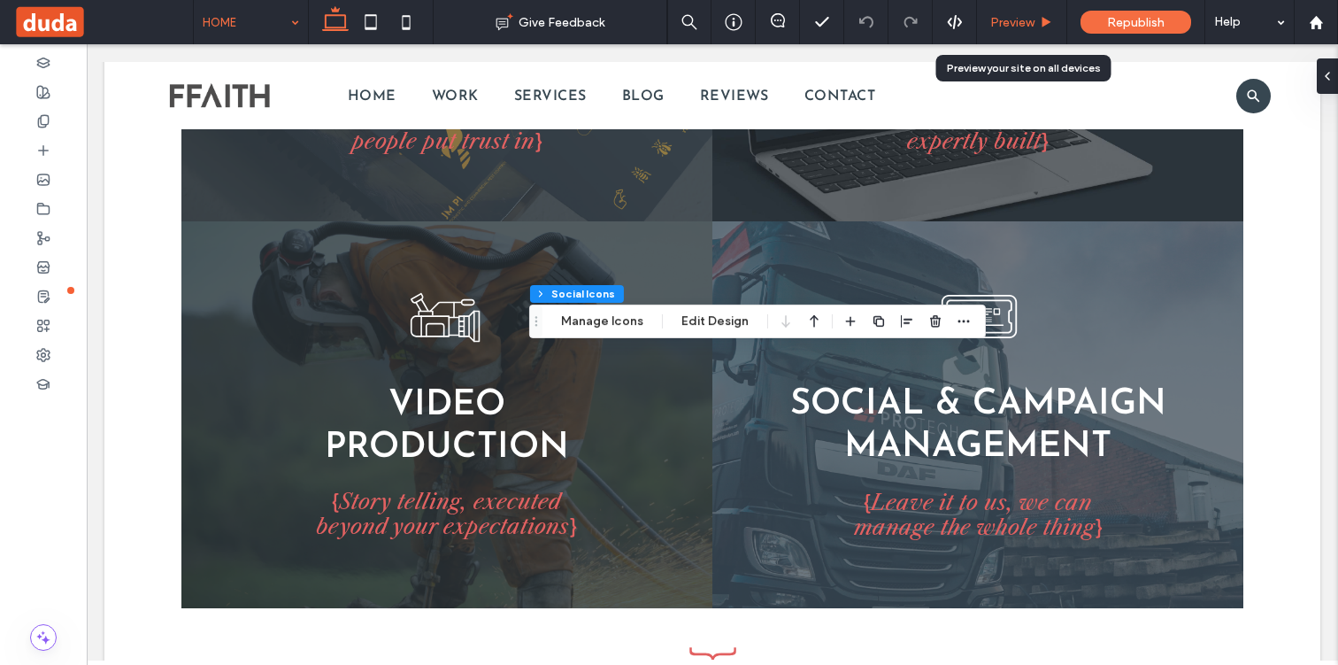
click at [1027, 27] on span "Preview" at bounding box center [1012, 22] width 44 height 15
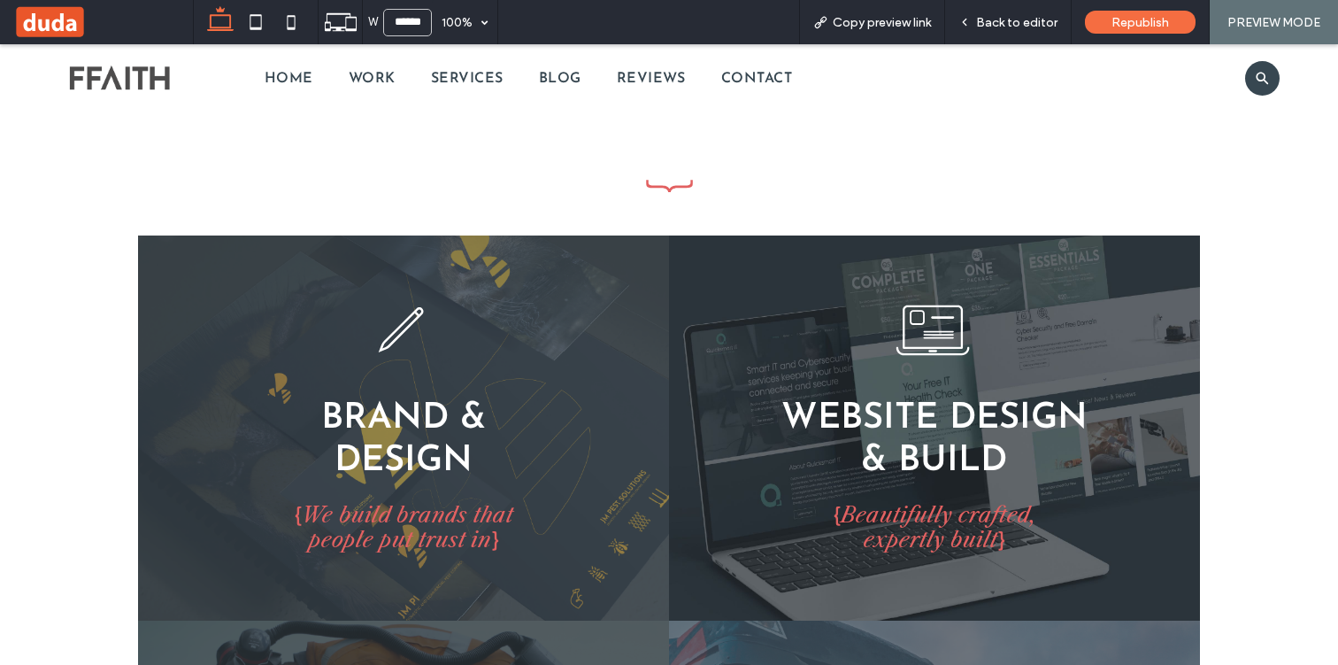
scroll to position [3015, 0]
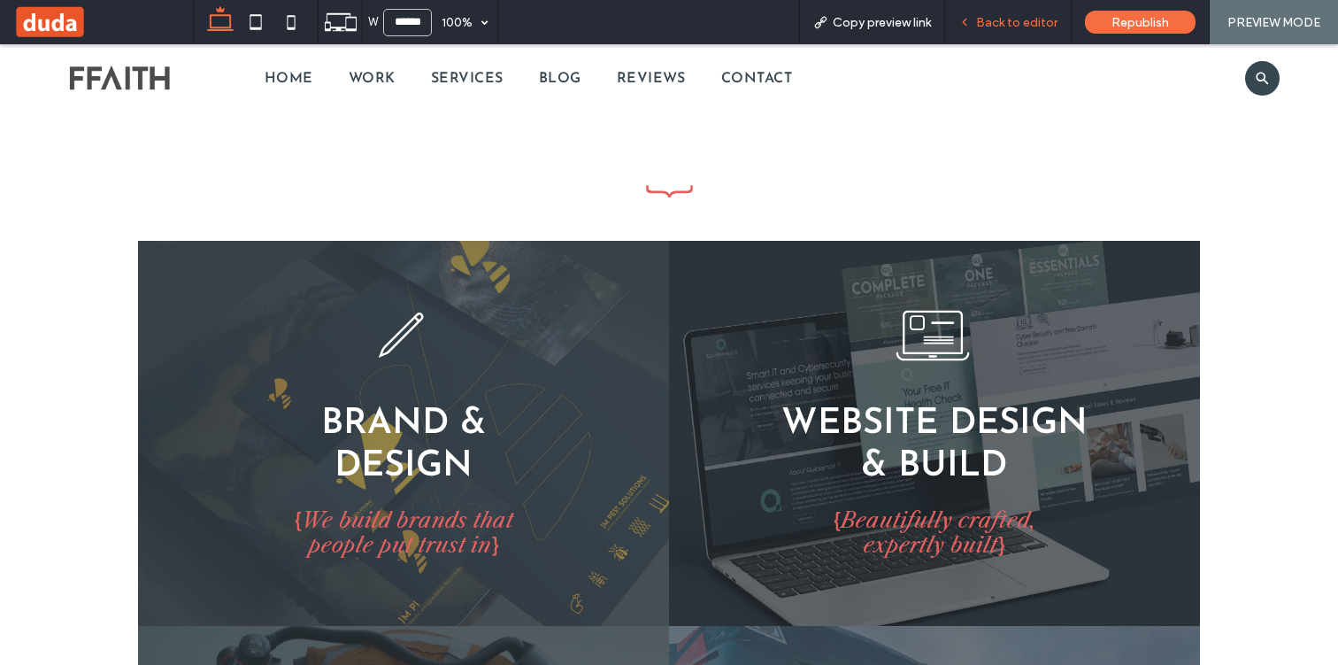
click at [1018, 32] on div "Back to editor" at bounding box center [1008, 22] width 127 height 44
click at [1001, 27] on span "Back to editor" at bounding box center [1016, 22] width 81 height 15
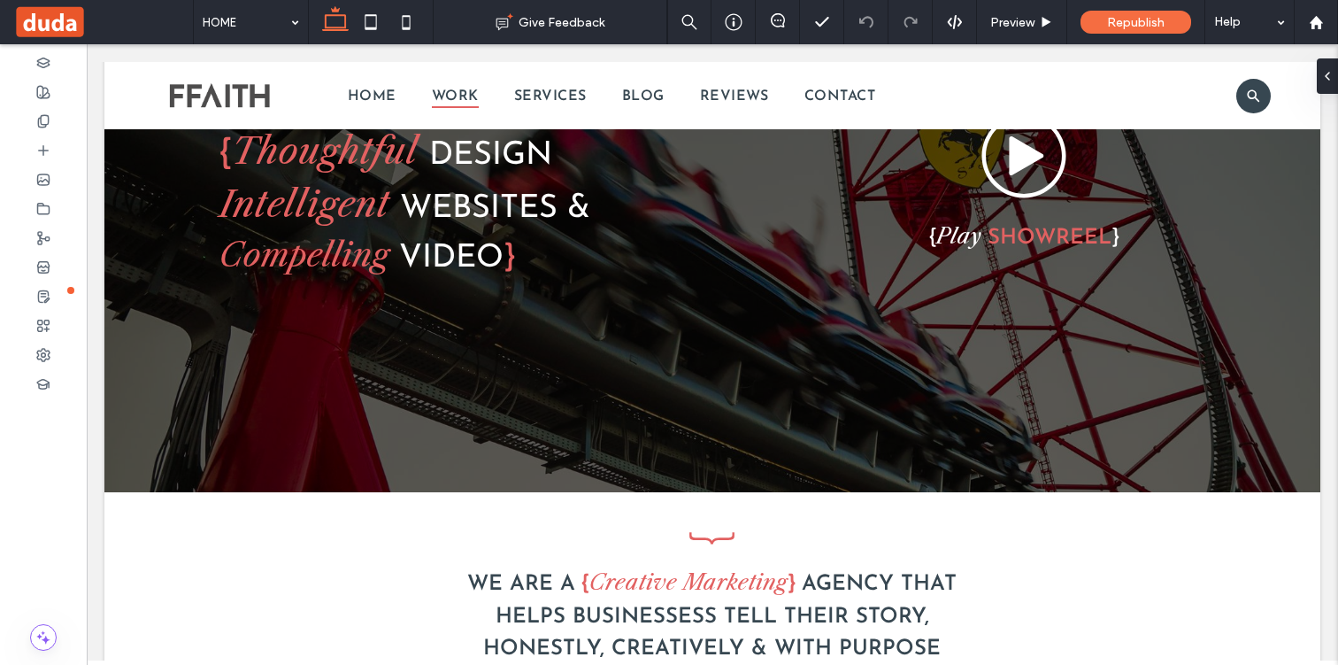
scroll to position [210, 0]
